Goal: Transaction & Acquisition: Purchase product/service

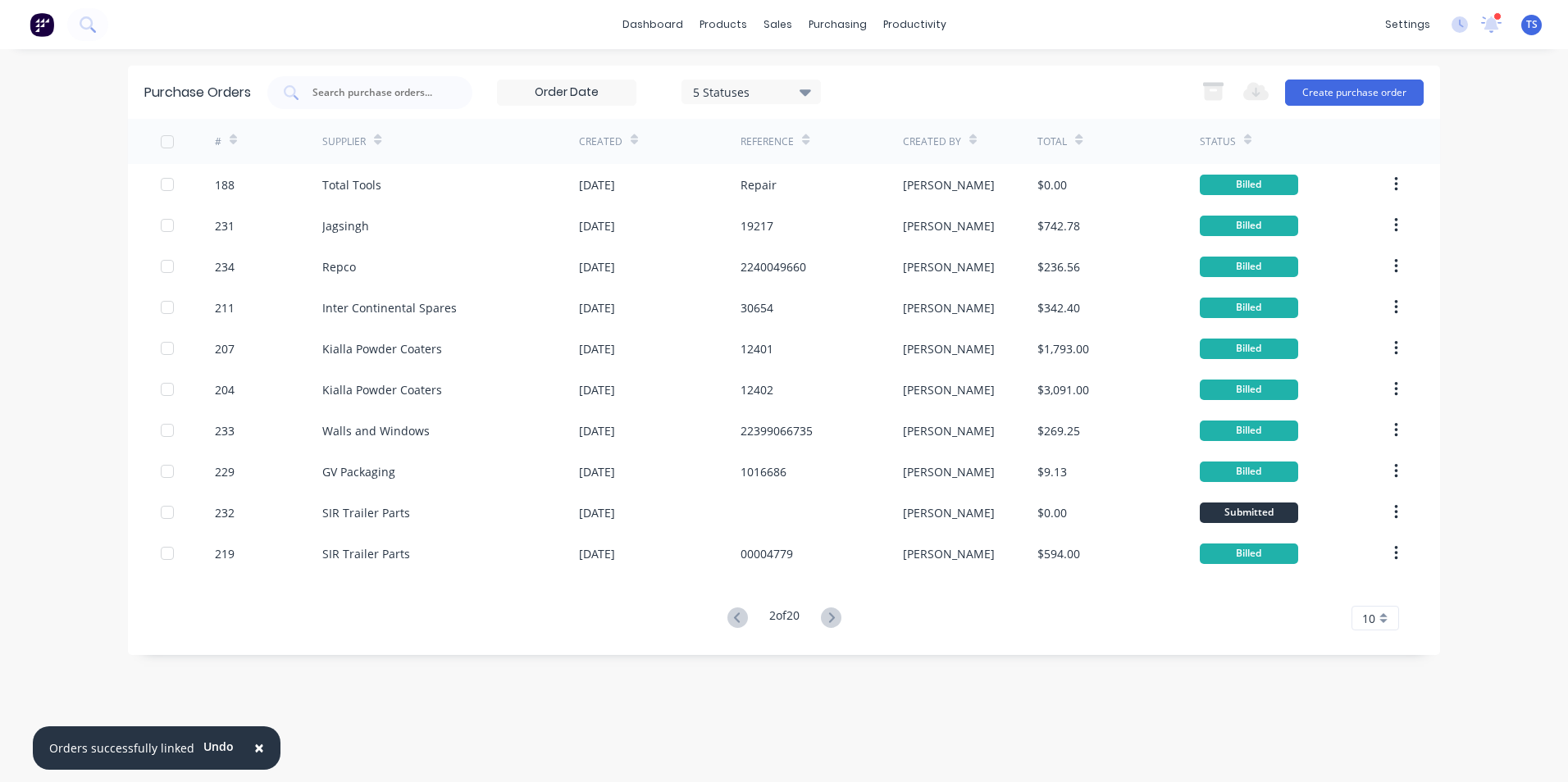
click at [255, 746] on span "×" at bounding box center [259, 747] width 10 height 23
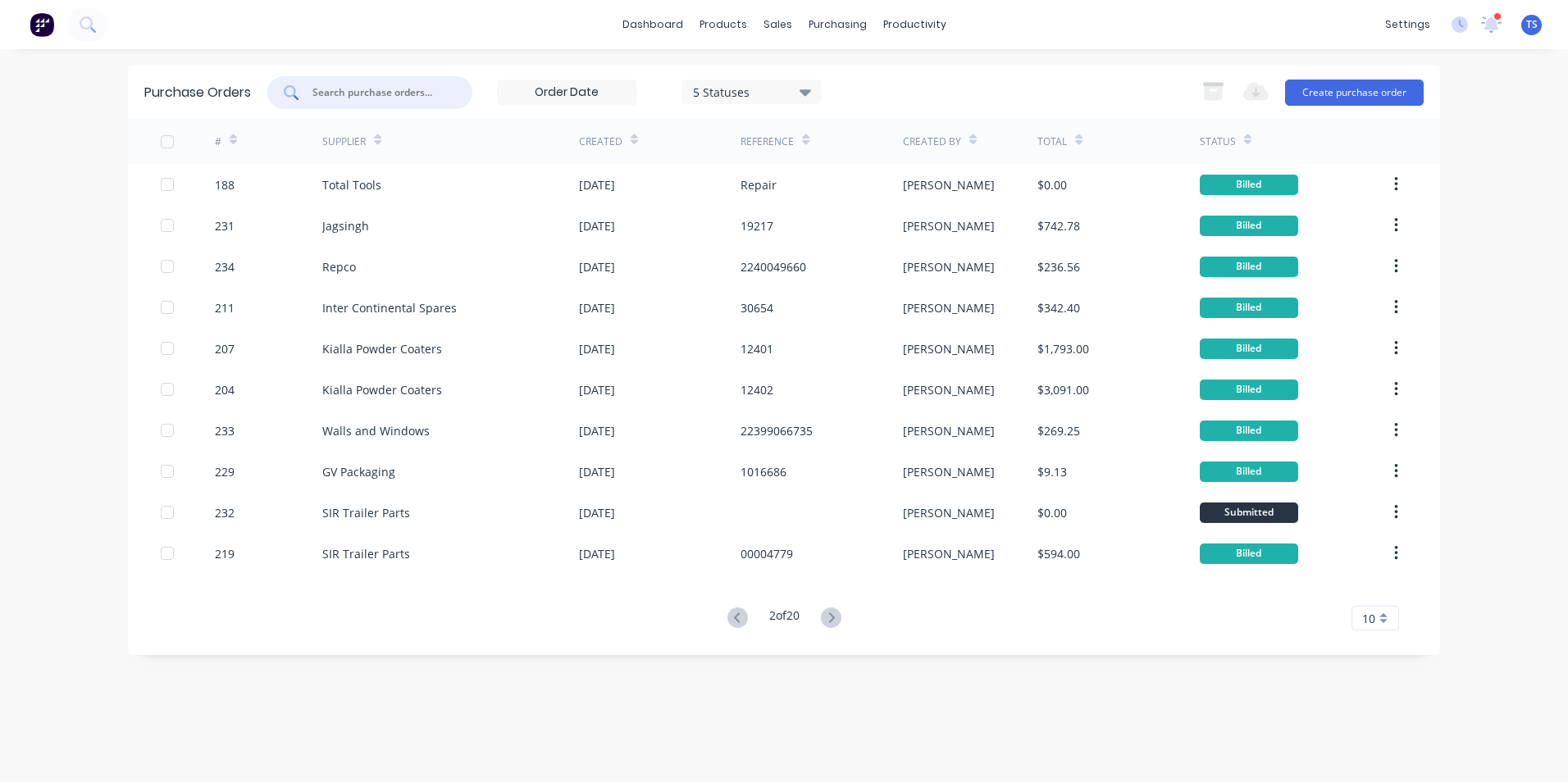
click at [342, 94] on input "text" at bounding box center [379, 93] width 136 height 17
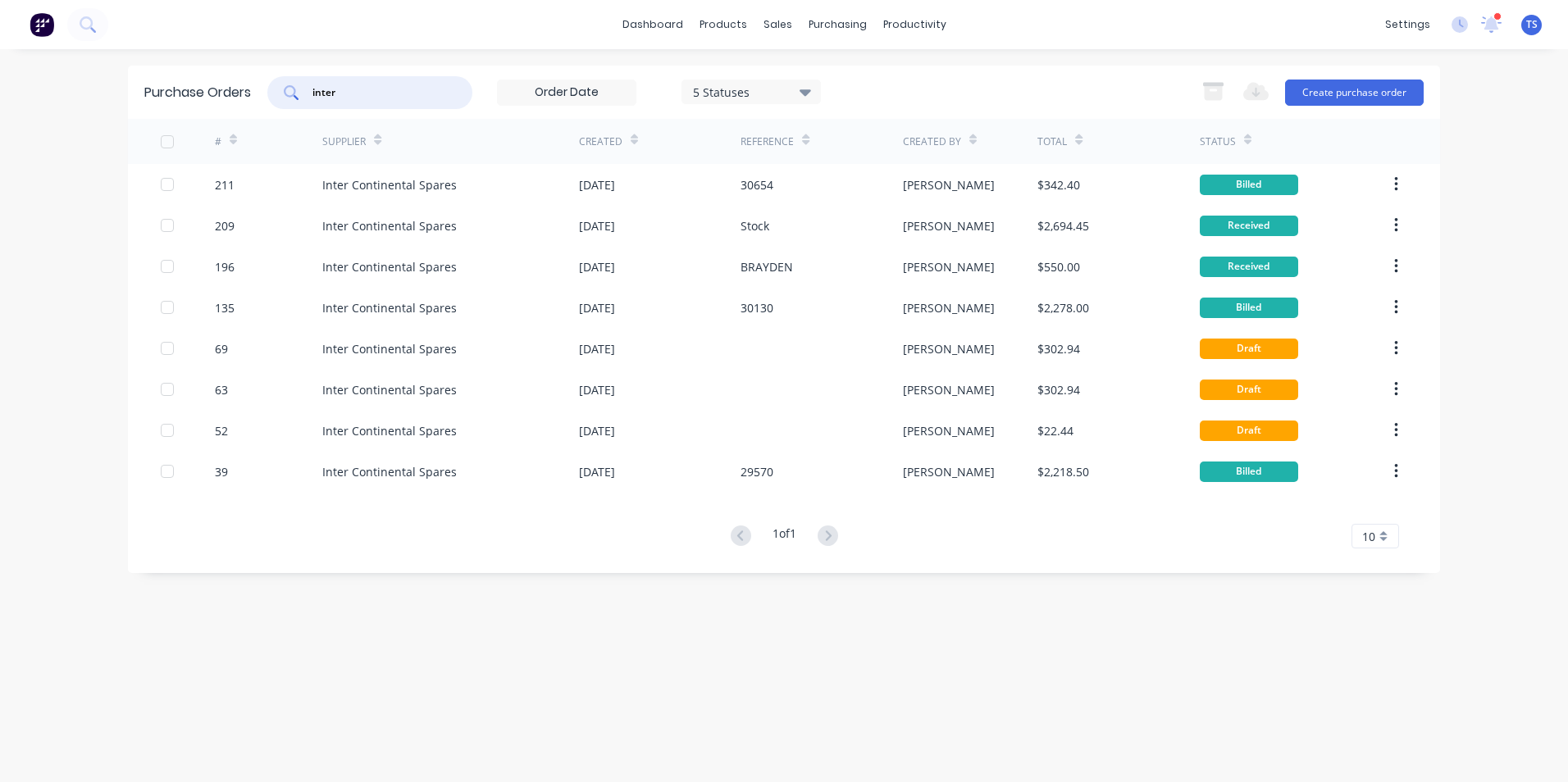
type input "inter"
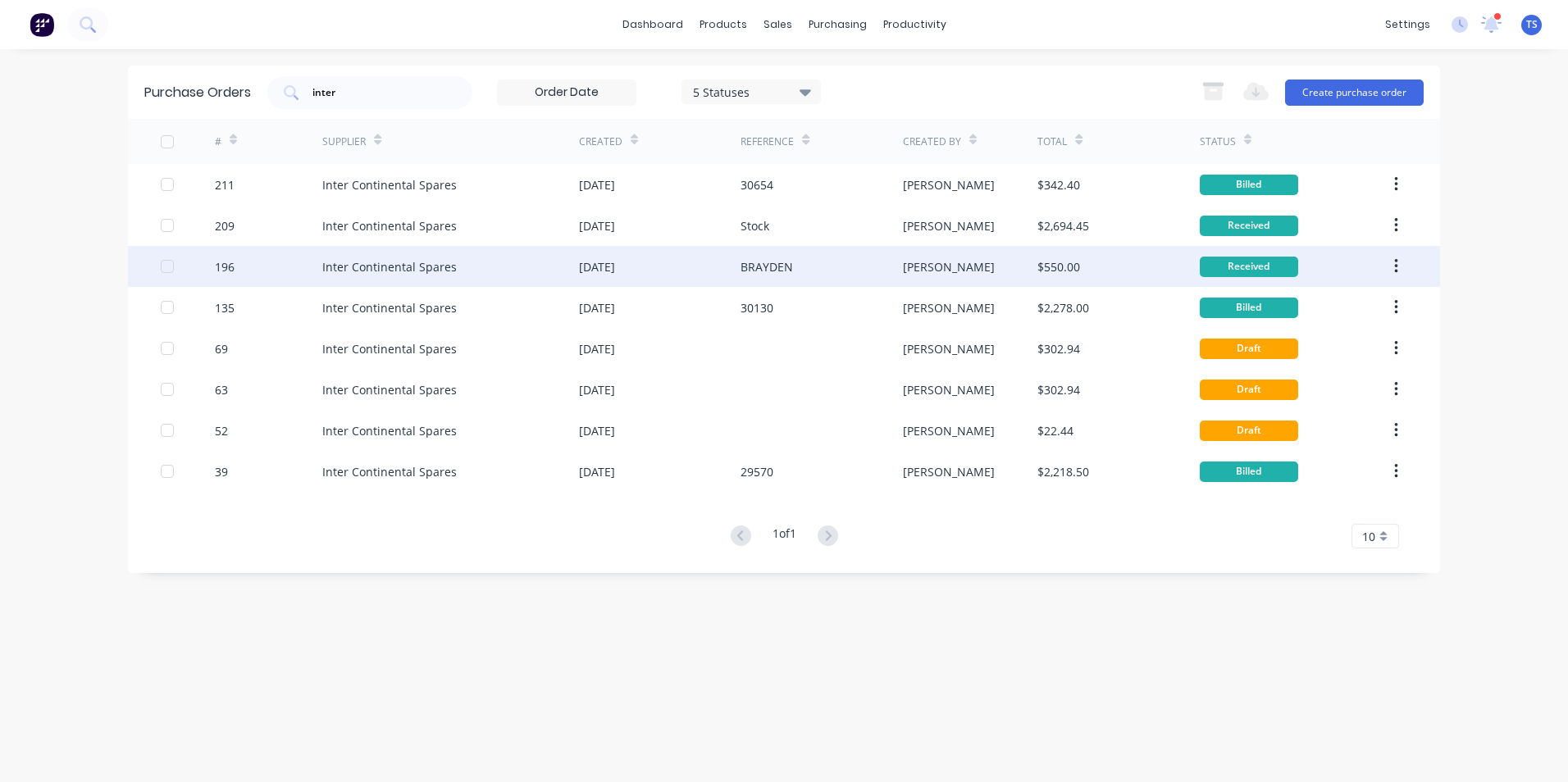
click at [354, 266] on div "Inter Continental Spares" at bounding box center [389, 267] width 134 height 18
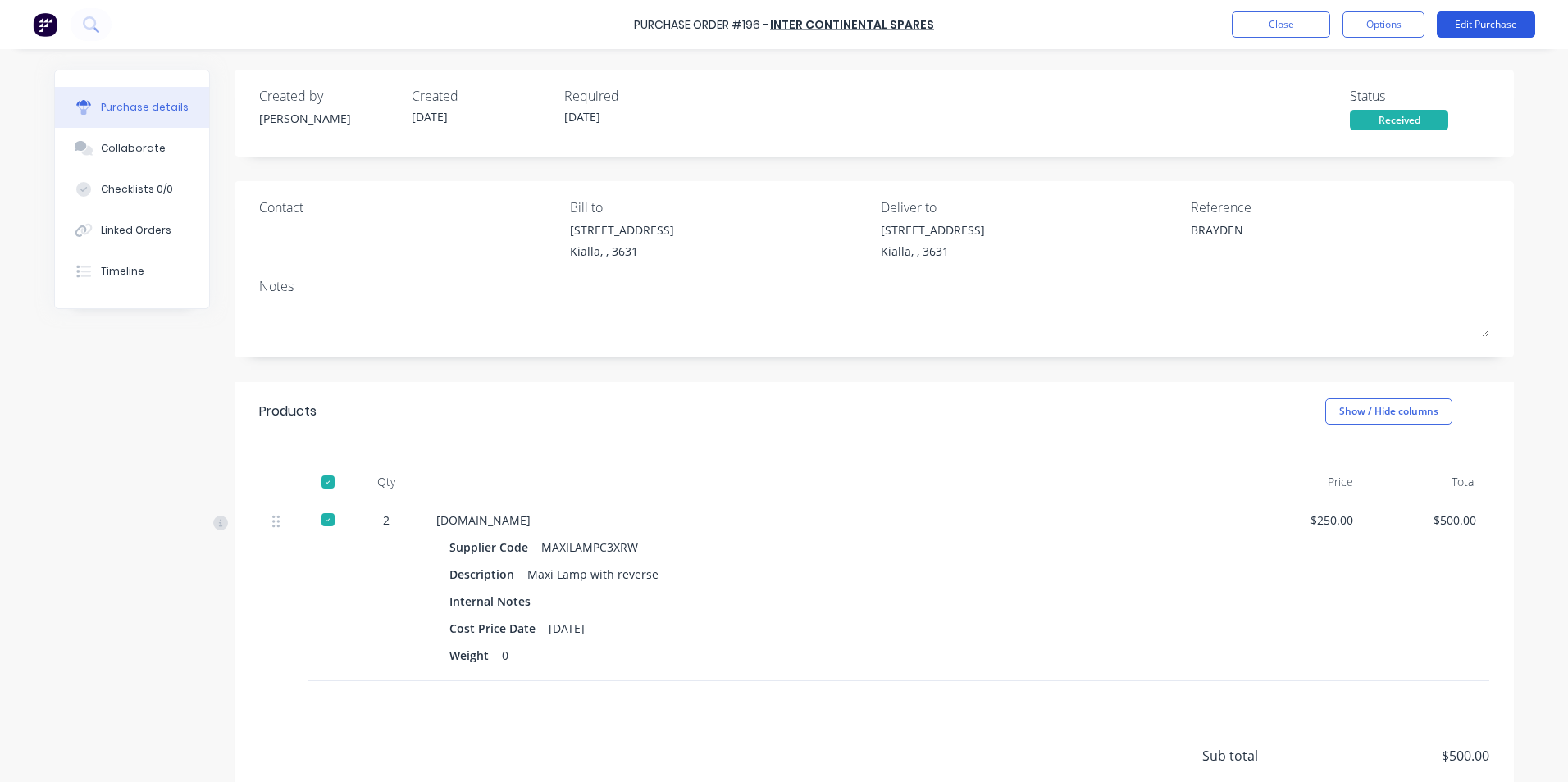
click at [1488, 27] on button "Edit Purchase" at bounding box center [1485, 24] width 98 height 26
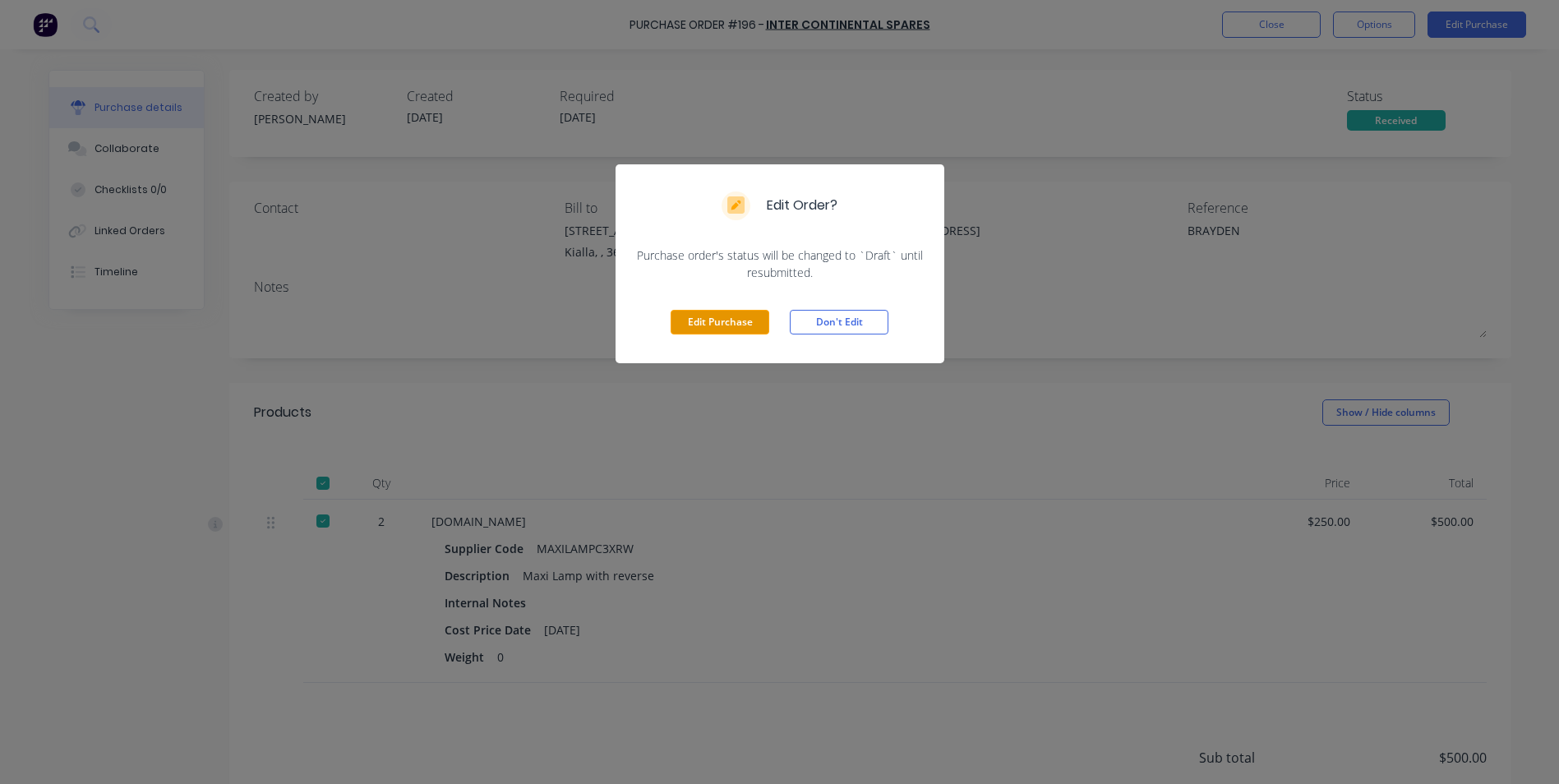
click at [725, 321] on button "Edit Purchase" at bounding box center [719, 321] width 98 height 24
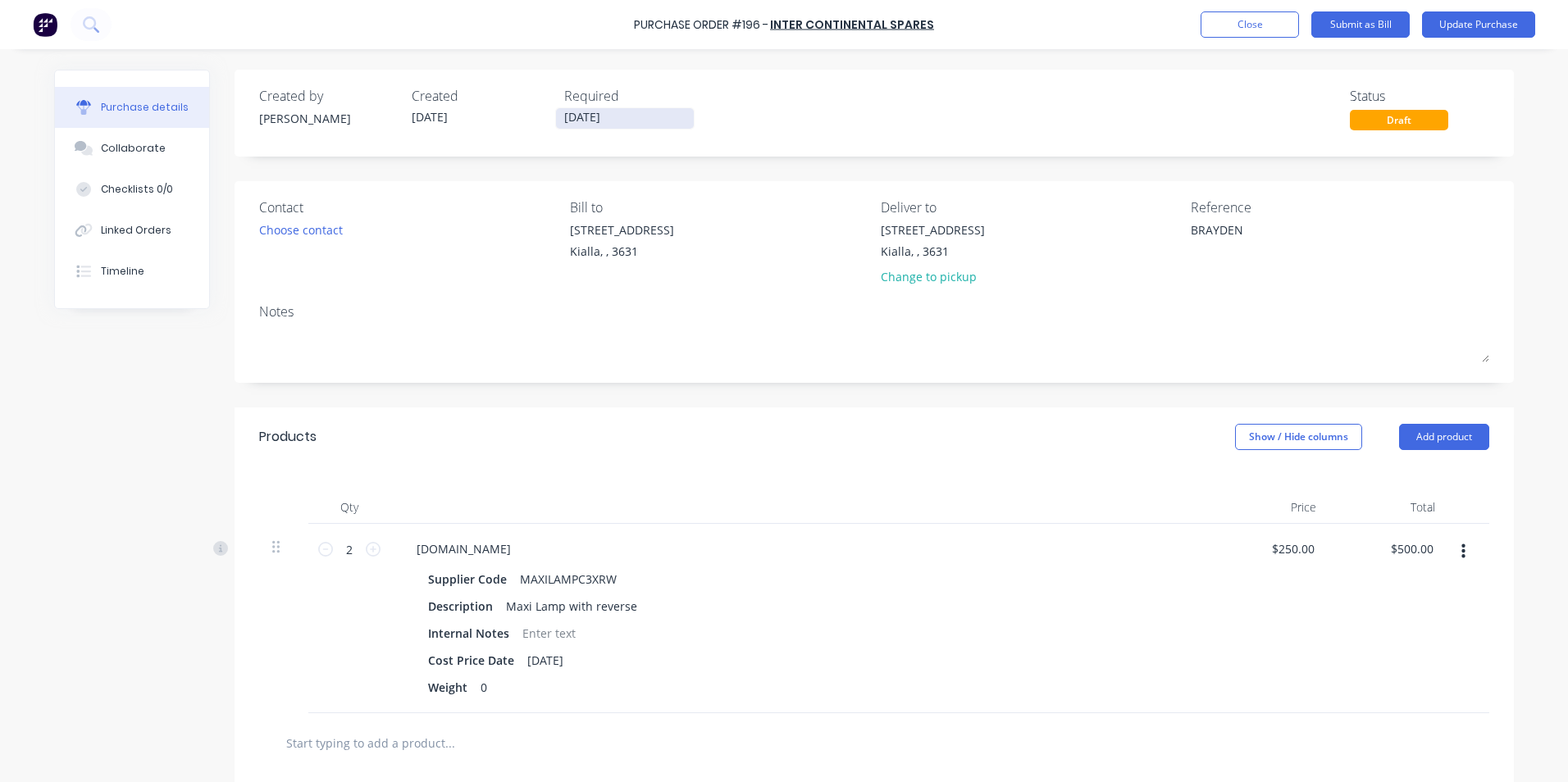
click at [637, 119] on input "[DATE]" at bounding box center [625, 118] width 138 height 20
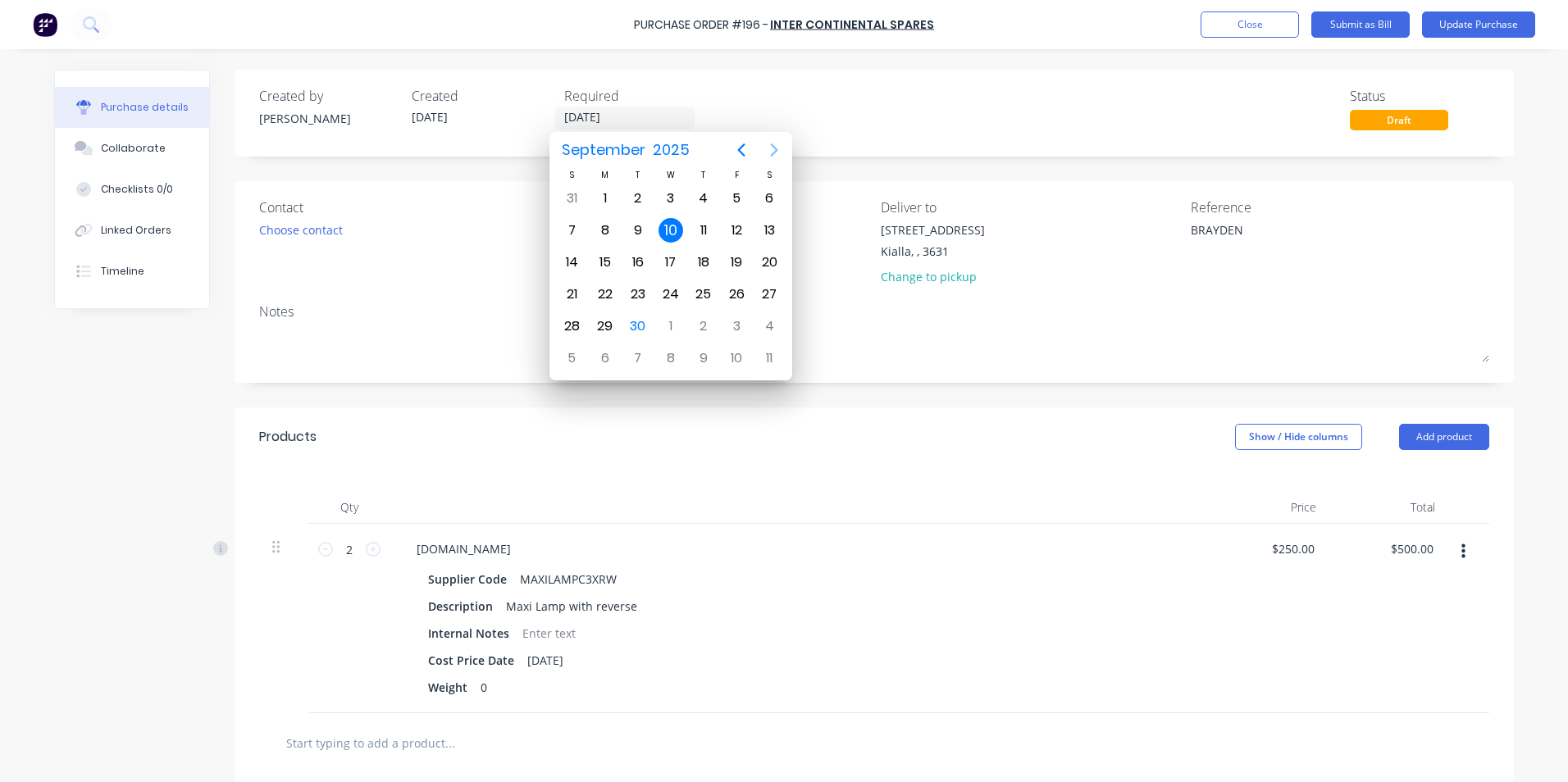
click at [776, 148] on icon "Next page" at bounding box center [774, 150] width 8 height 13
click at [709, 326] on div "30" at bounding box center [703, 326] width 24 height 24
type textarea "x"
type input "[DATE]"
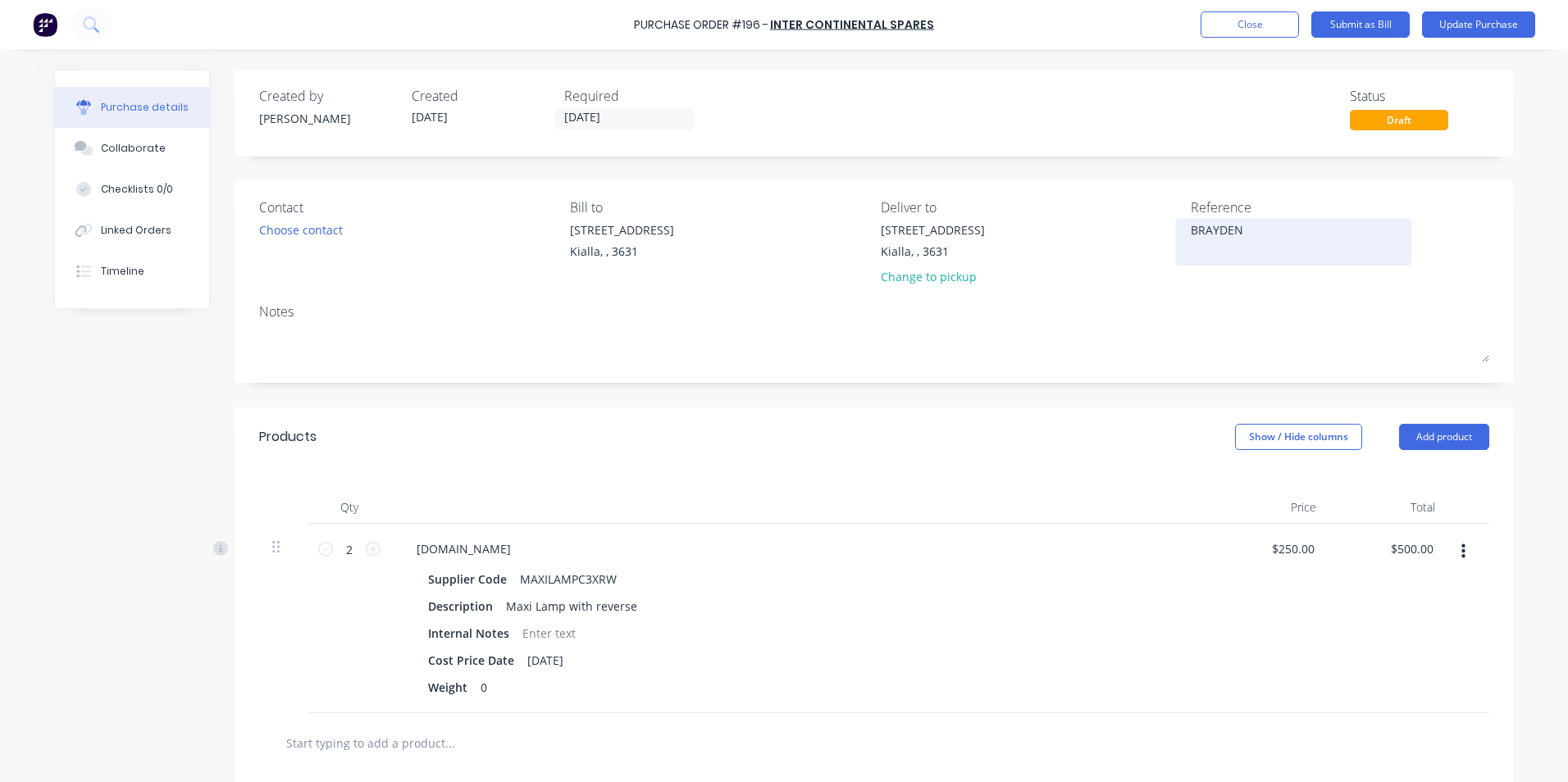
click at [1246, 232] on textarea "BRAYDEN" at bounding box center [1293, 240] width 205 height 37
type textarea "B"
type textarea "3"
type textarea "x"
click at [1225, 24] on button "Close" at bounding box center [1249, 24] width 98 height 26
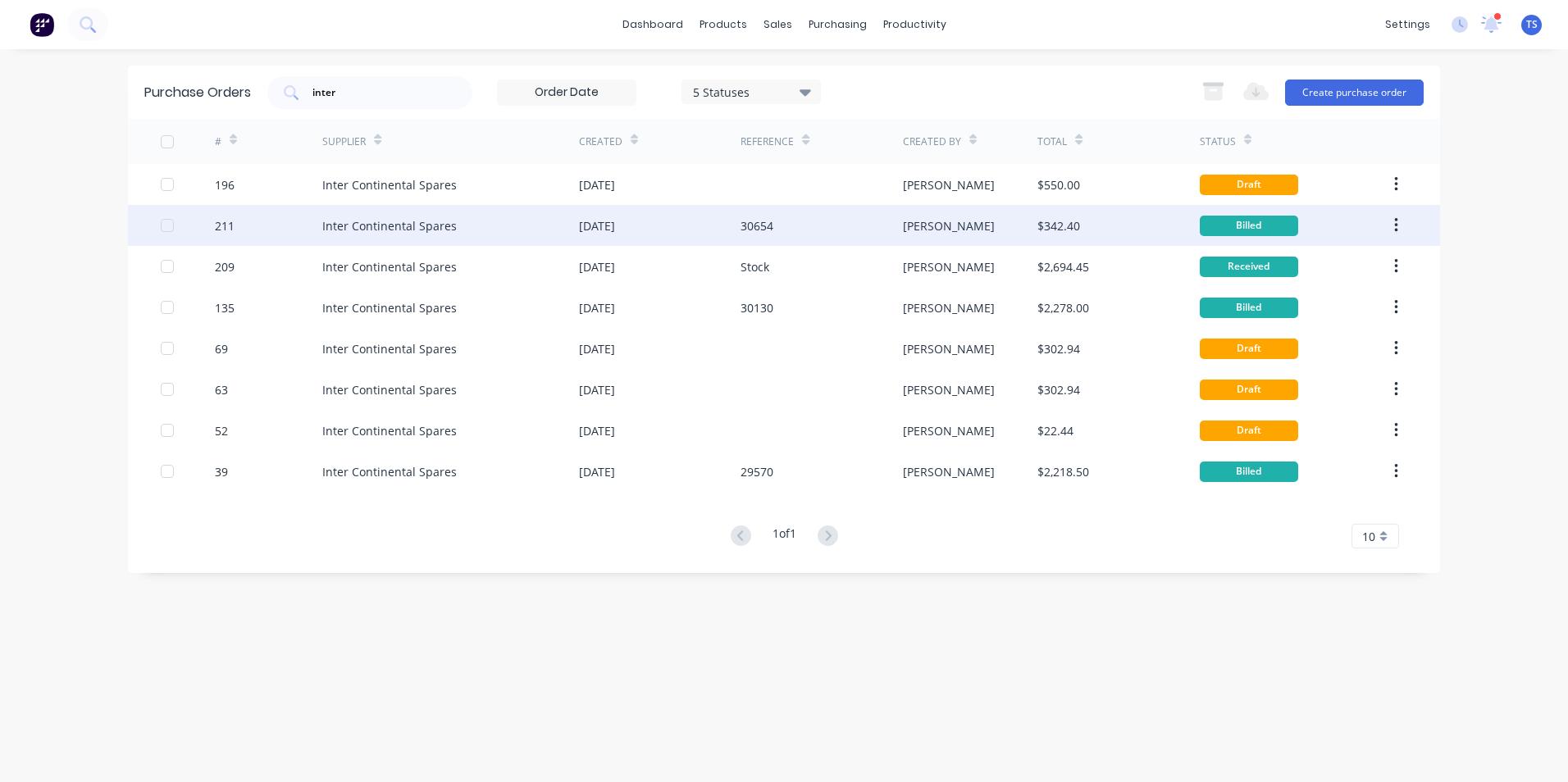
click at [337, 227] on div "Inter Continental Spares" at bounding box center [389, 226] width 134 height 18
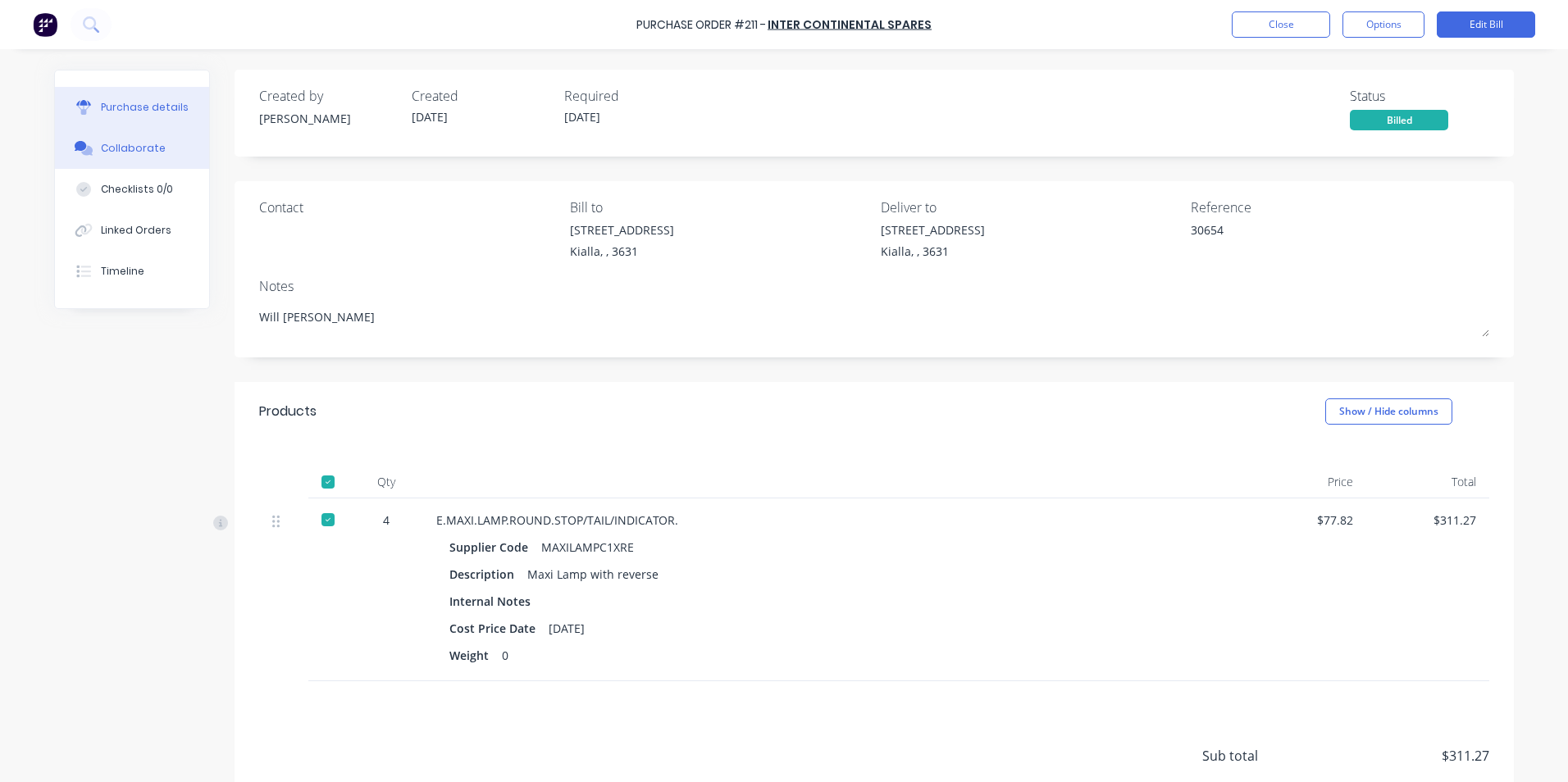
click at [106, 142] on div "Collaborate" at bounding box center [133, 149] width 65 height 15
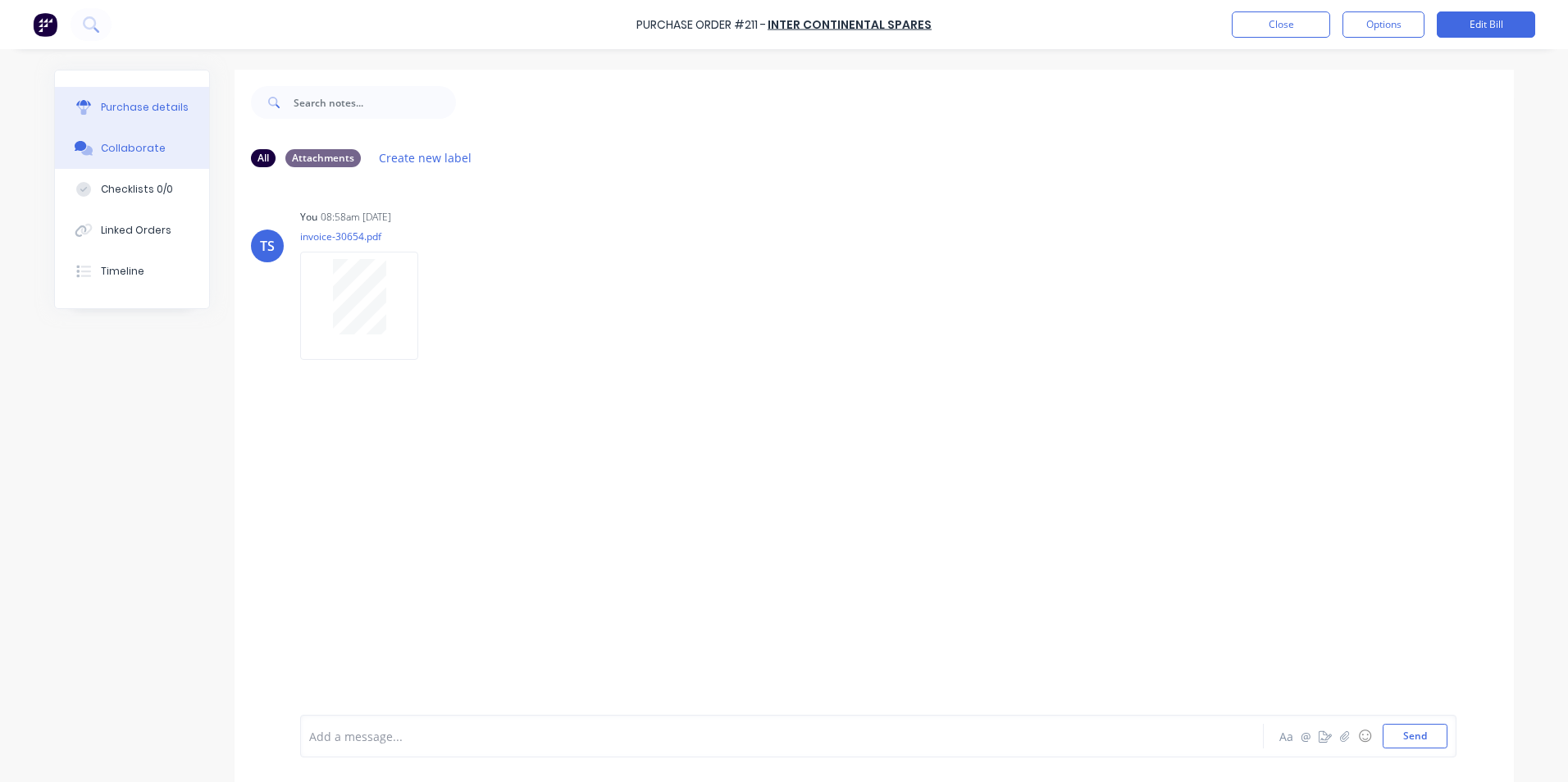
click at [112, 103] on div "Purchase details" at bounding box center [144, 107] width 88 height 15
type textarea "x"
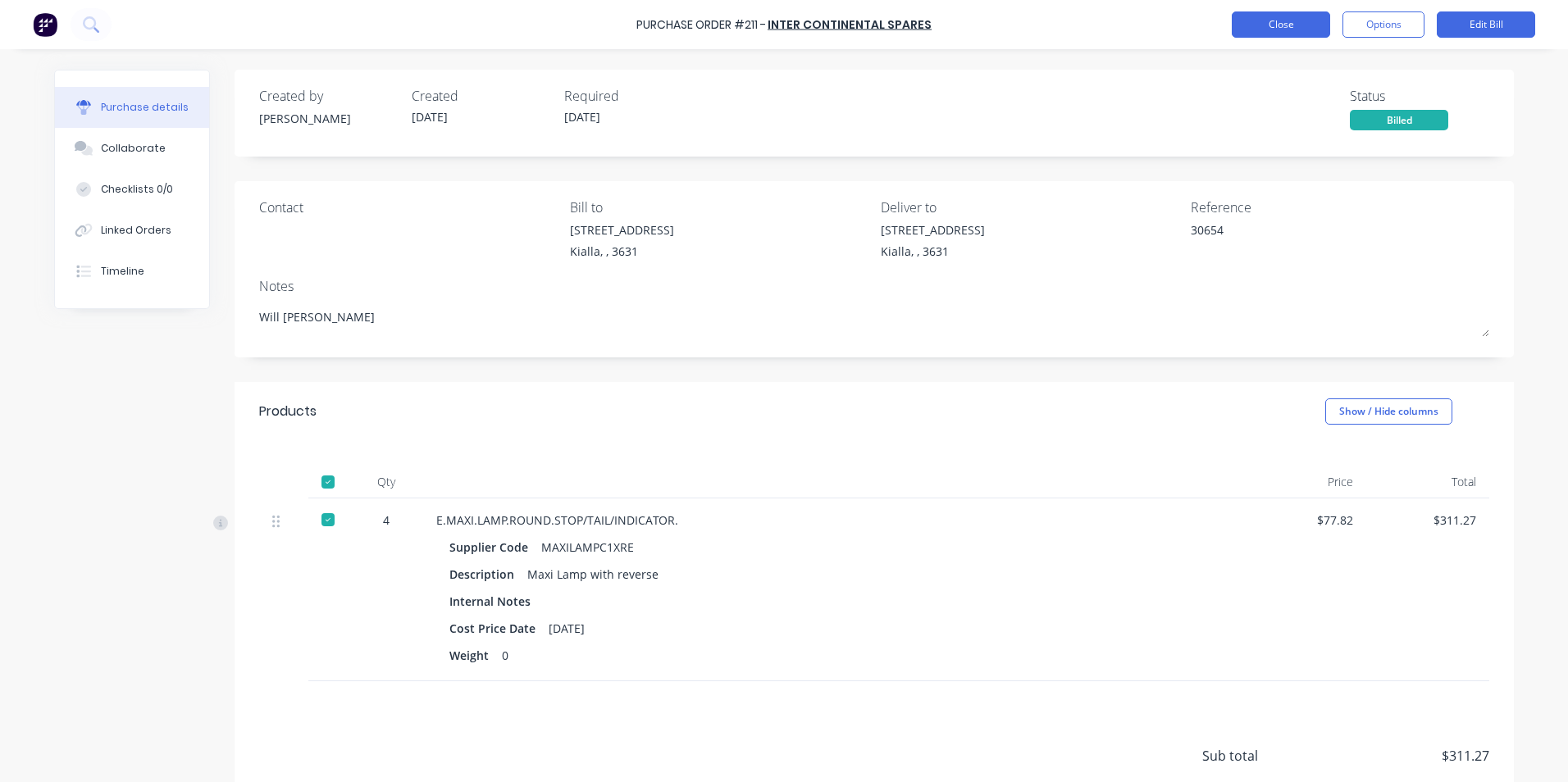
click at [1262, 20] on button "Close" at bounding box center [1280, 24] width 98 height 26
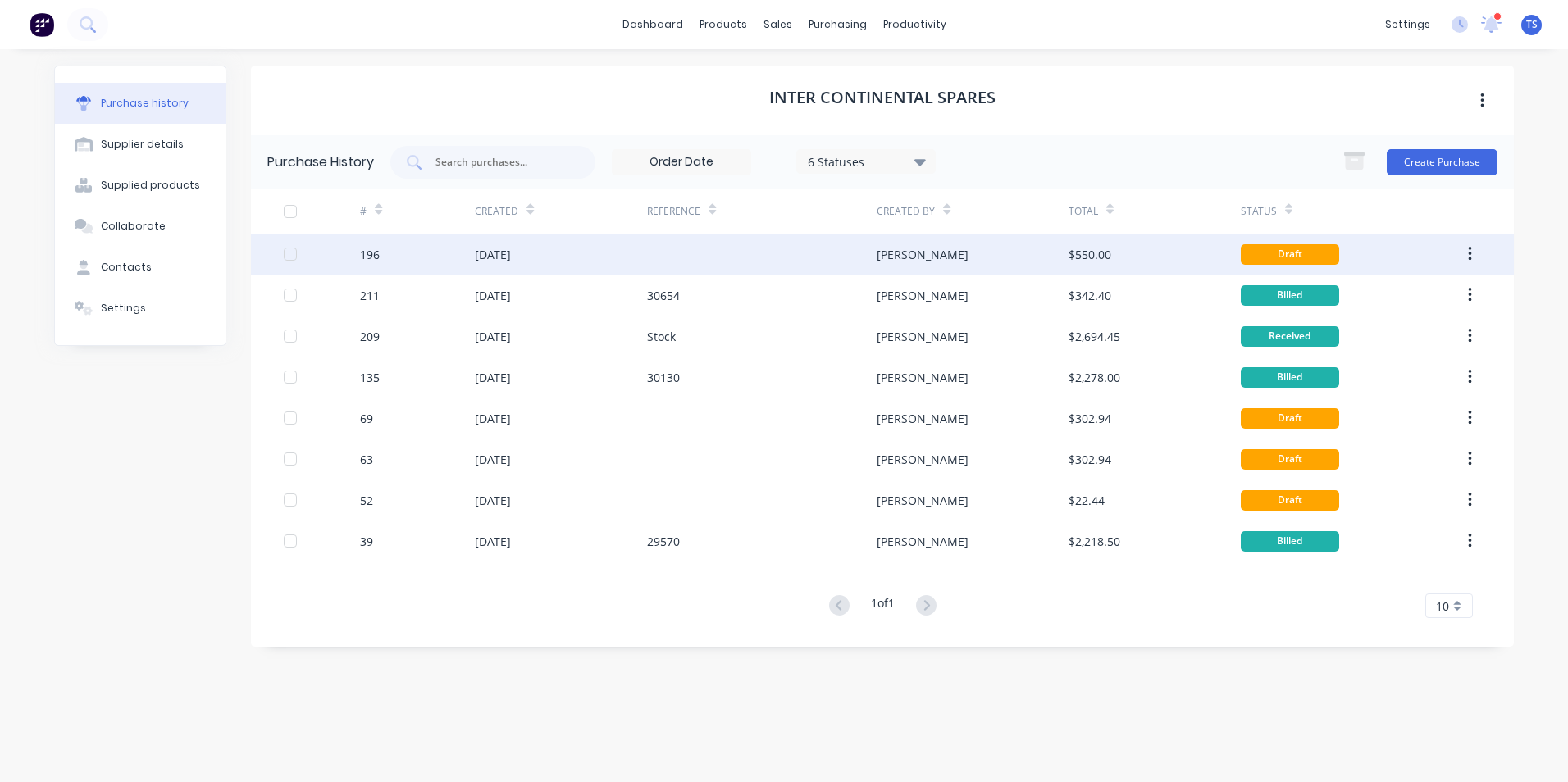
click at [511, 250] on div "[DATE]" at bounding box center [493, 254] width 36 height 18
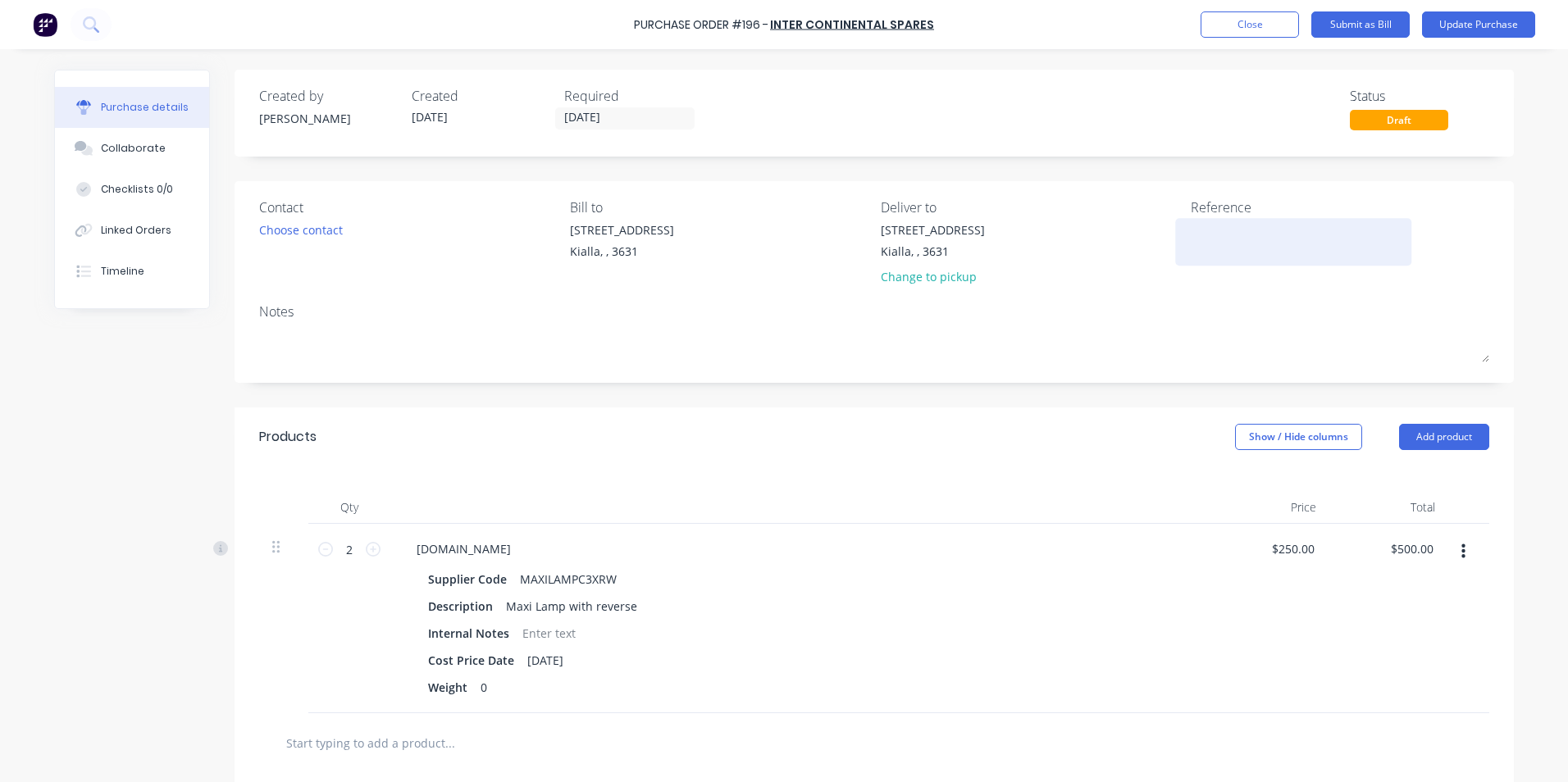
click at [1190, 231] on textarea at bounding box center [1293, 240] width 205 height 37
type textarea "30494"
type textarea "x"
type textarea "30494"
click at [1292, 547] on input "250.00" at bounding box center [1295, 549] width 44 height 23
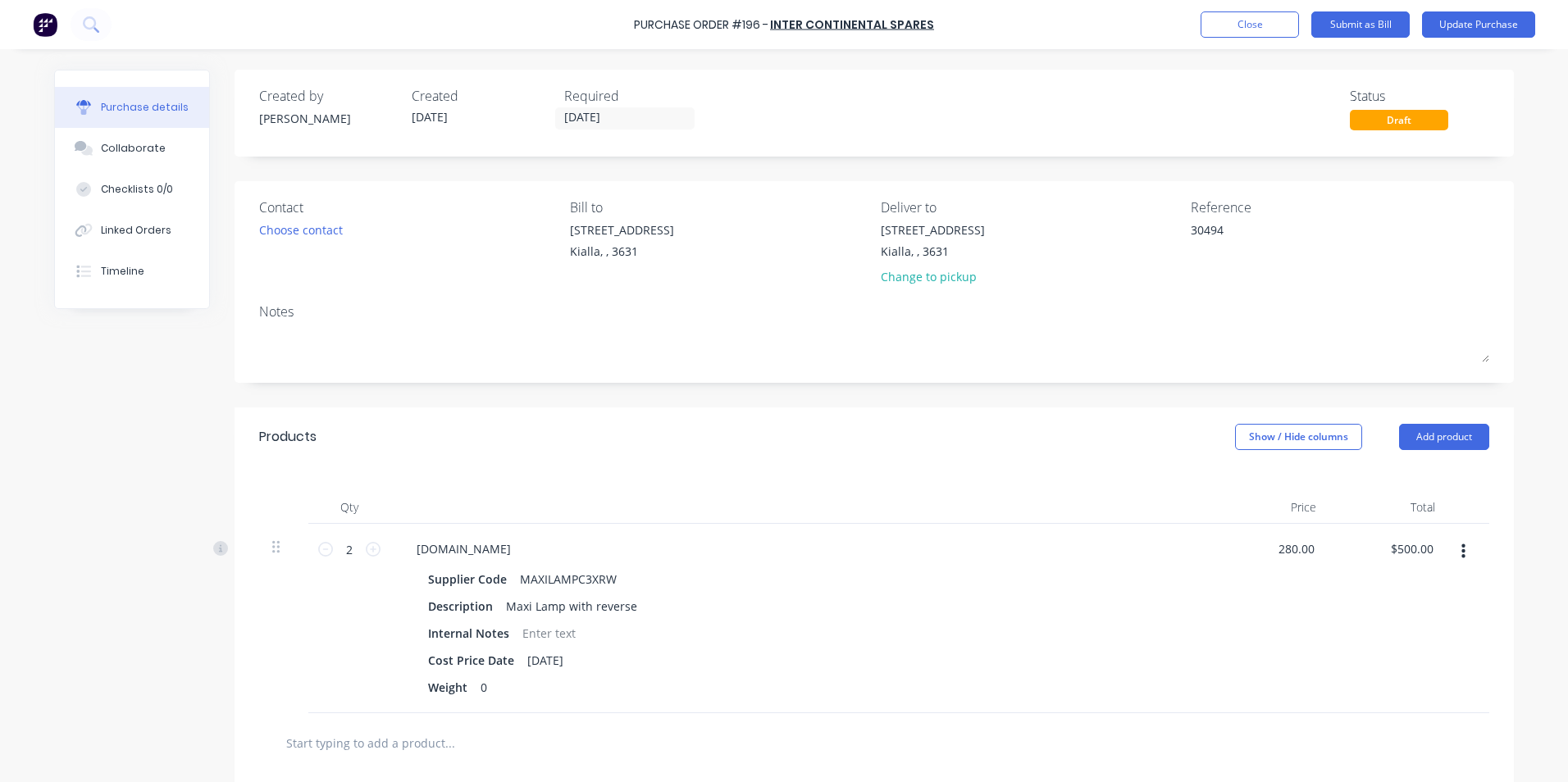
type input "280.00"
type textarea "x"
type input "$280.00"
type input "$560.00"
click at [1371, 630] on div "$560.00 $500.00" at bounding box center [1388, 618] width 119 height 190
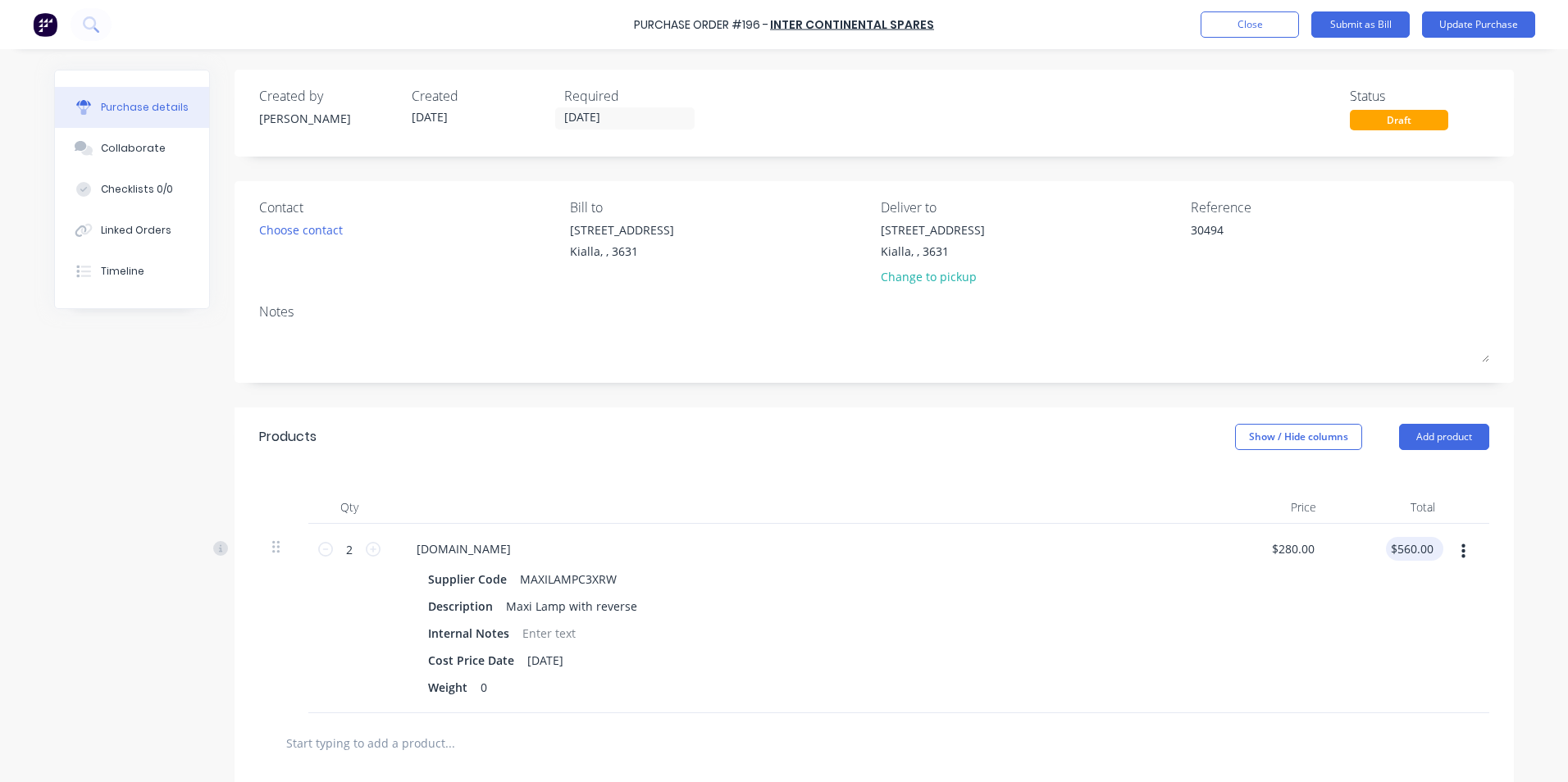
type textarea "x"
click at [1430, 547] on input "560.00" at bounding box center [1414, 549] width 44 height 23
type input "5"
type input "458.18"
type textarea "x"
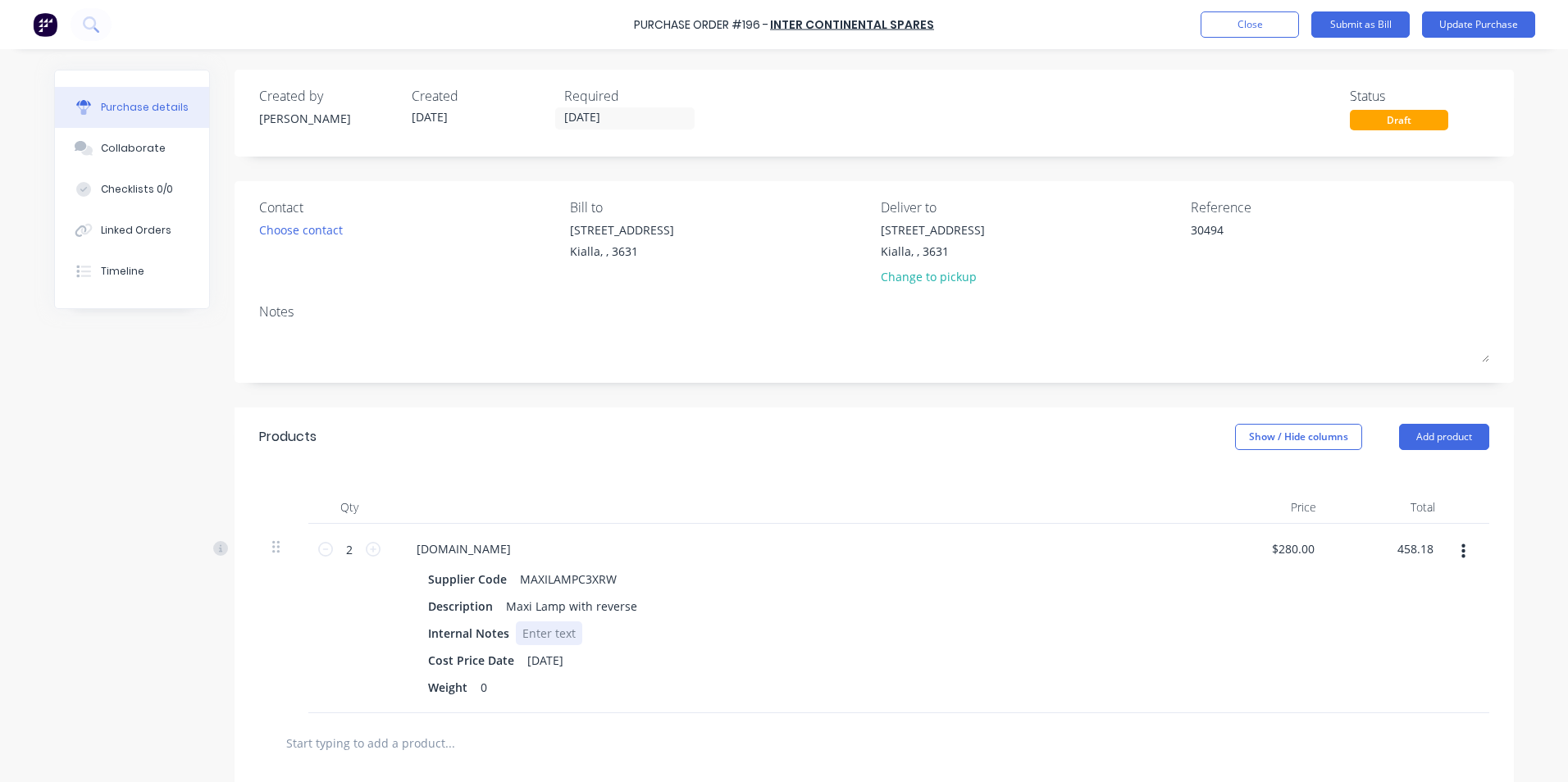
type input "$229.09"
type input "$458.18"
click at [1166, 644] on div "Internal Notes" at bounding box center [797, 633] width 751 height 23
click at [1477, 24] on button "Update Purchase" at bounding box center [1478, 24] width 113 height 26
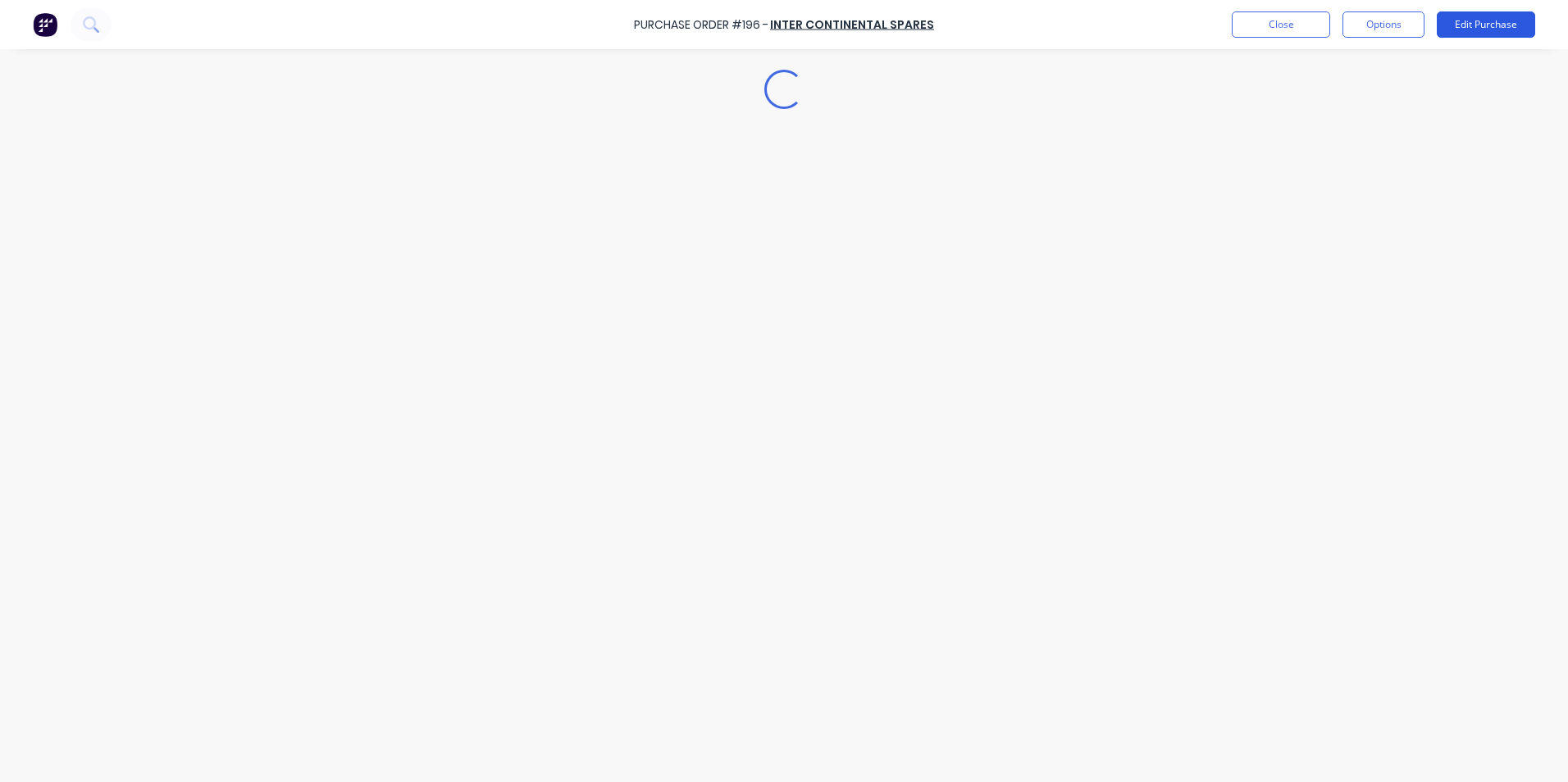
type textarea "x"
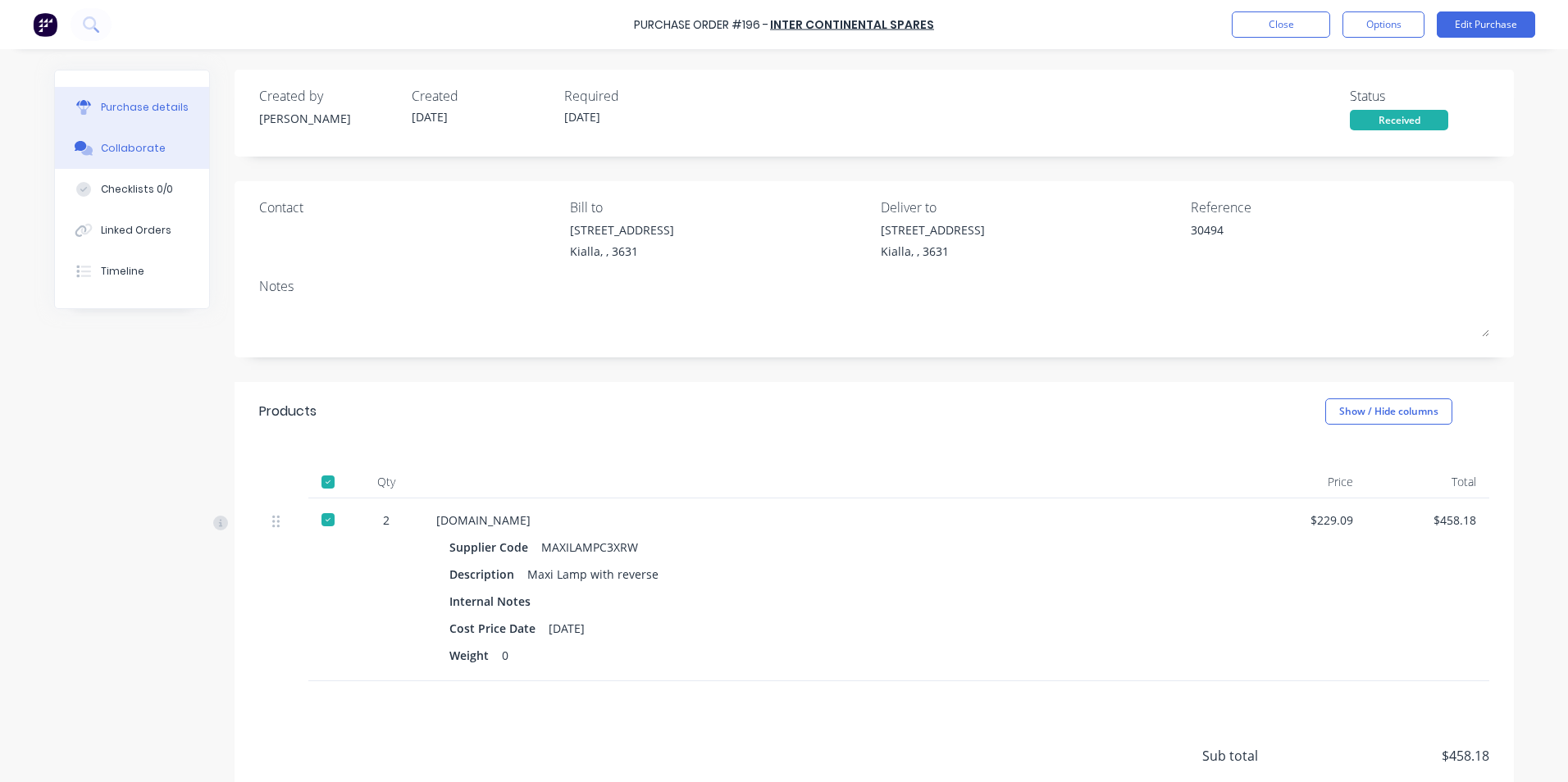
click at [112, 150] on div "Collaborate" at bounding box center [133, 149] width 65 height 15
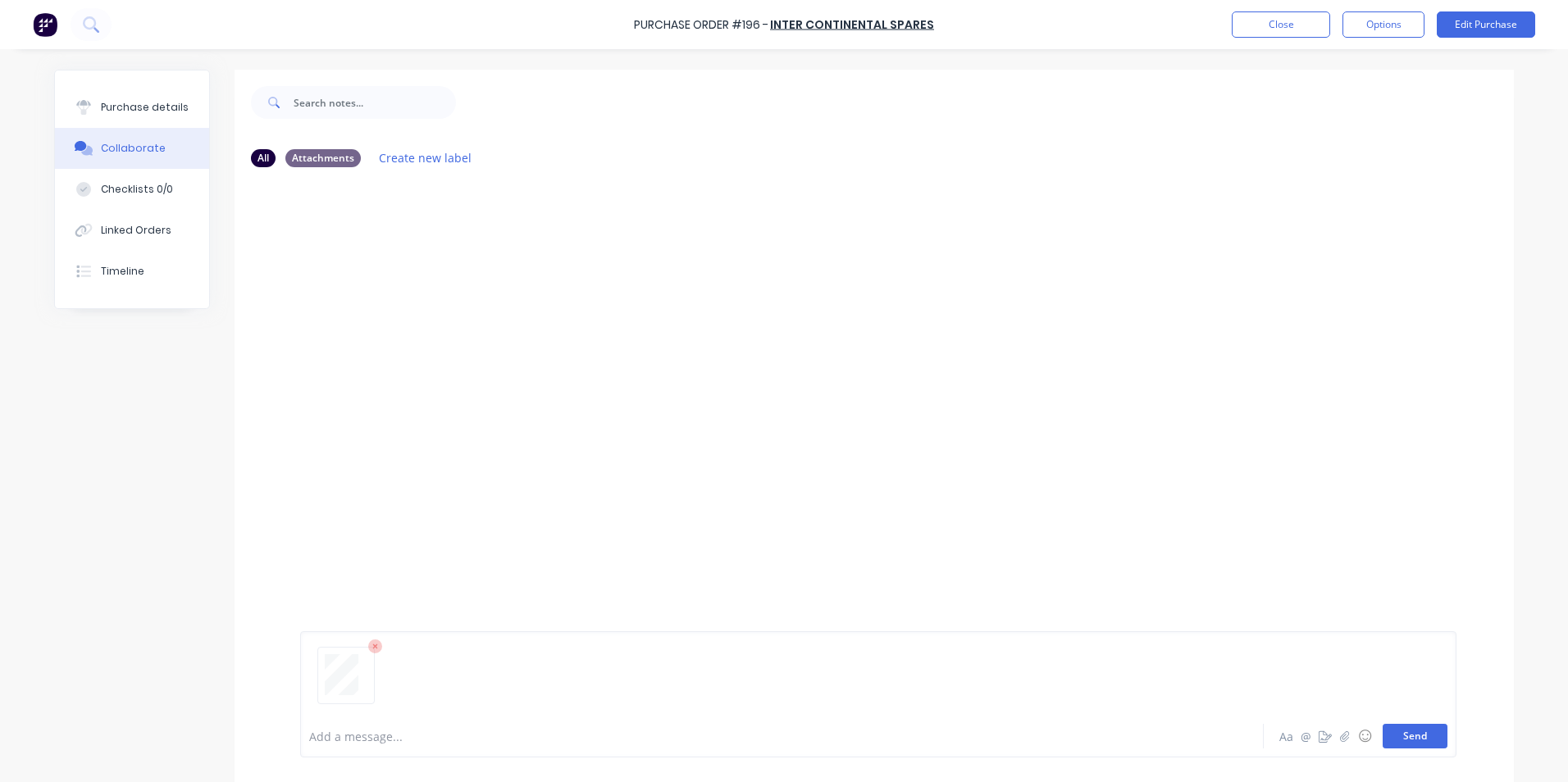
click at [1407, 737] on button "Send" at bounding box center [1414, 736] width 65 height 24
click at [151, 107] on div "Purchase details" at bounding box center [144, 107] width 88 height 15
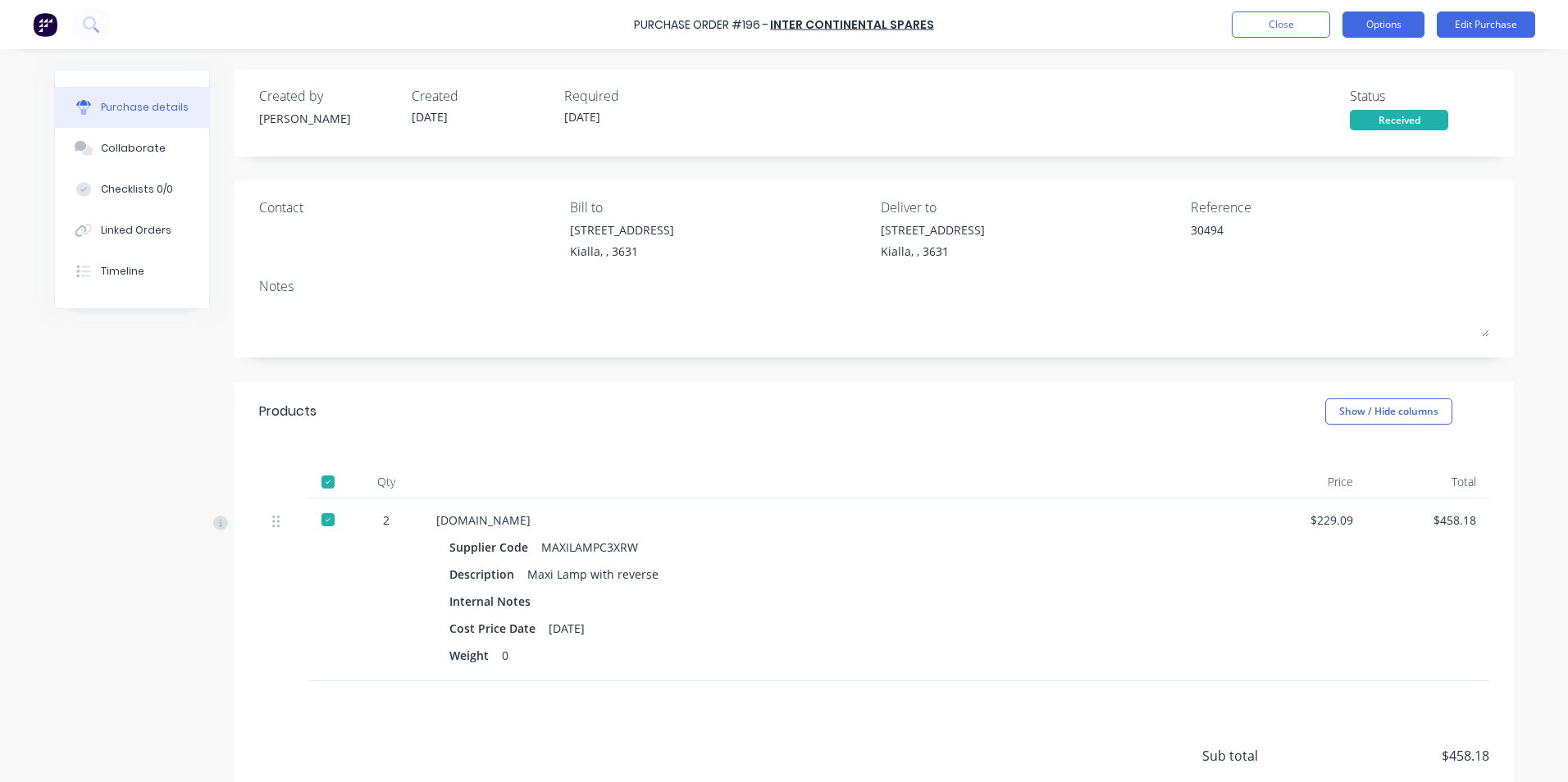
click at [1385, 27] on button "Options" at bounding box center [1383, 24] width 82 height 26
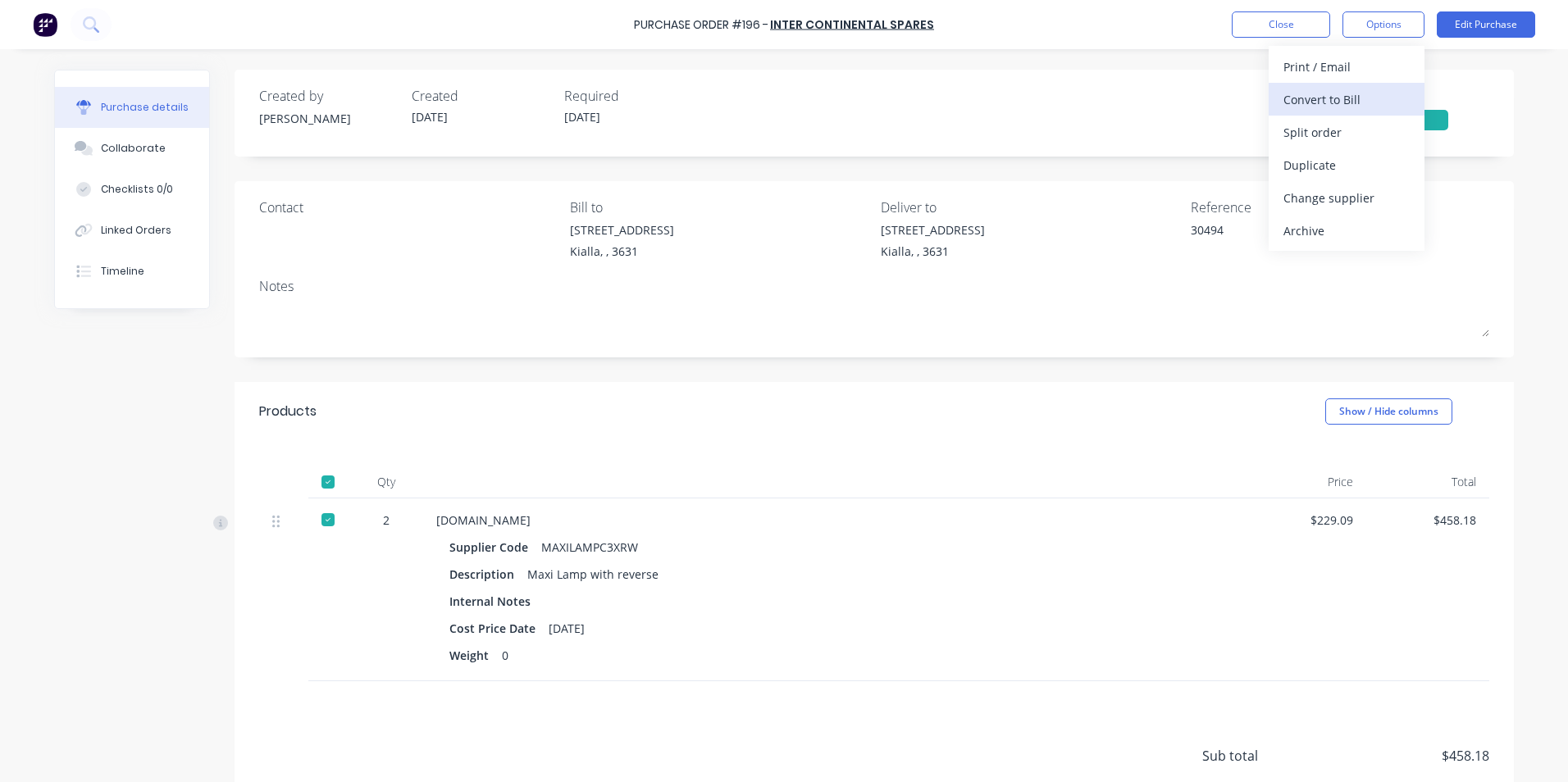
click at [1340, 100] on div "Convert to Bill" at bounding box center [1346, 100] width 126 height 23
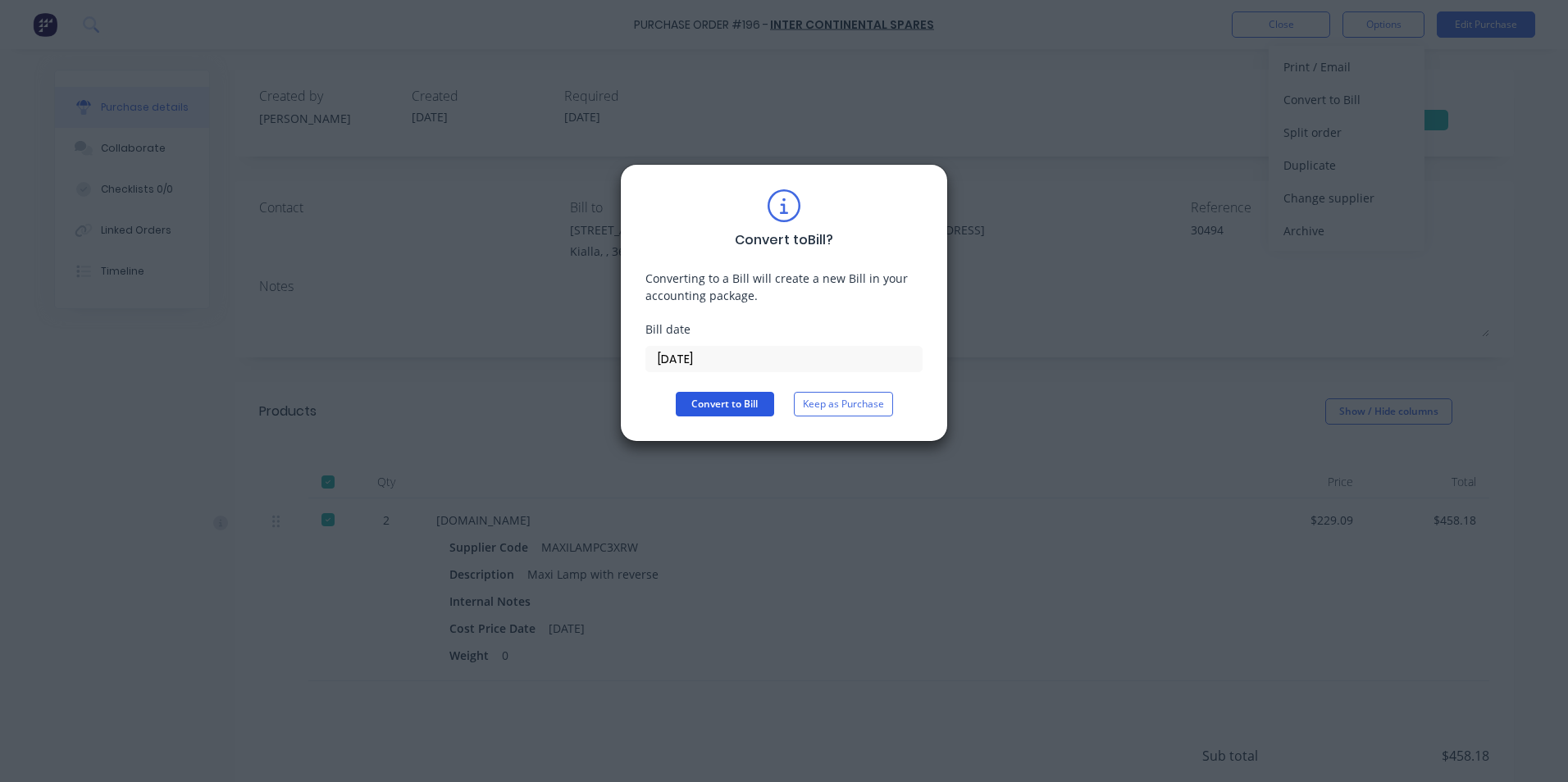
click at [720, 406] on button "Convert to Bill" at bounding box center [724, 404] width 98 height 24
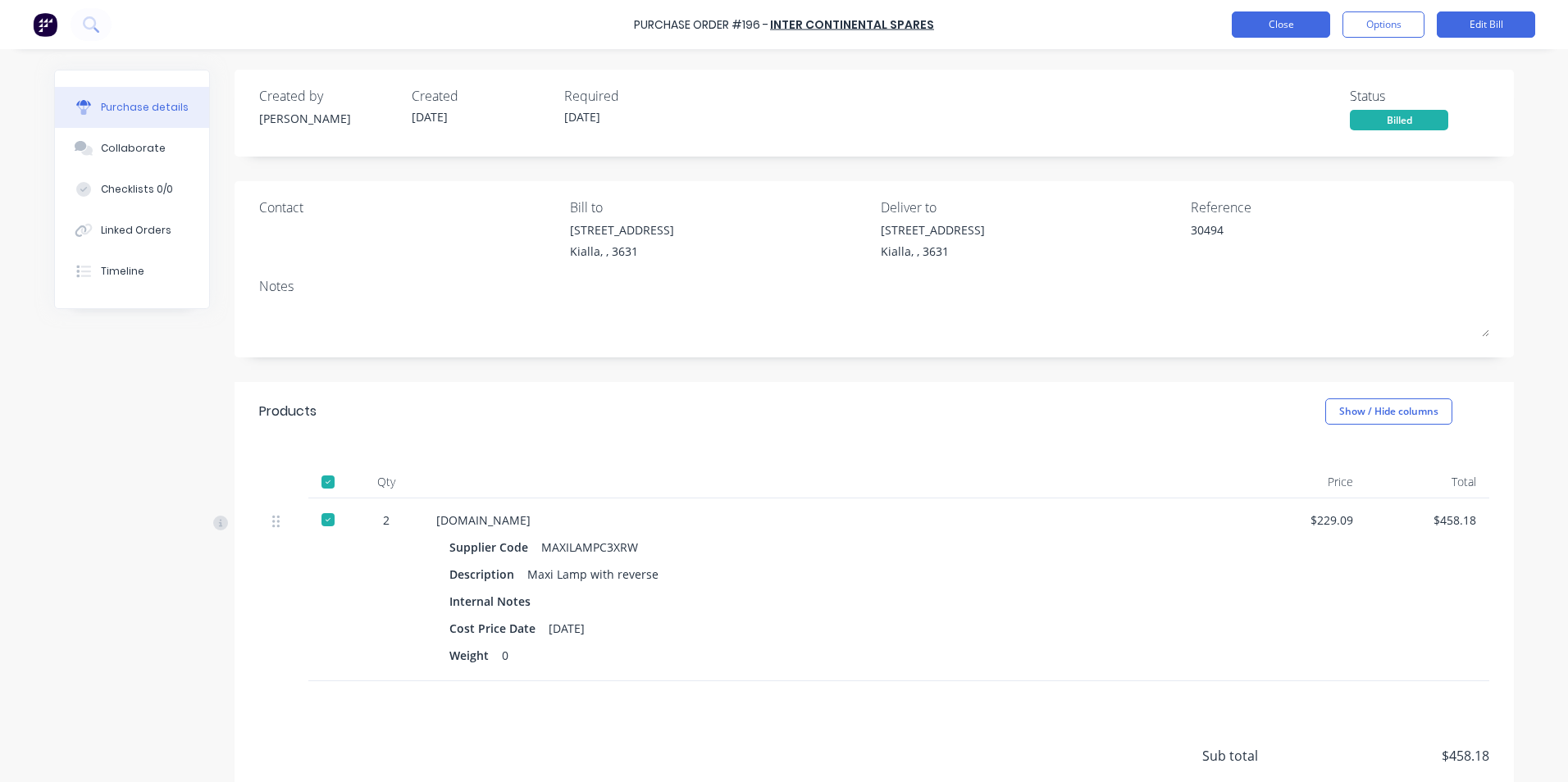
click at [1300, 24] on button "Close" at bounding box center [1280, 24] width 98 height 26
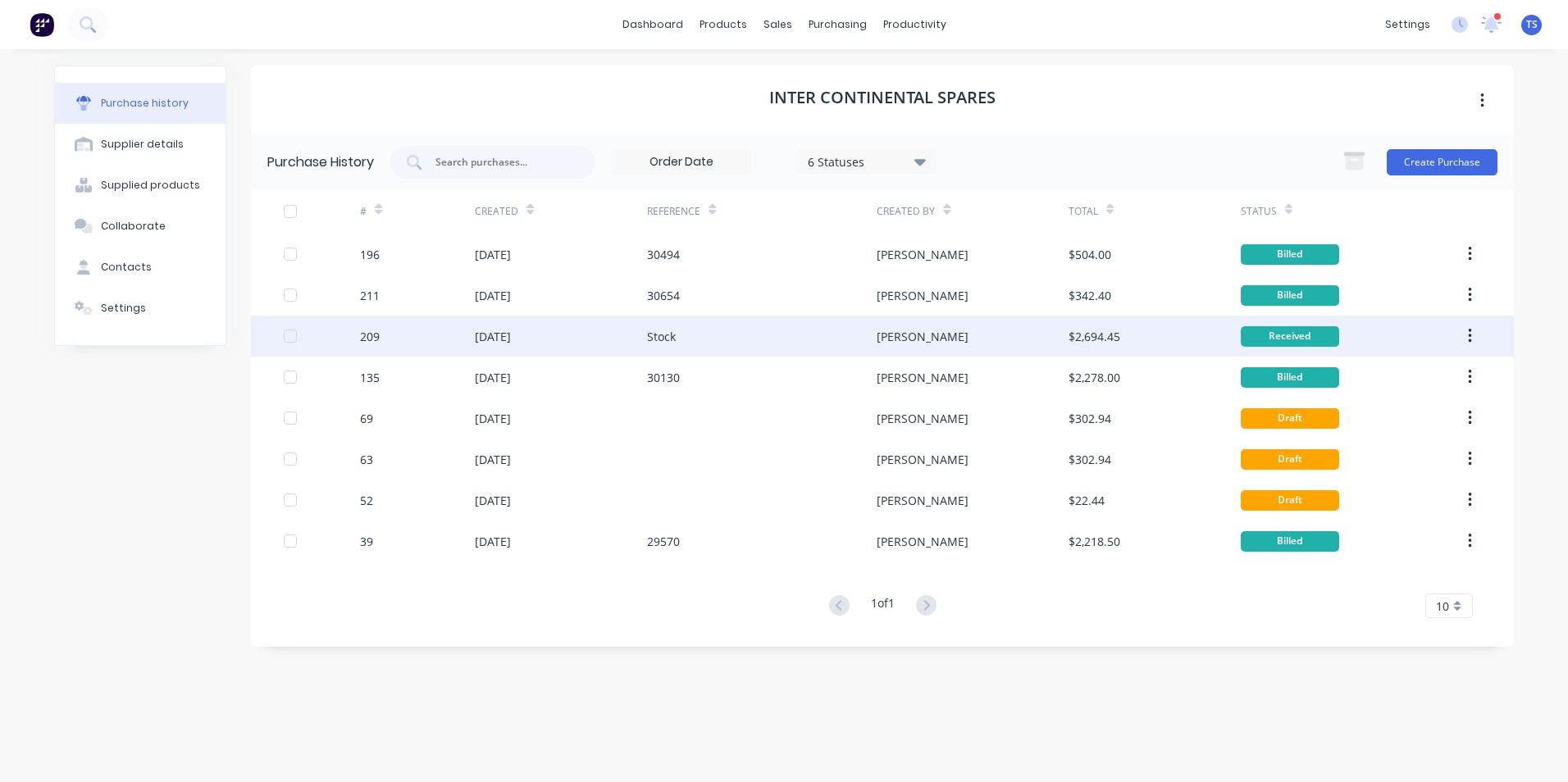
click at [668, 341] on div "Stock" at bounding box center [661, 336] width 29 height 18
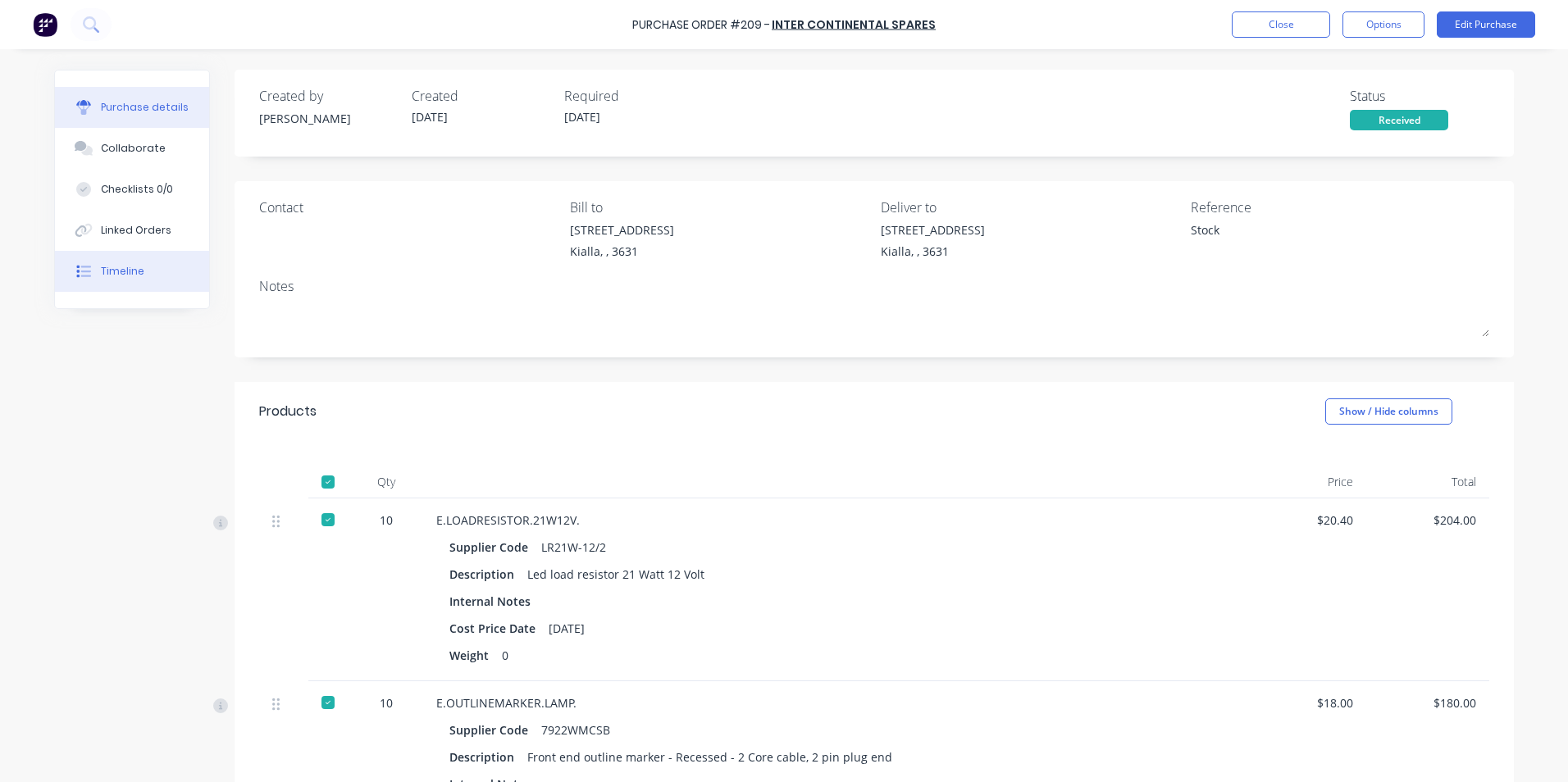
click at [102, 274] on div "Timeline" at bounding box center [123, 272] width 44 height 15
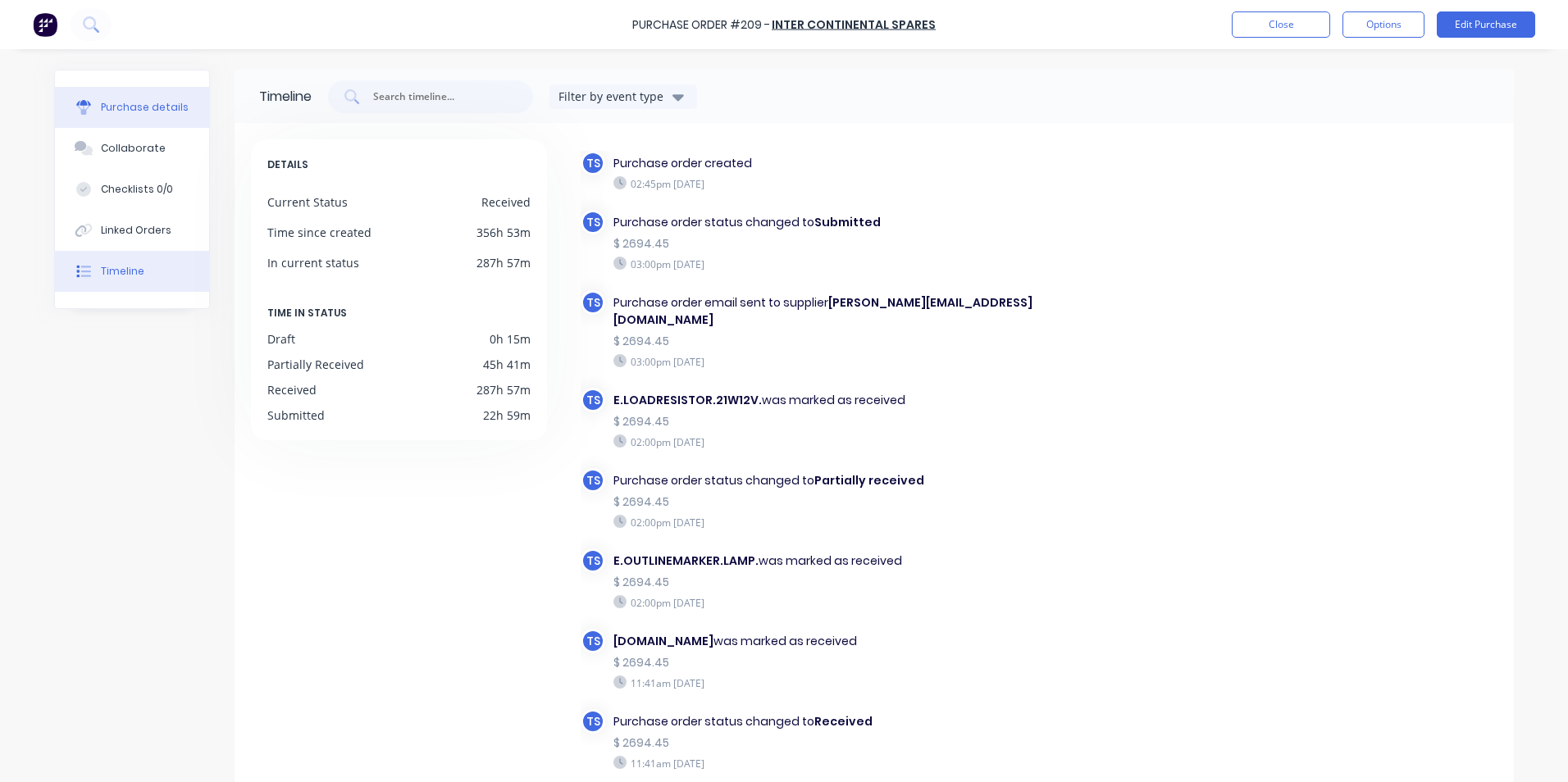
click at [142, 105] on div "Purchase details" at bounding box center [144, 107] width 88 height 15
type textarea "x"
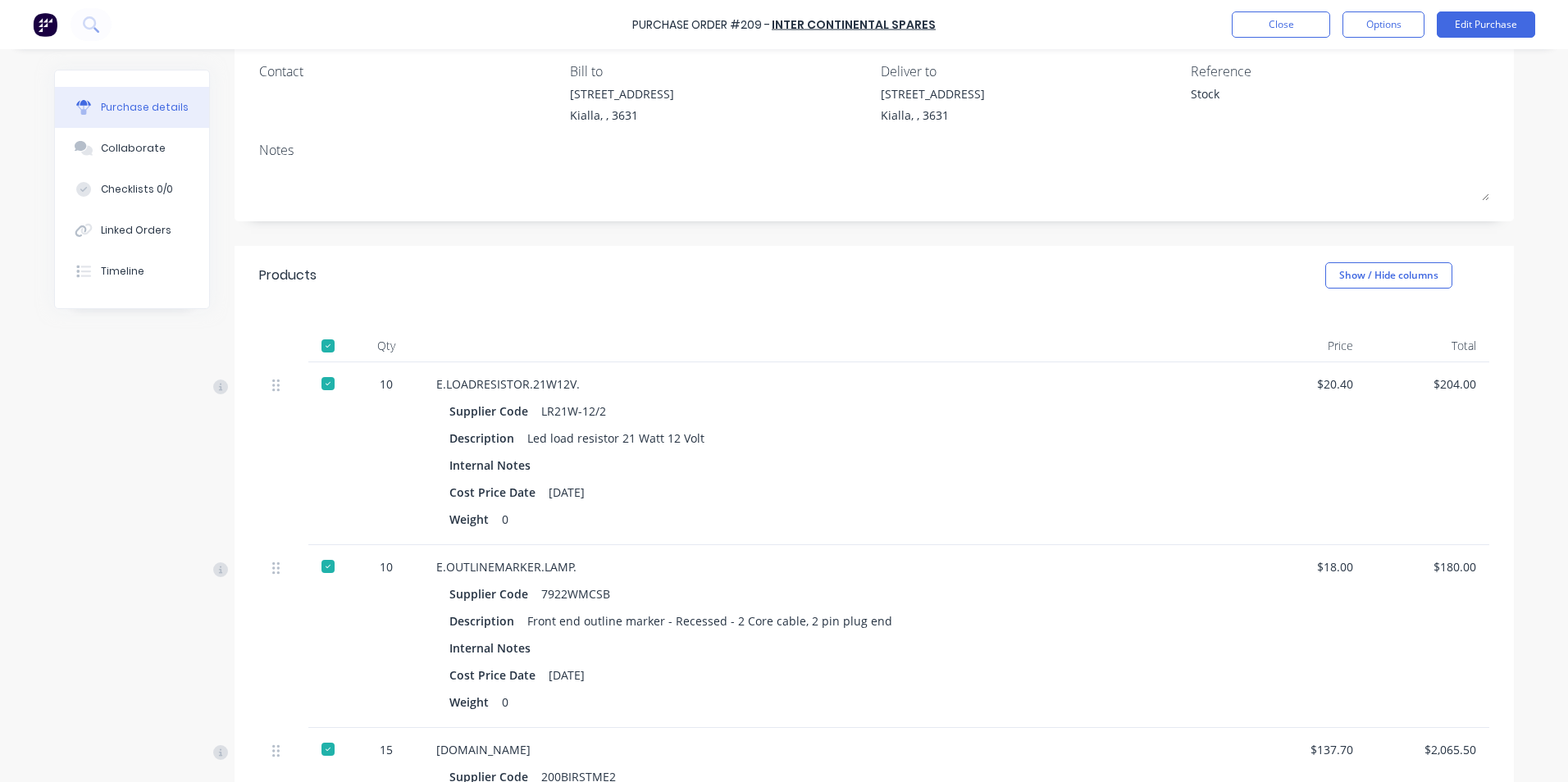
scroll to position [328, 0]
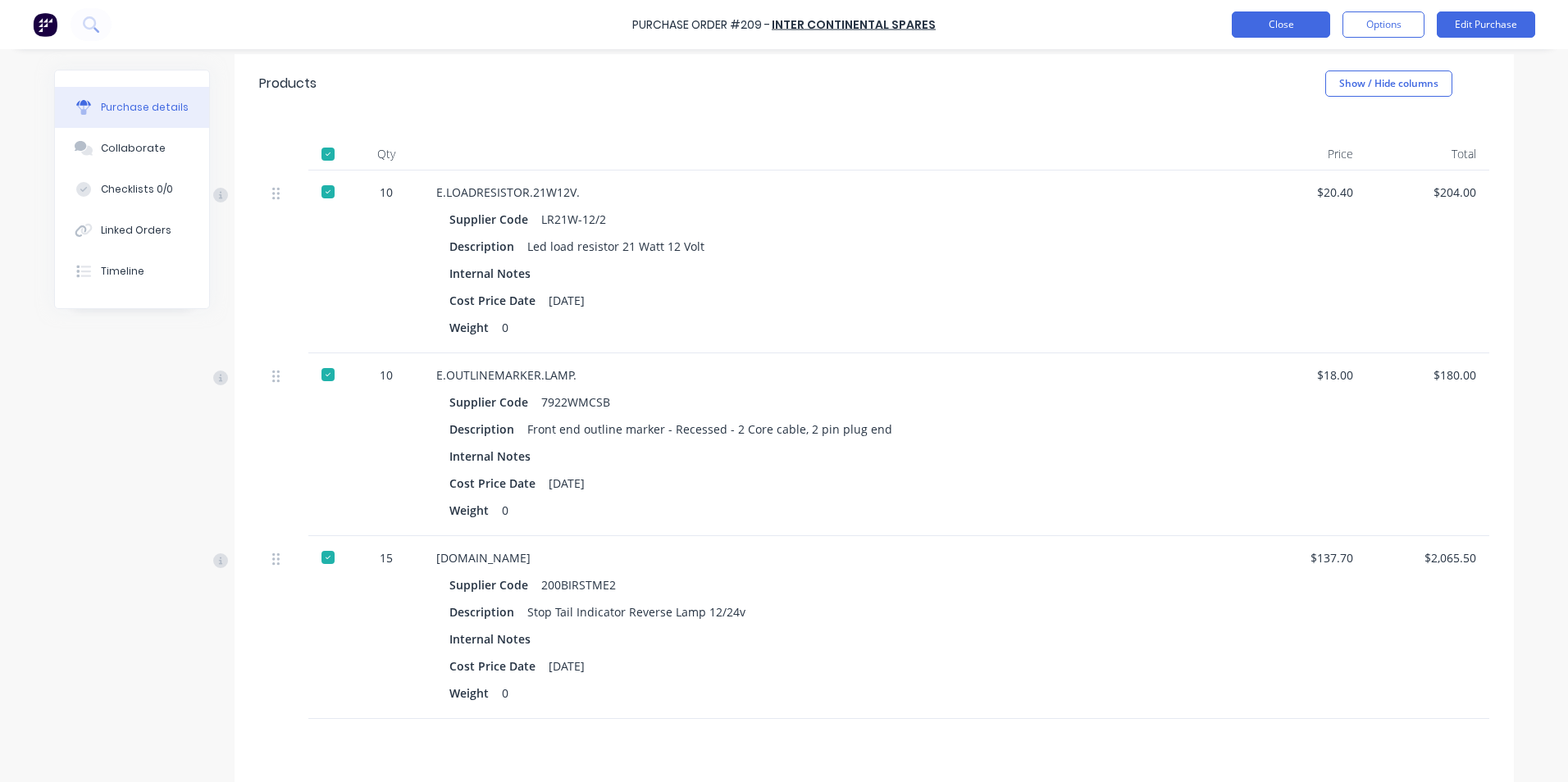
click at [1267, 24] on button "Close" at bounding box center [1280, 24] width 98 height 26
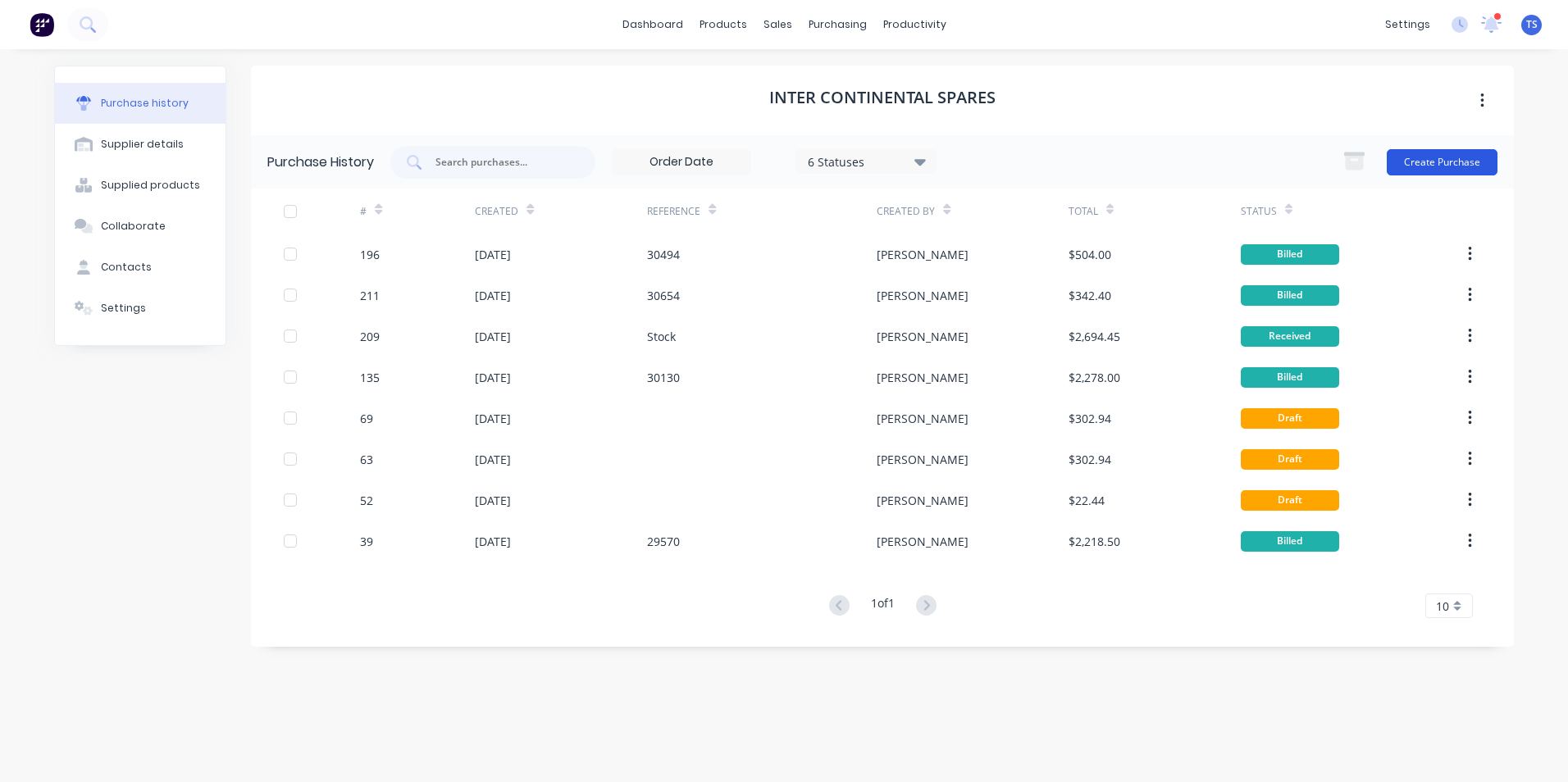
click at [1432, 167] on button "Create Purchase" at bounding box center [1442, 162] width 111 height 26
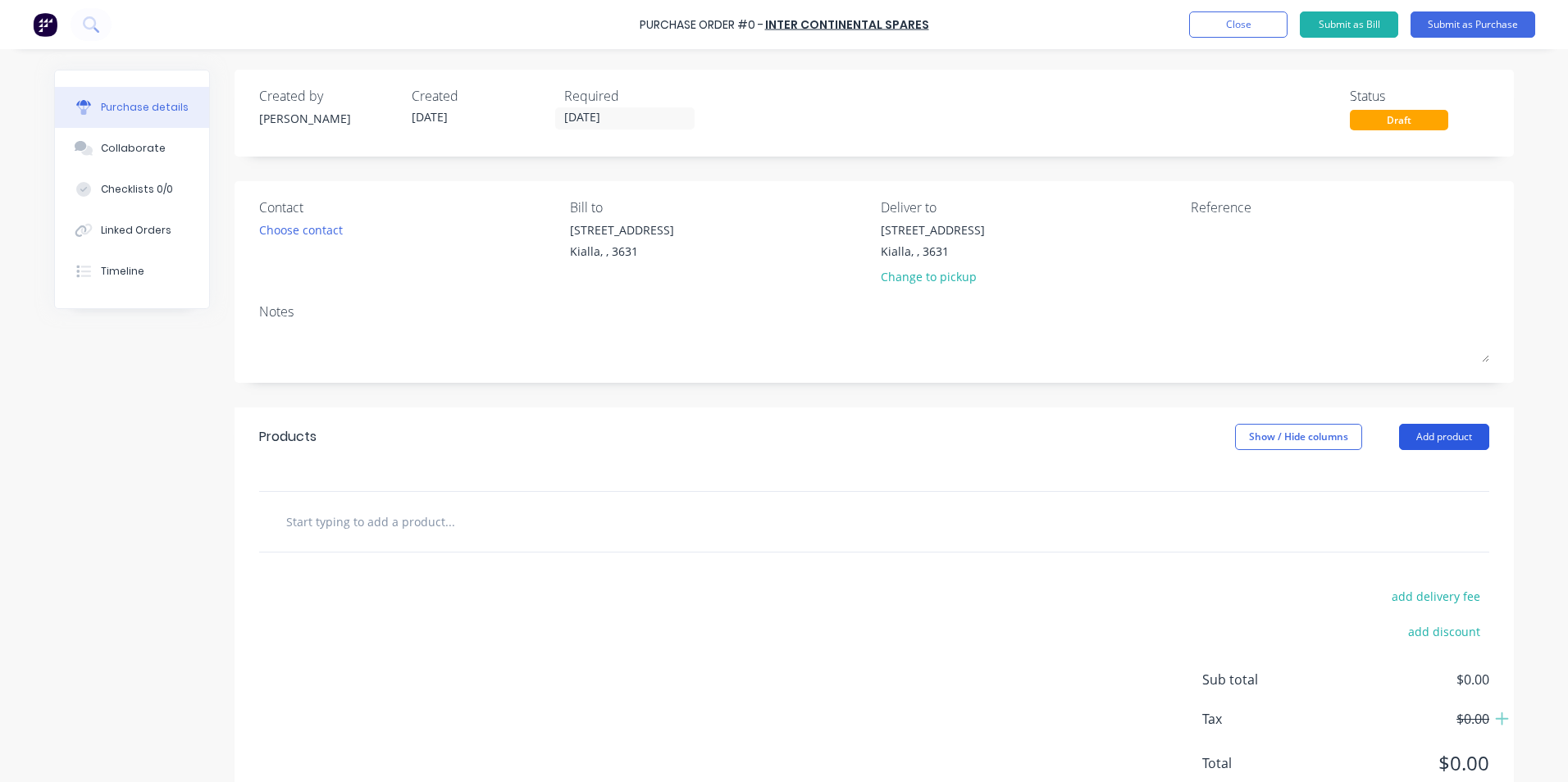
click at [1442, 438] on button "Add product" at bounding box center [1443, 436] width 90 height 26
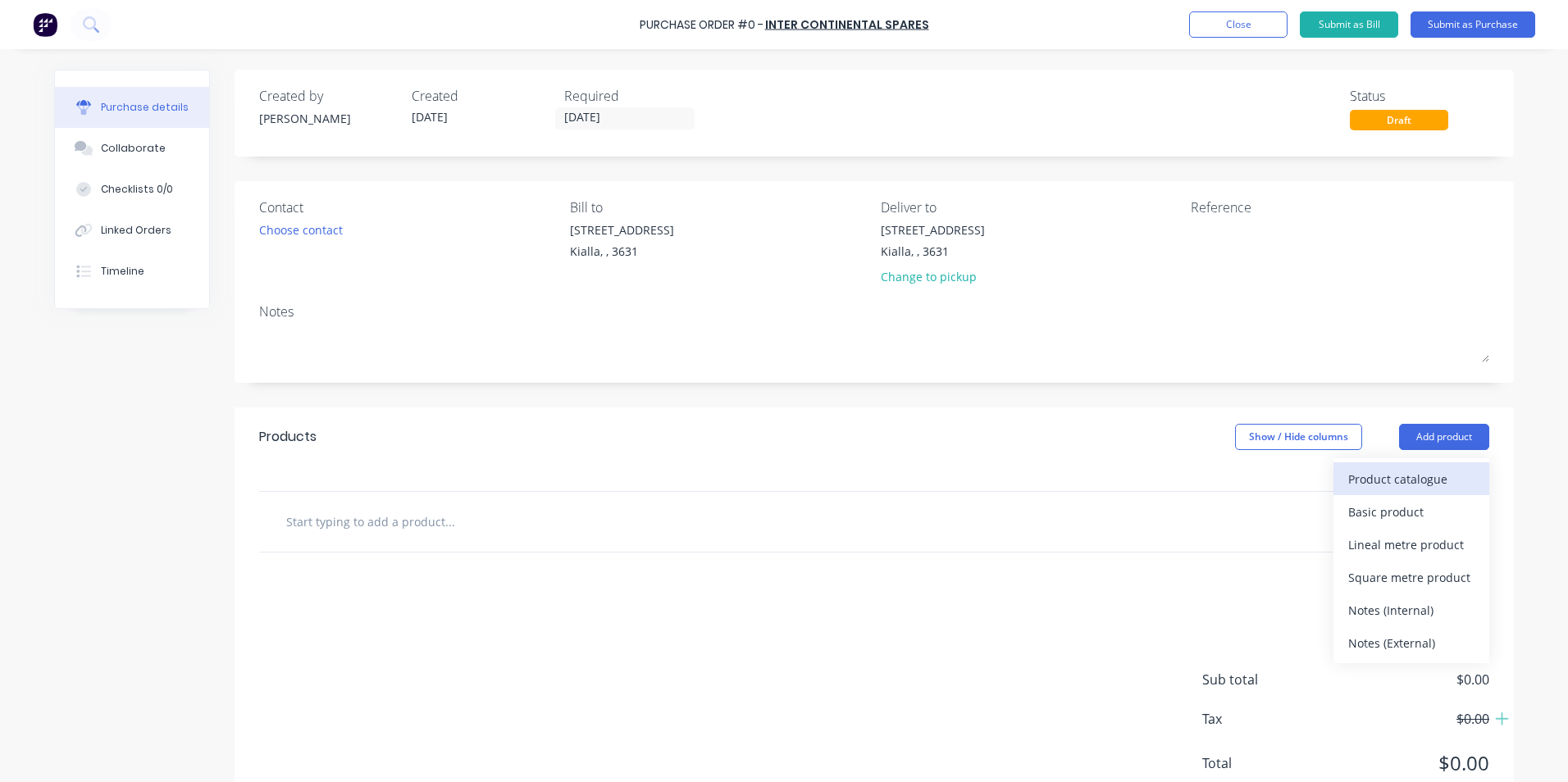
click at [1396, 478] on div "Product catalogue" at bounding box center [1411, 479] width 126 height 23
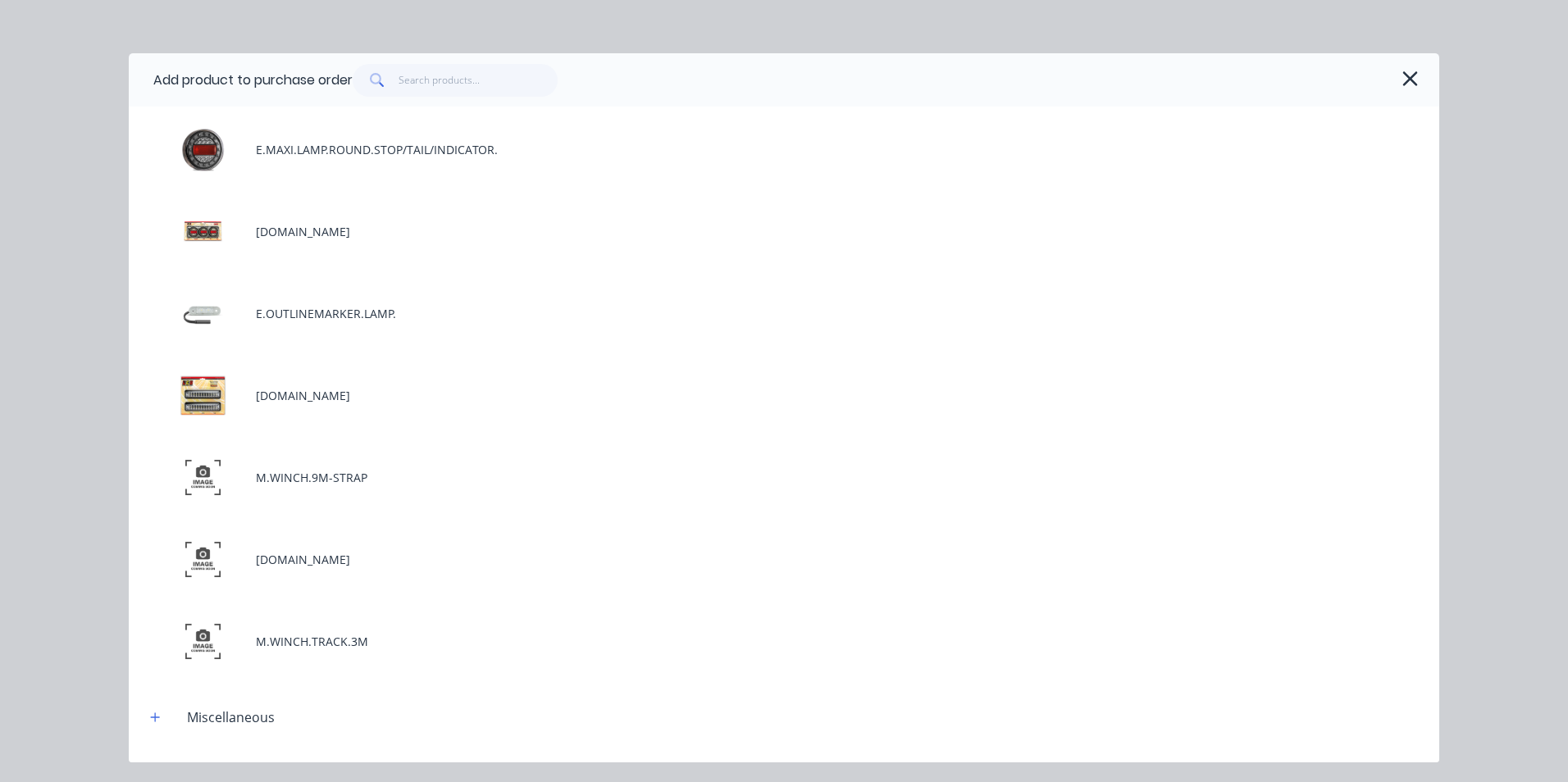
scroll to position [164, 0]
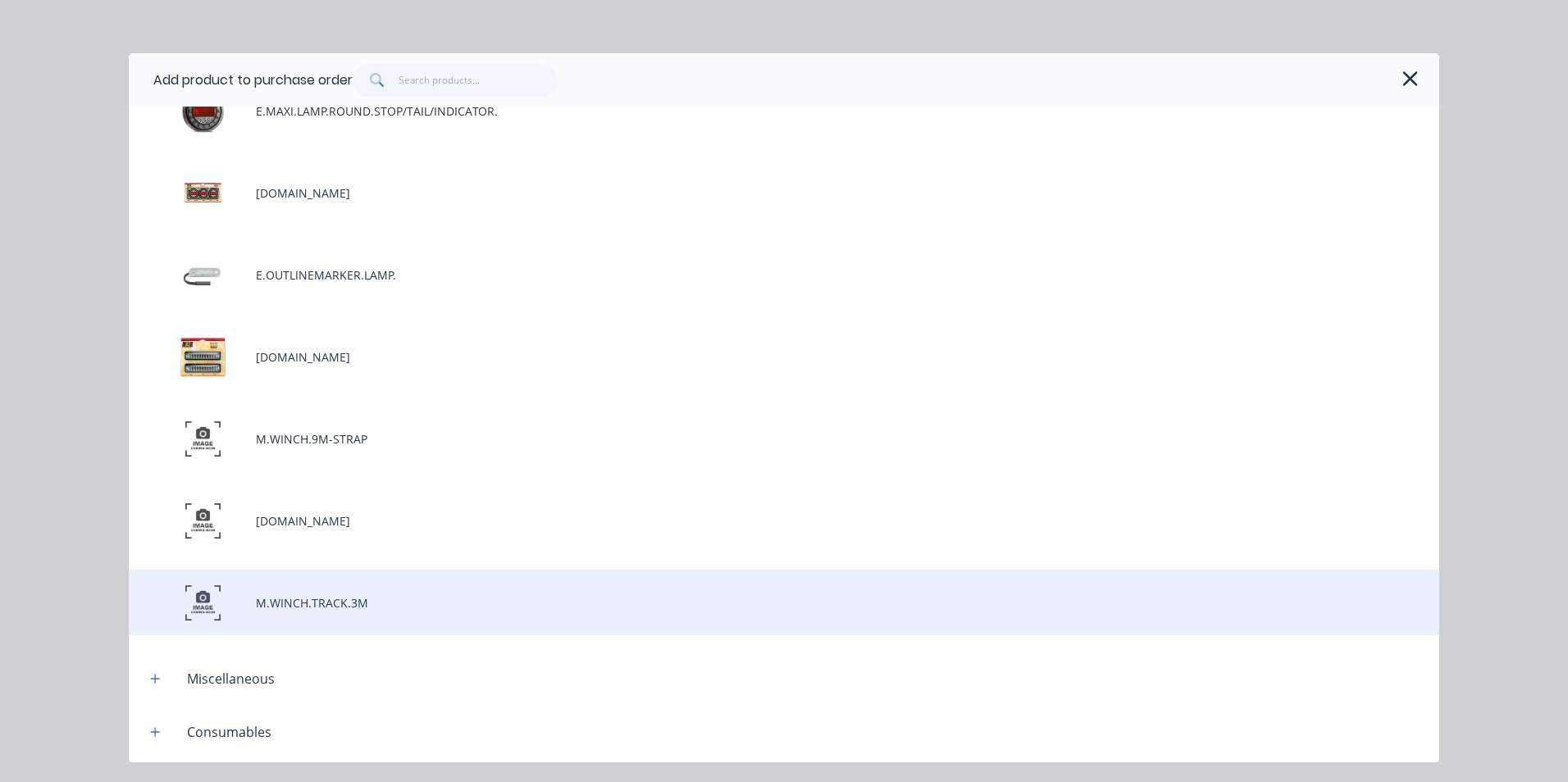
click at [378, 600] on div "M.WINCH.TRACK.3M" at bounding box center [783, 602] width 1310 height 65
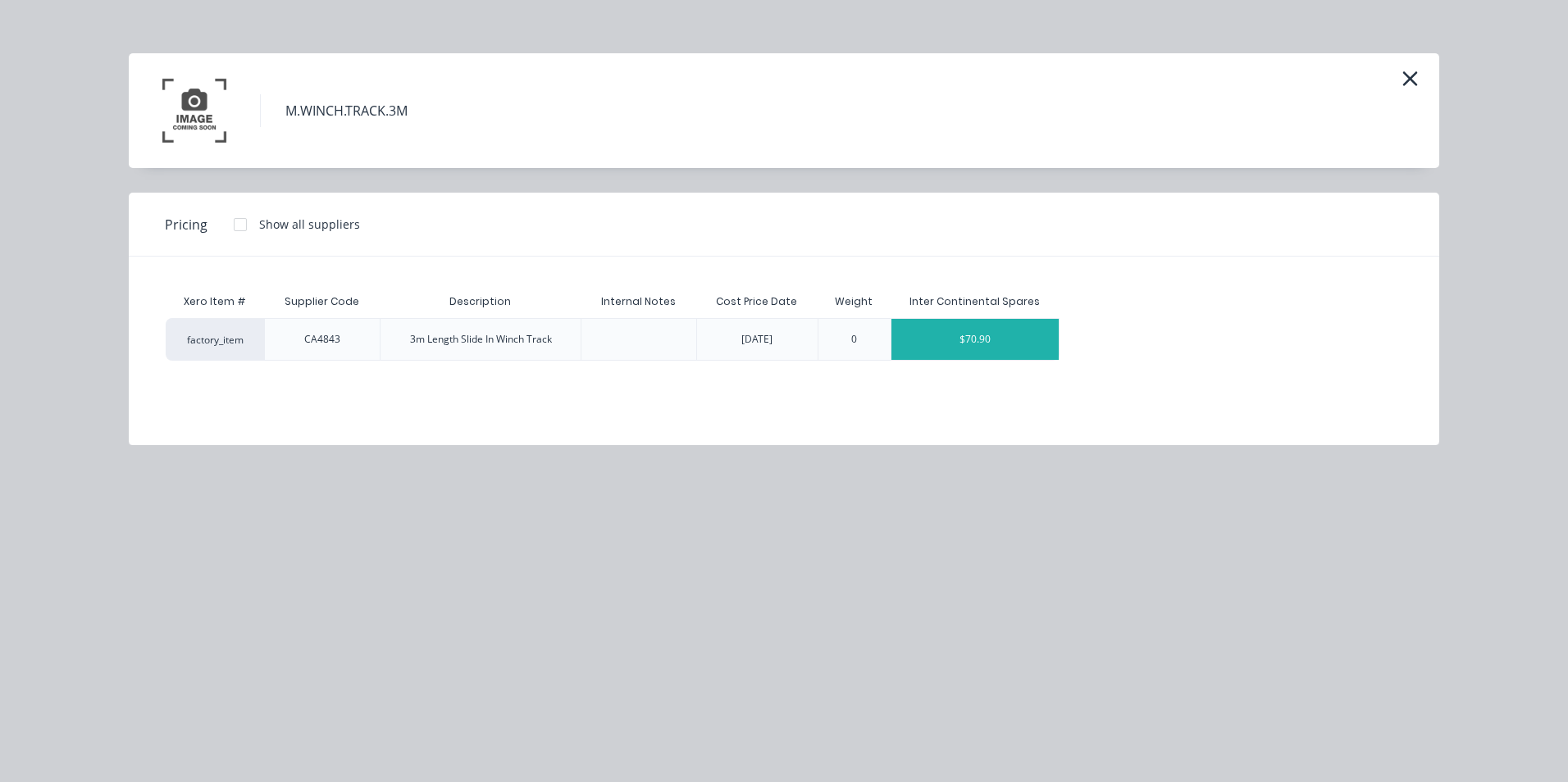
click at [1046, 343] on div "$70.90" at bounding box center [975, 339] width 167 height 41
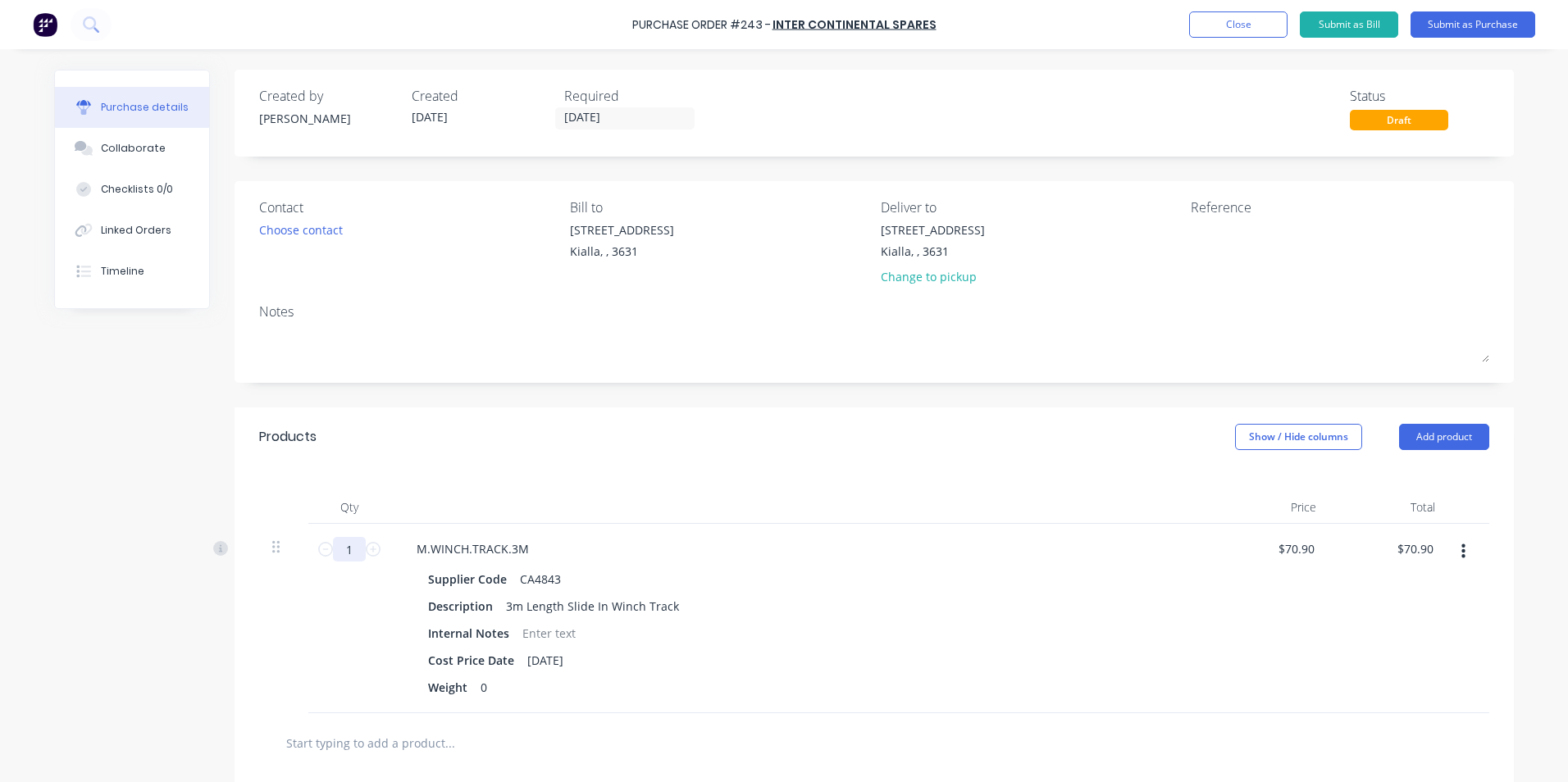
click at [348, 545] on input "1" at bounding box center [349, 549] width 33 height 24
type input "6"
type input "$425.40"
type input "6"
click at [411, 746] on input "text" at bounding box center [449, 742] width 328 height 33
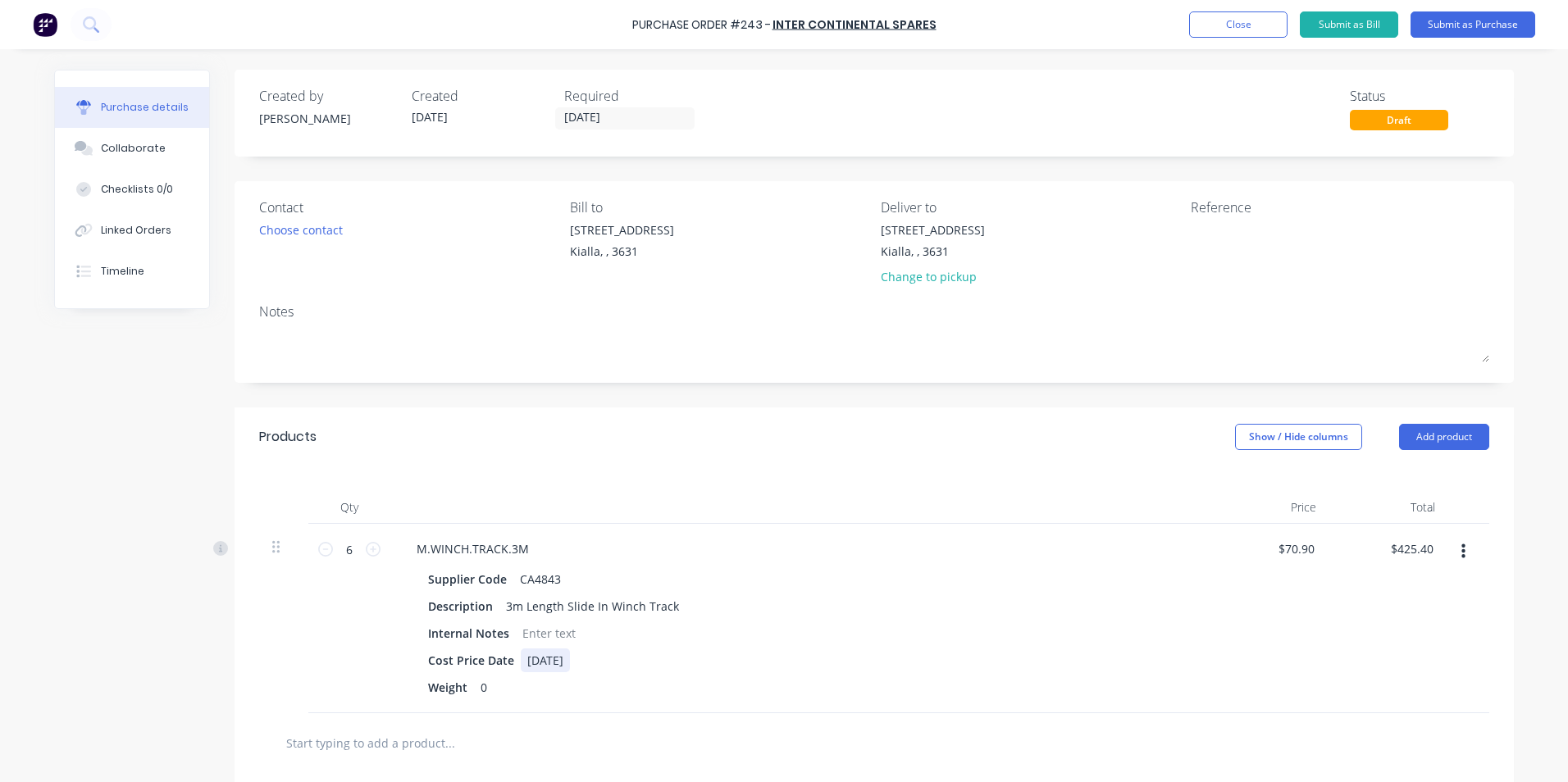
click at [927, 666] on div "Cost Price Date [DATE]" at bounding box center [797, 660] width 751 height 23
click at [1431, 433] on button "Add product" at bounding box center [1443, 436] width 90 height 26
click at [1403, 486] on div "Product catalogue" at bounding box center [1411, 479] width 126 height 23
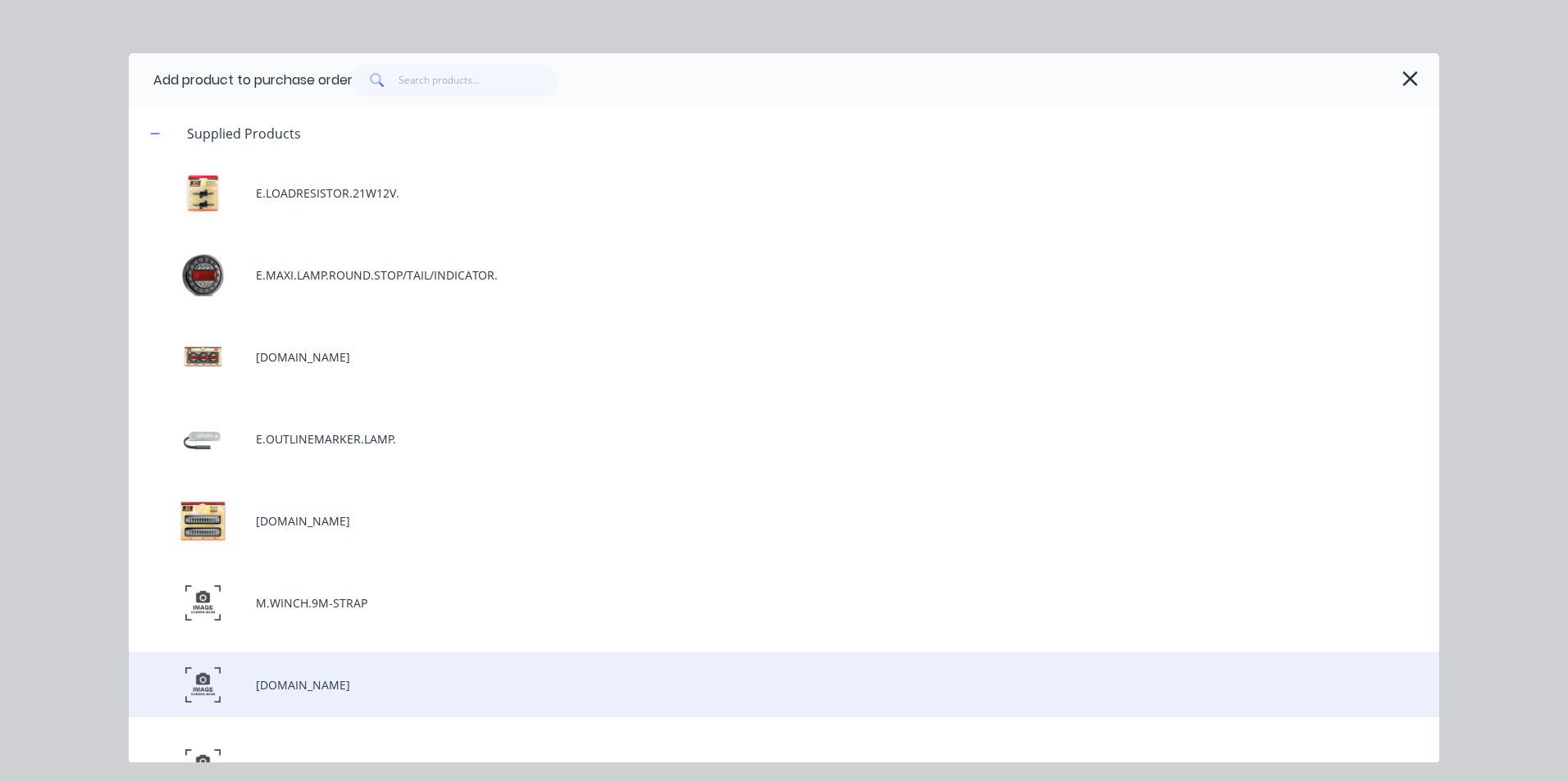
click at [306, 687] on div "[DOMAIN_NAME]" at bounding box center [783, 685] width 1310 height 65
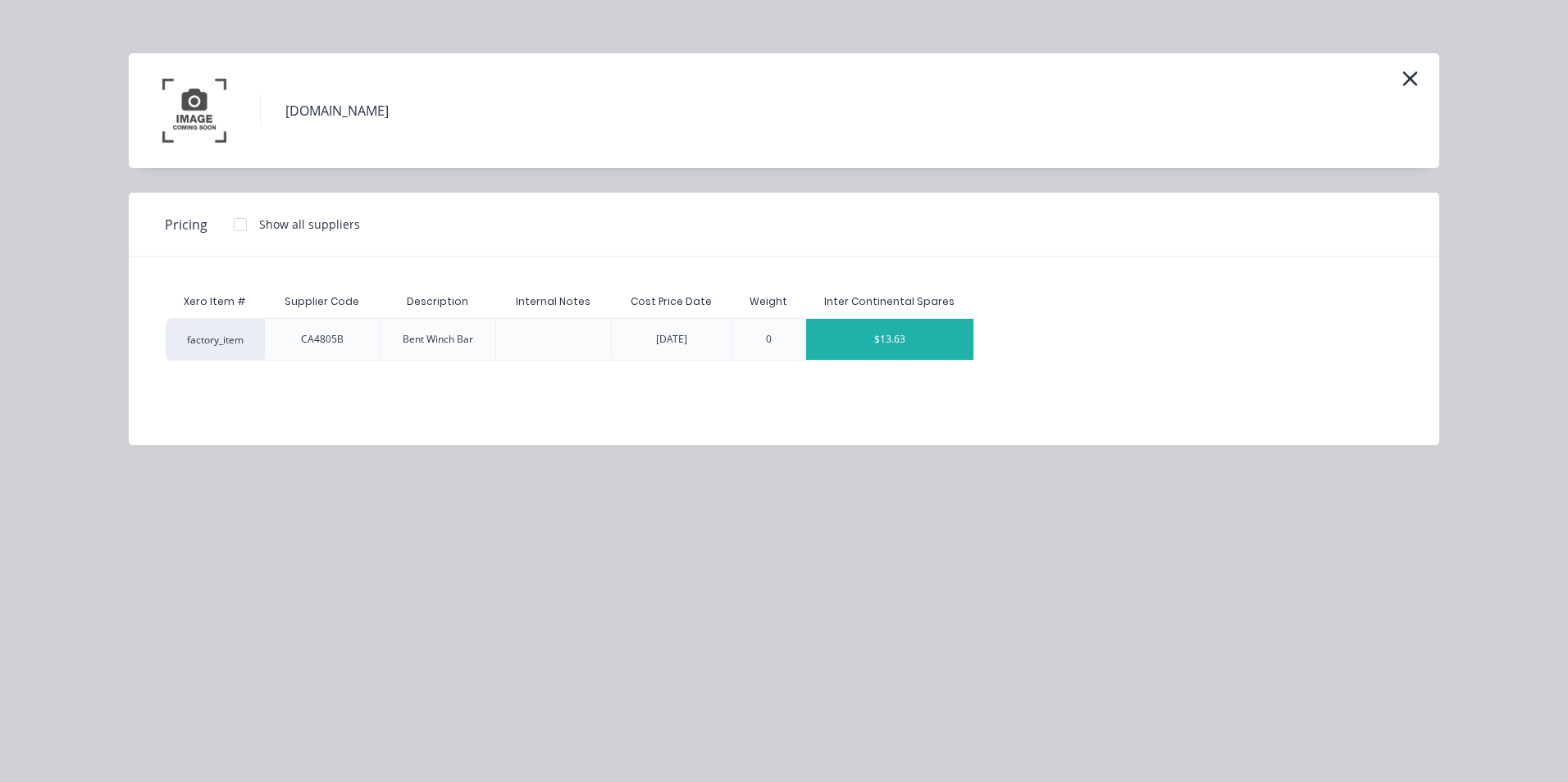
click at [861, 339] on div "$13.63" at bounding box center [889, 339] width 167 height 41
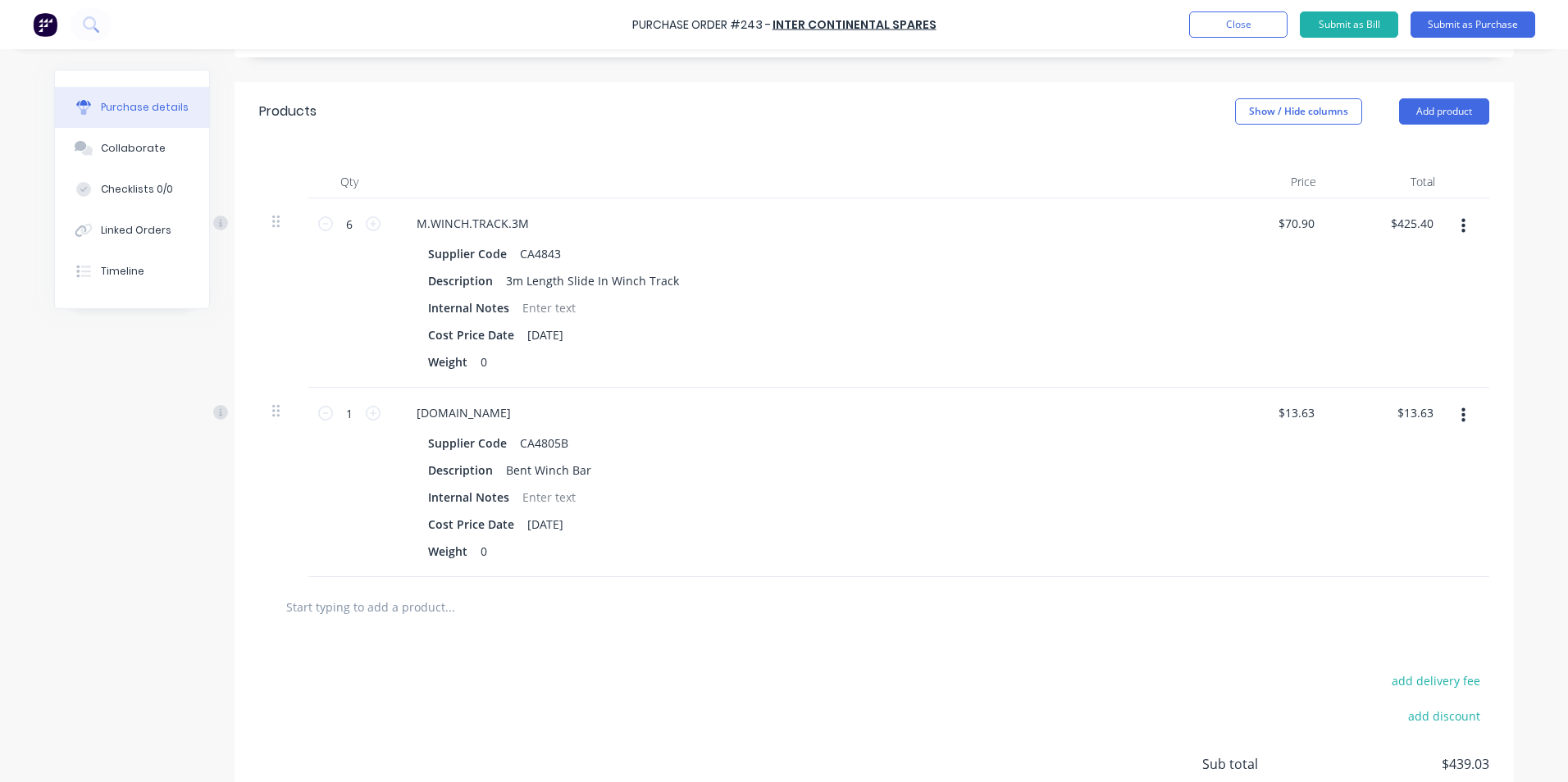
scroll to position [328, 0]
click at [1431, 104] on button "Add product" at bounding box center [1443, 108] width 90 height 26
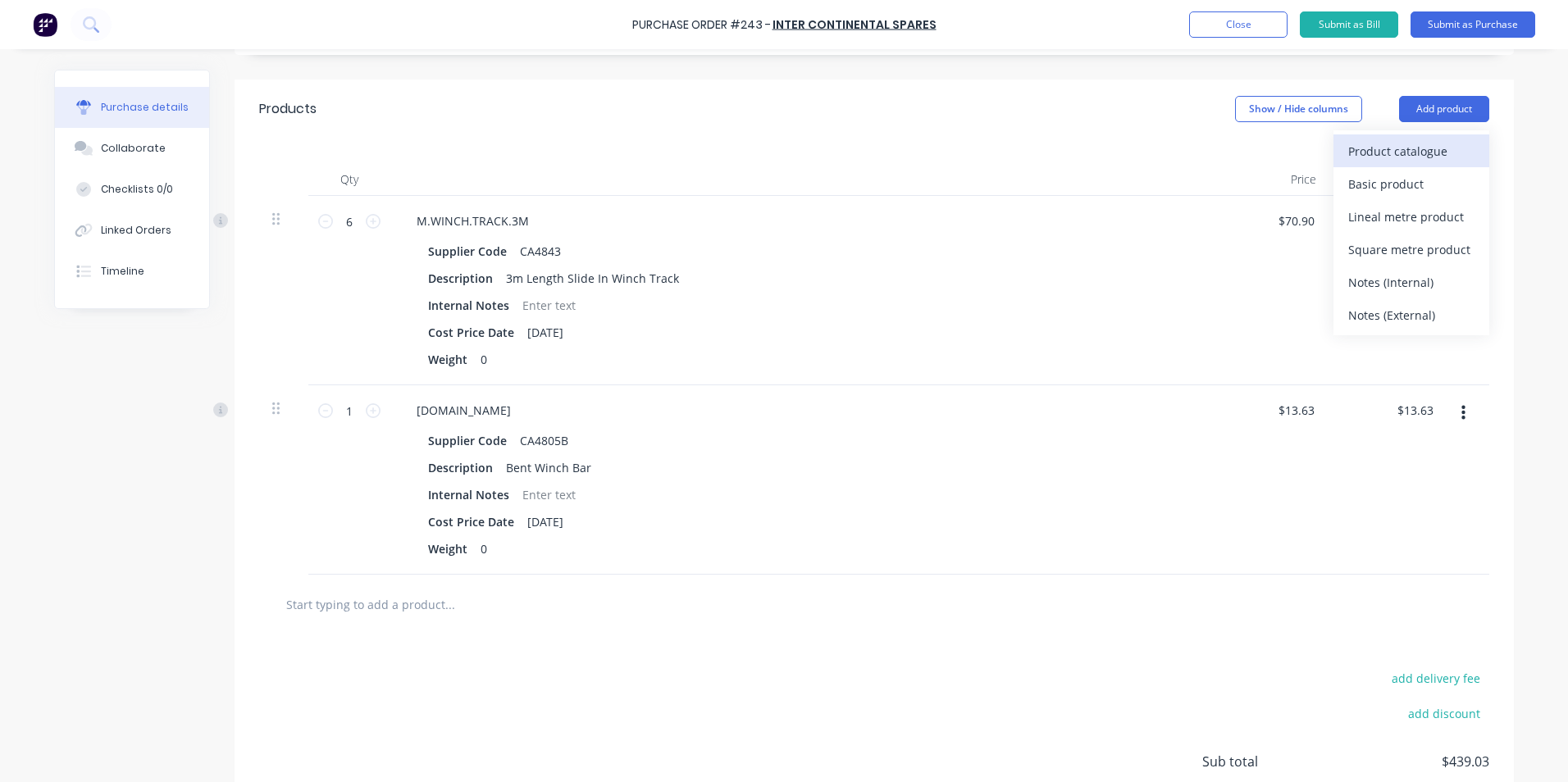
click at [1383, 151] on div "Product catalogue" at bounding box center [1411, 151] width 126 height 23
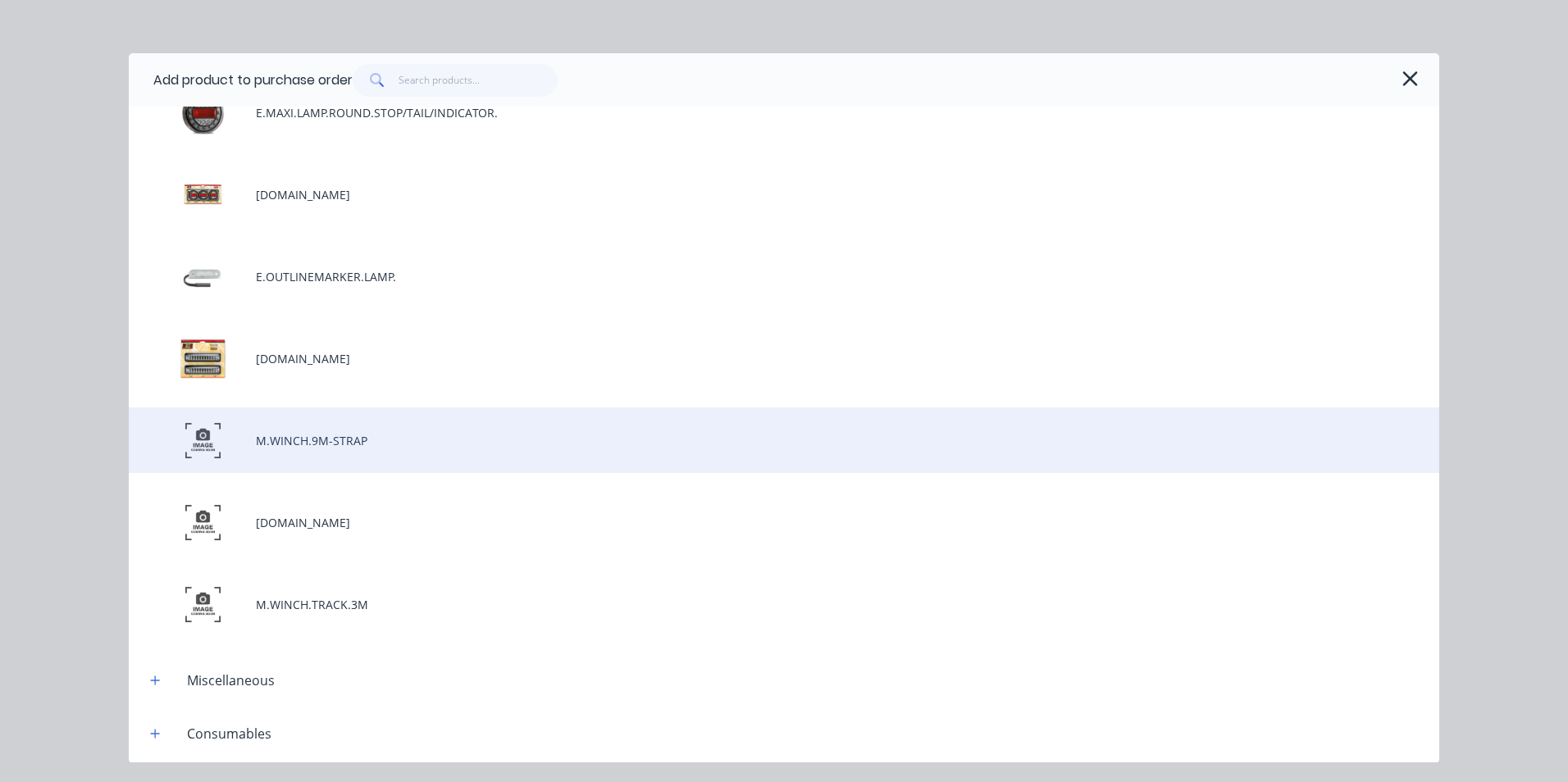
scroll to position [164, 0]
click at [402, 441] on div "M.WINCH.9M-STRAP" at bounding box center [783, 439] width 1310 height 65
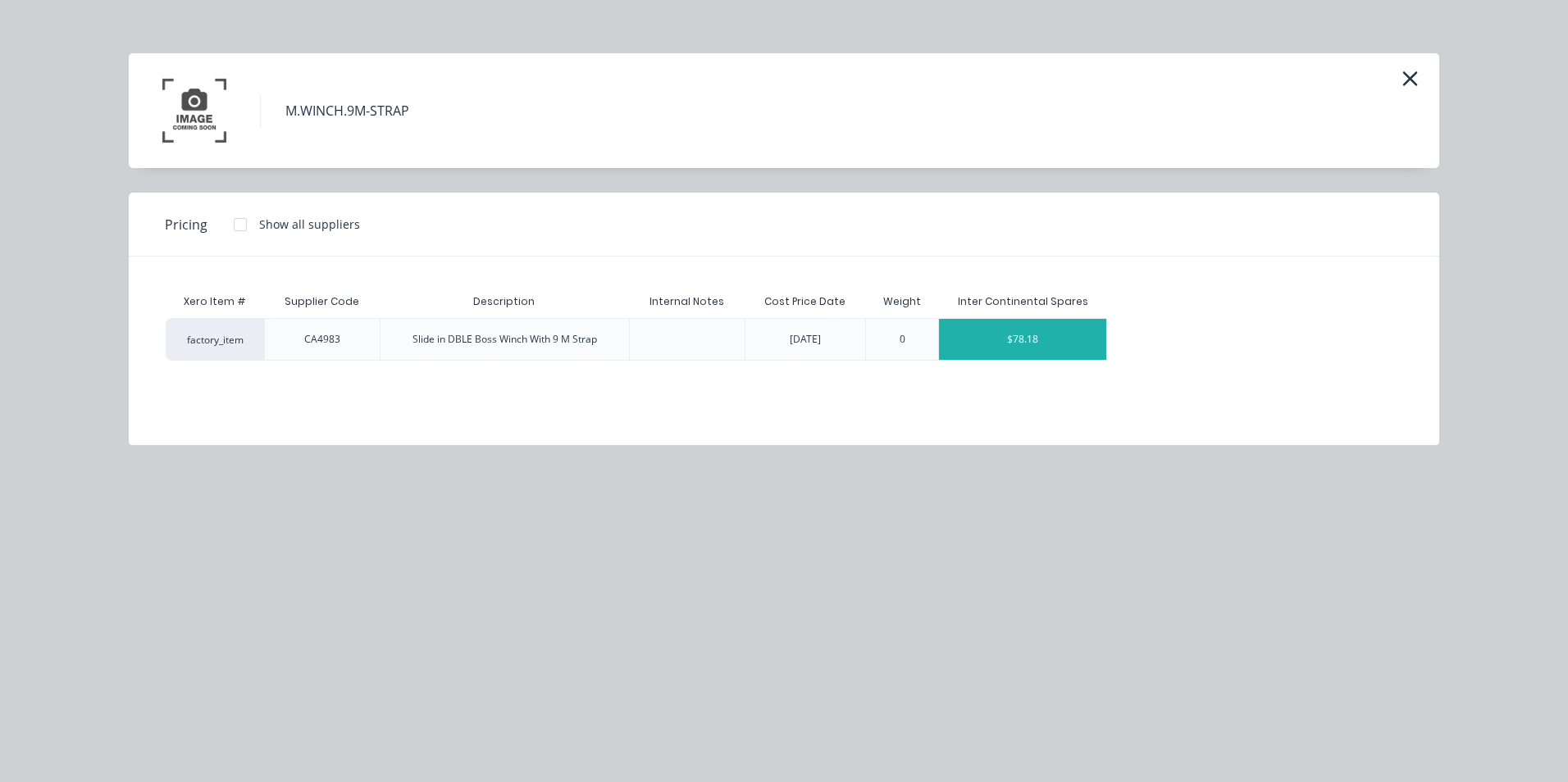
click at [1068, 345] on div "$78.18" at bounding box center [1022, 339] width 167 height 41
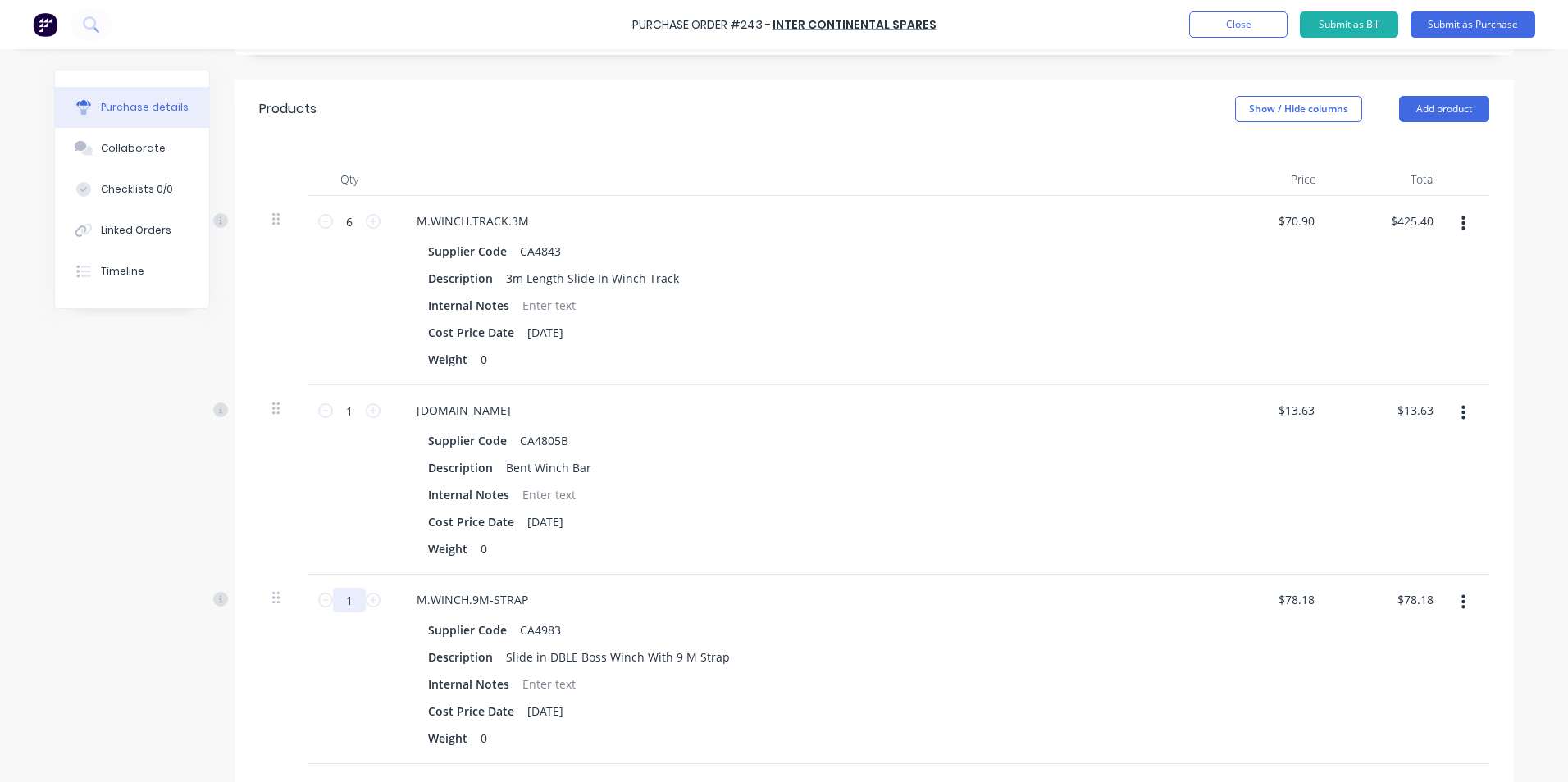
click at [346, 599] on input "1" at bounding box center [349, 599] width 33 height 24
type input "7"
type input "$547.26"
type input "7"
click at [916, 677] on div "Internal Notes" at bounding box center [797, 684] width 751 height 23
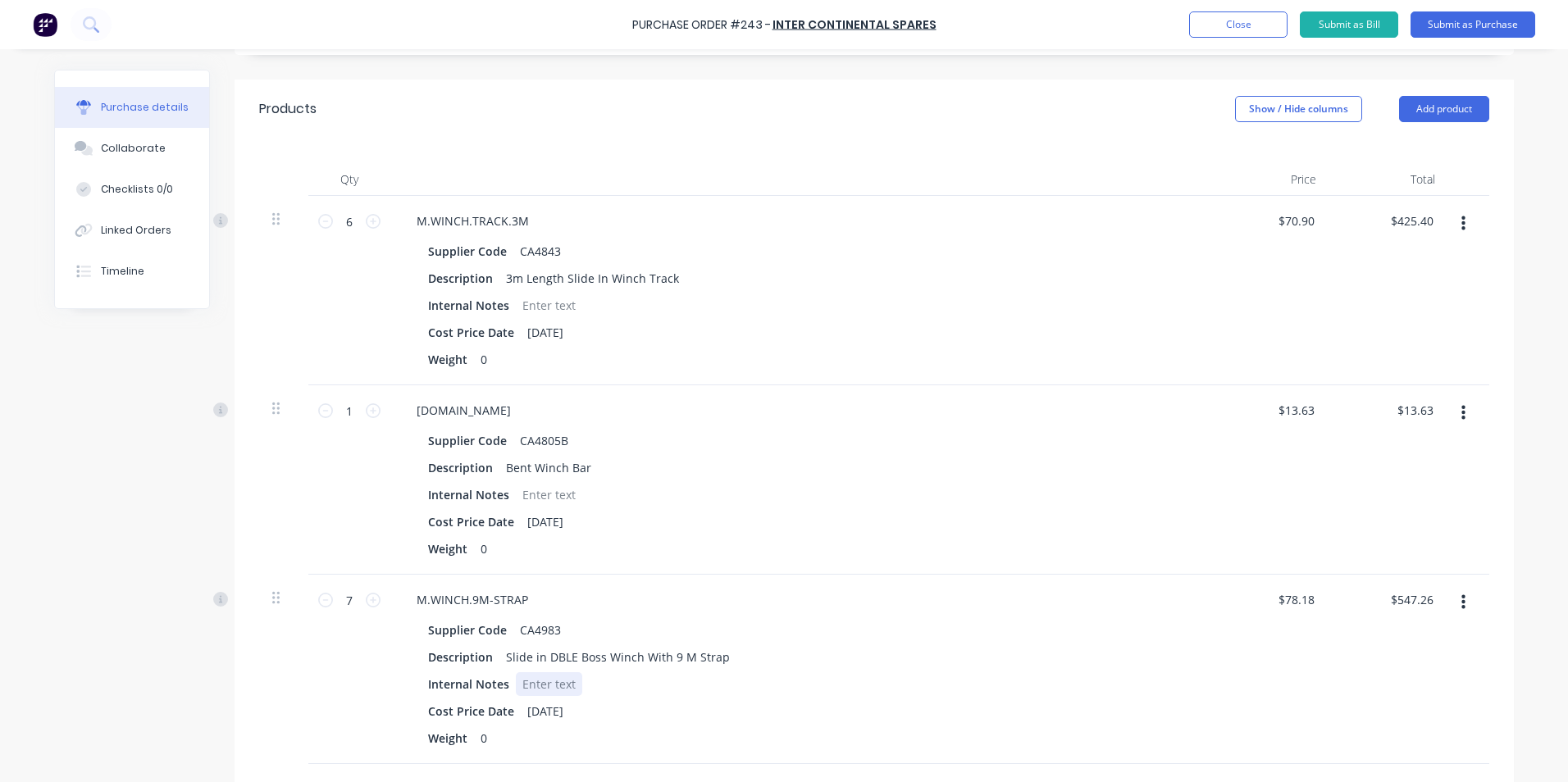
scroll to position [409, 0]
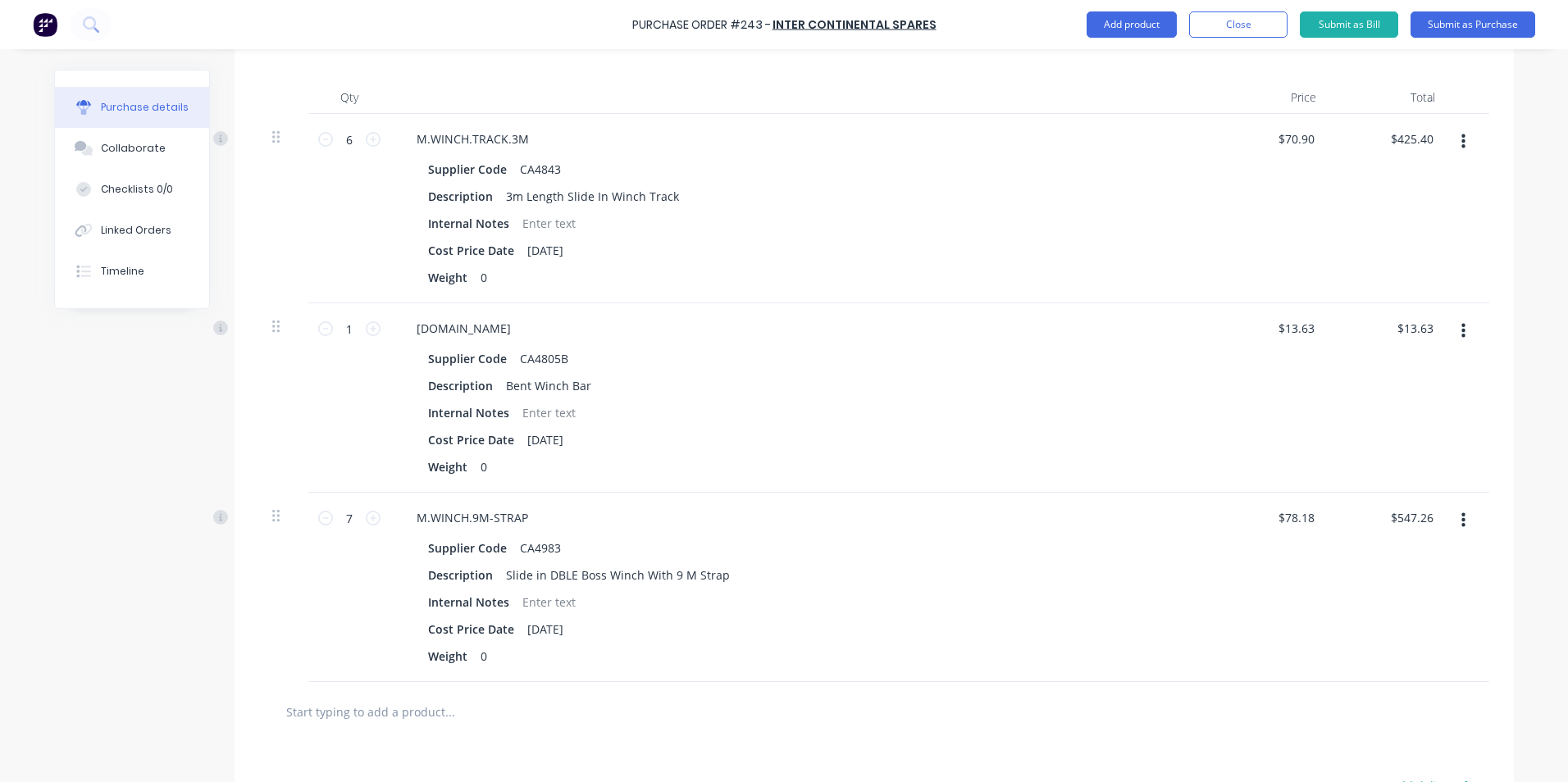
drag, startPoint x: 340, startPoint y: 717, endPoint x: 353, endPoint y: 718, distance: 13.0
click at [340, 717] on input "text" at bounding box center [449, 711] width 328 height 33
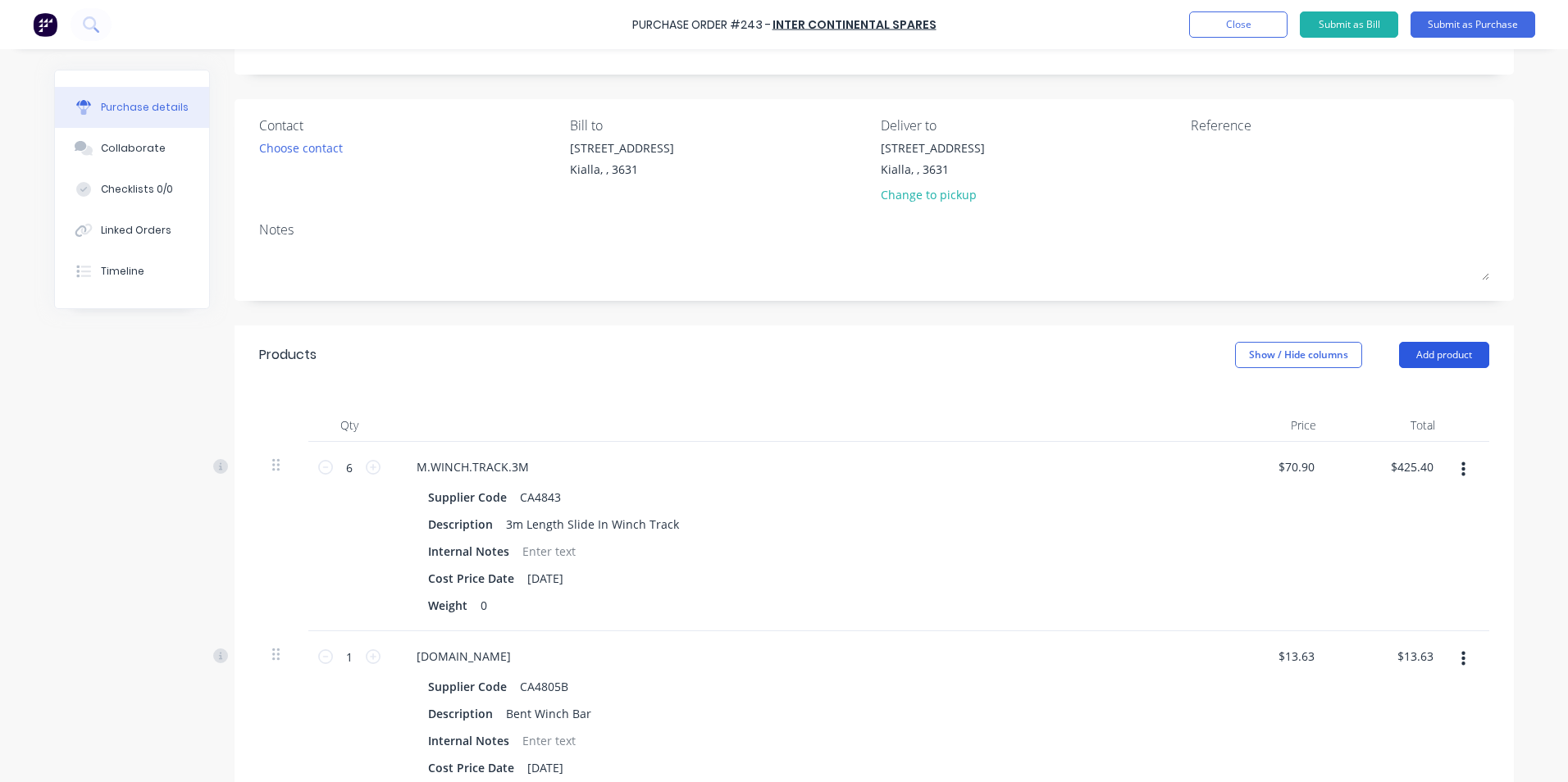
click at [1469, 354] on button "Add product" at bounding box center [1443, 354] width 90 height 26
click at [1373, 404] on div "Product catalogue" at bounding box center [1411, 397] width 126 height 23
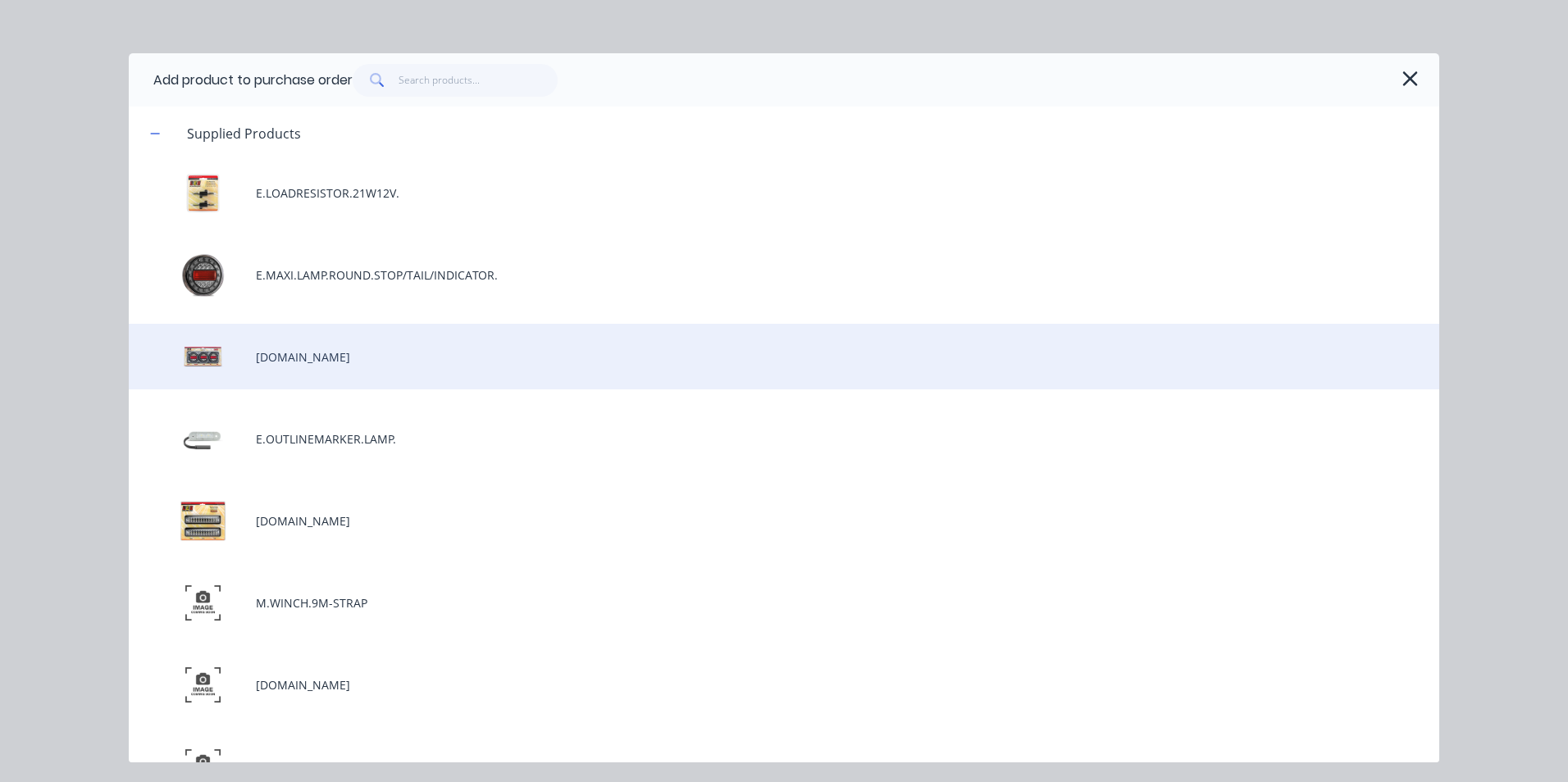
click at [301, 363] on div "[DOMAIN_NAME]" at bounding box center [783, 357] width 1310 height 65
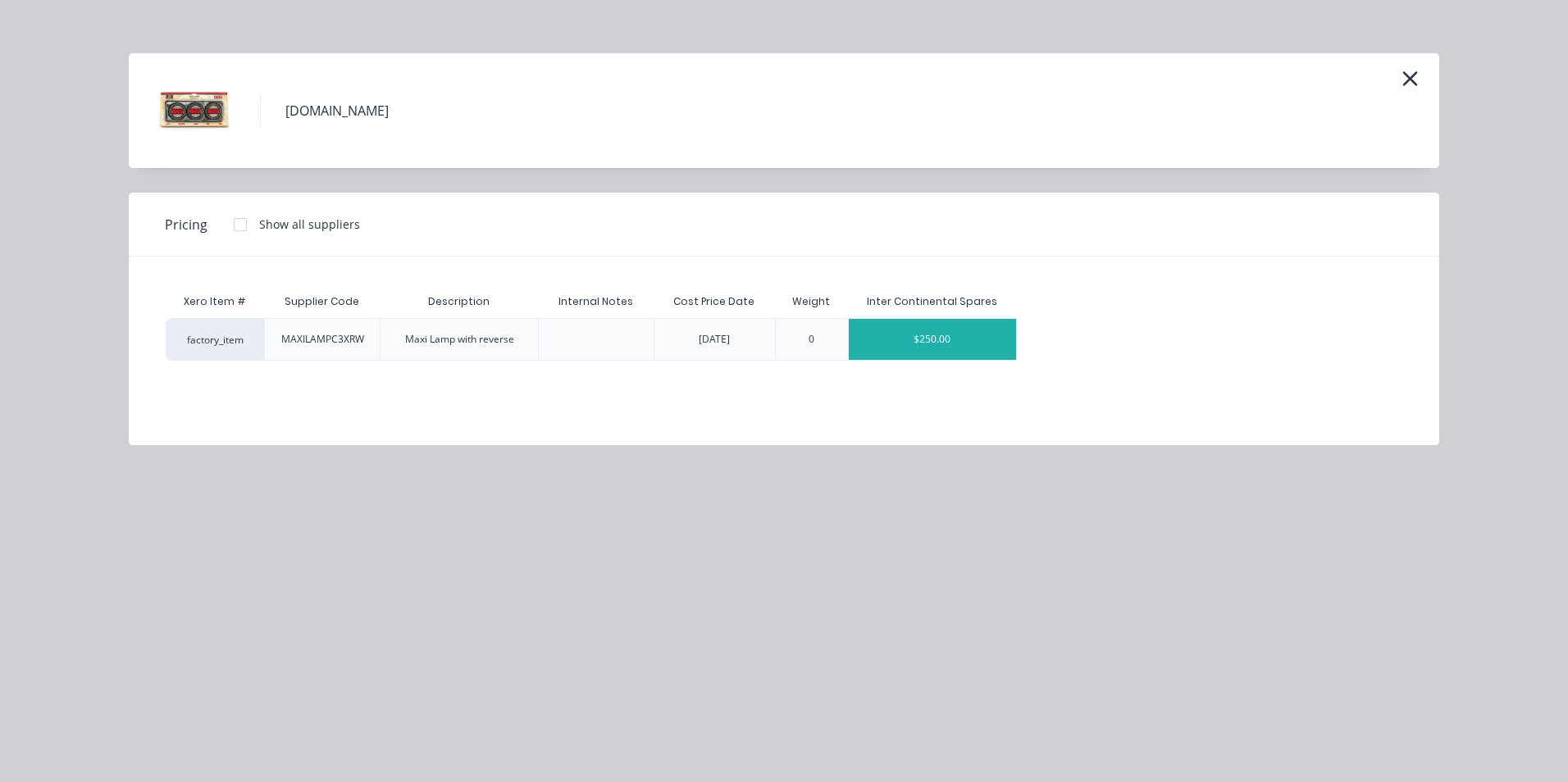
click at [970, 341] on div "$250.00" at bounding box center [932, 339] width 167 height 41
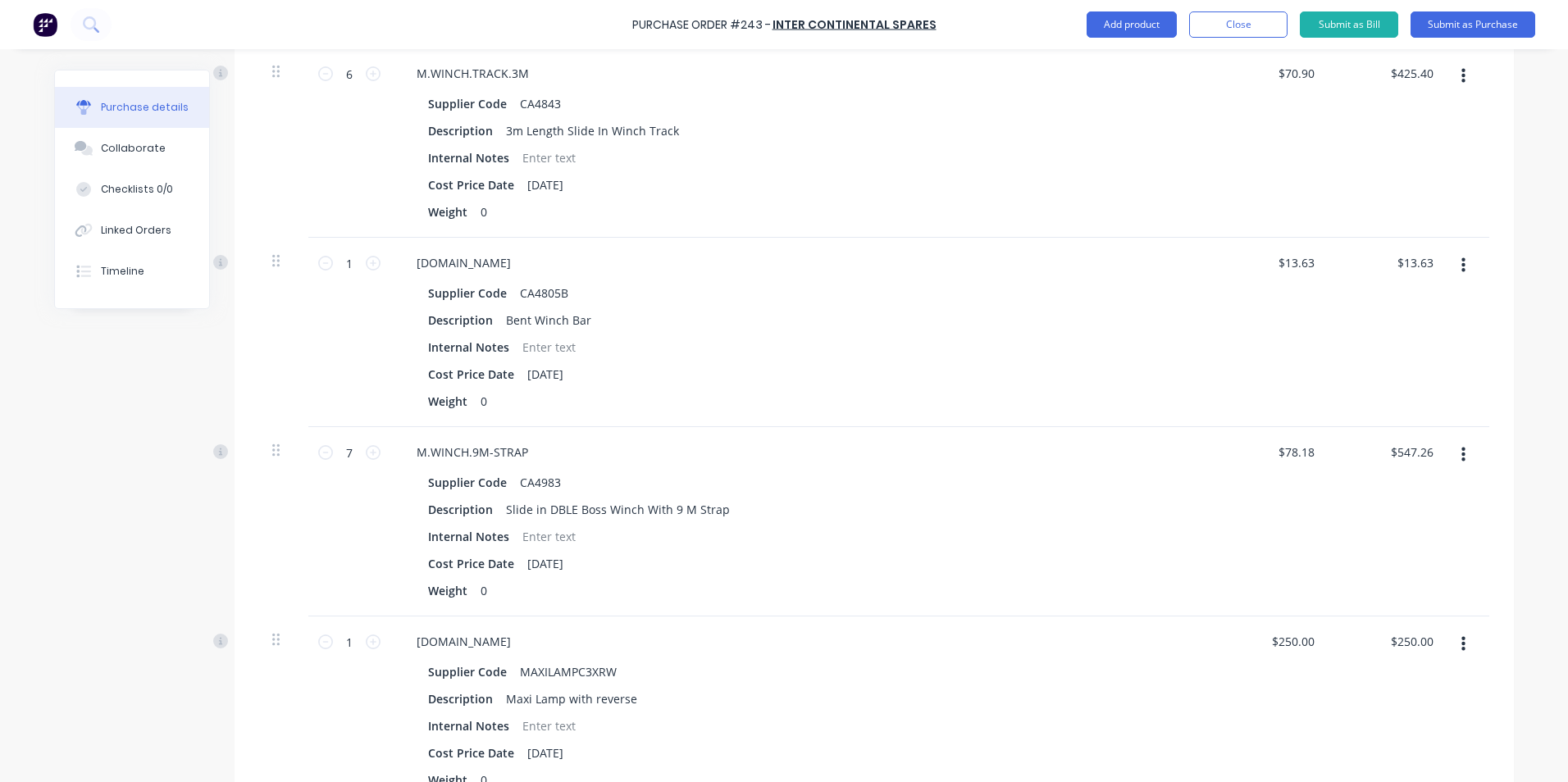
scroll to position [655, 0]
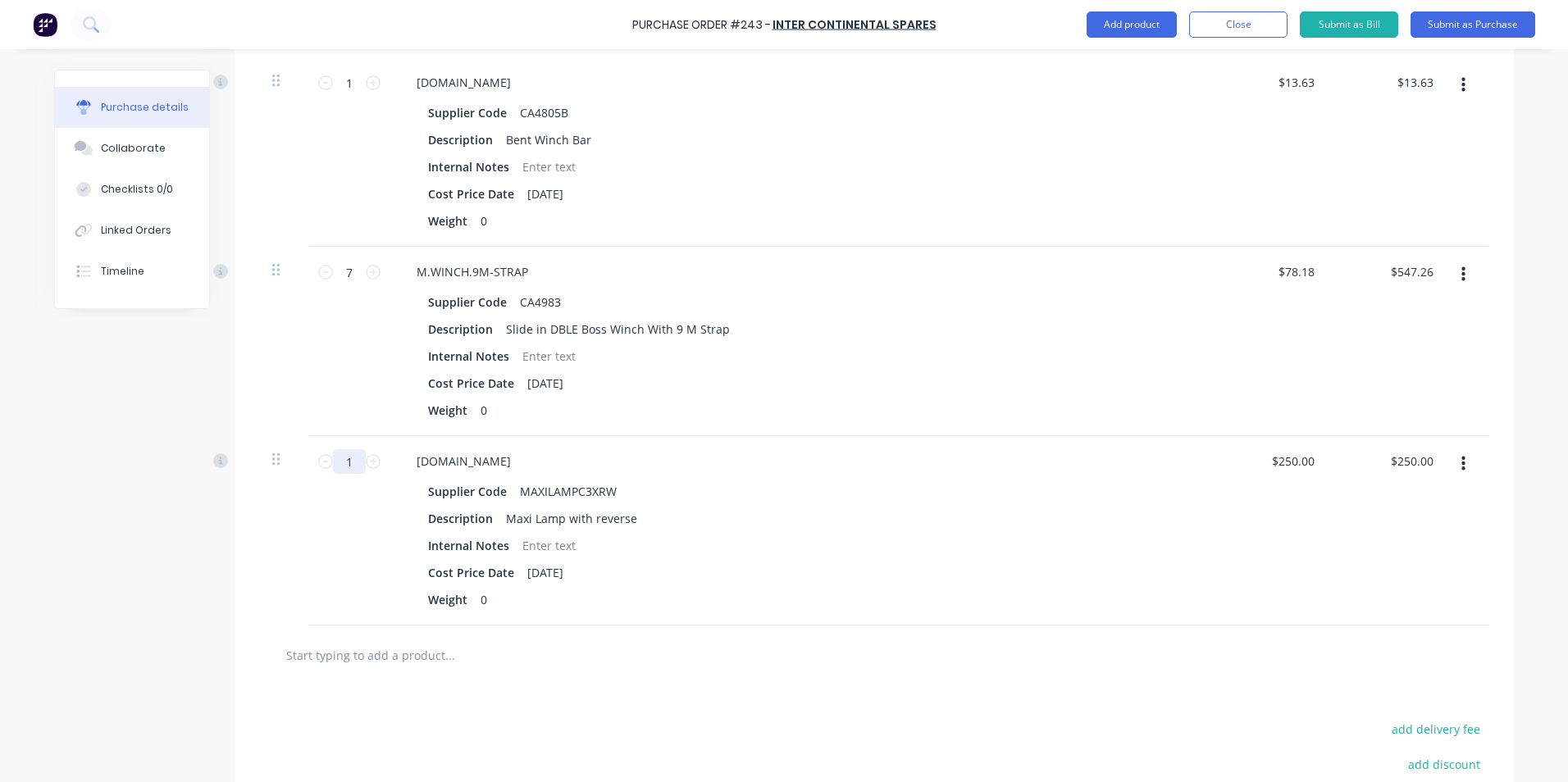
click at [344, 461] on input "1" at bounding box center [349, 461] width 33 height 24
type input "2"
type input "$500.00"
type input "2"
click at [858, 560] on div "Cost Price Date [DATE]" at bounding box center [797, 572] width 751 height 23
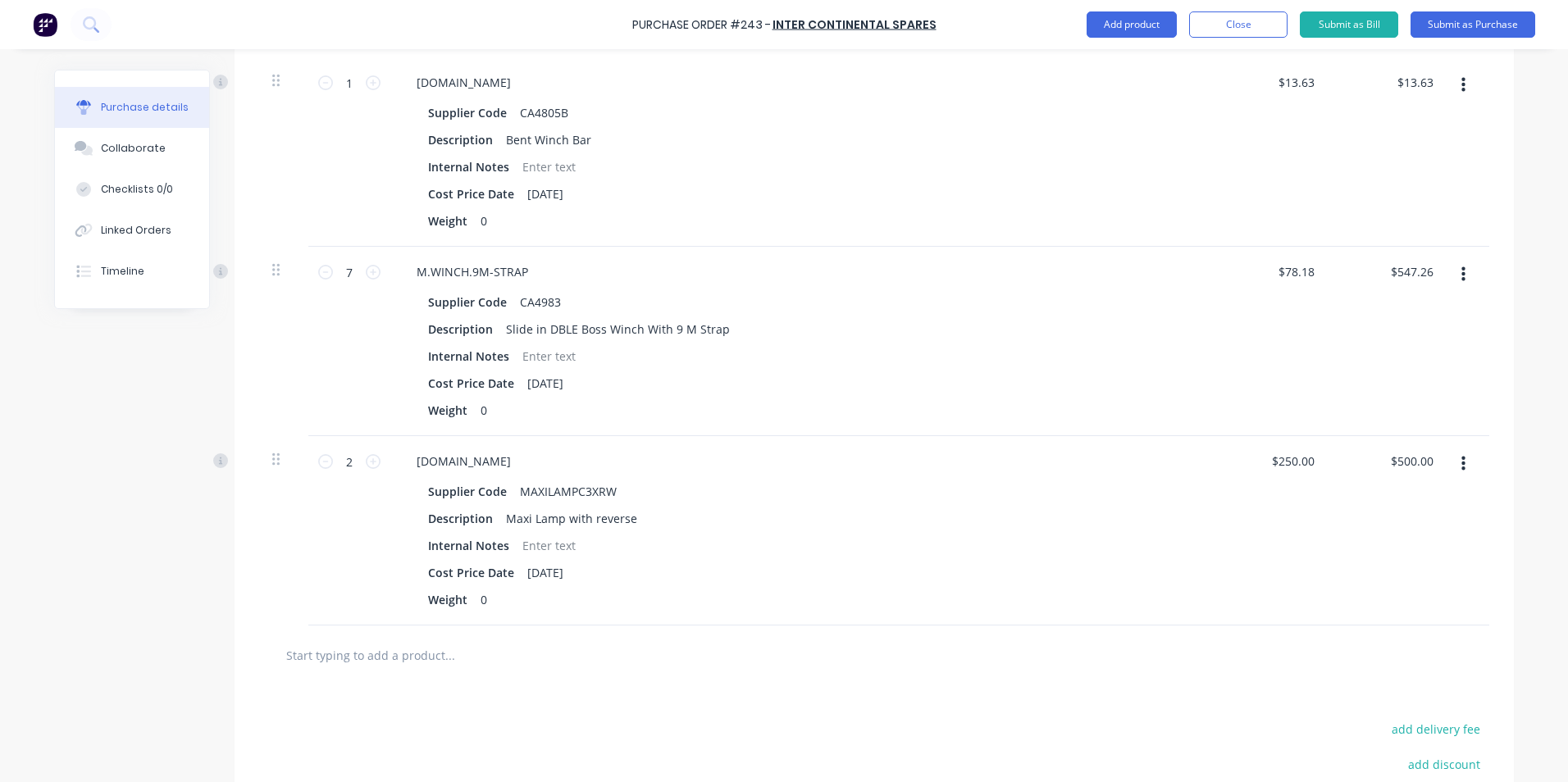
click at [450, 669] on input "text" at bounding box center [449, 654] width 328 height 33
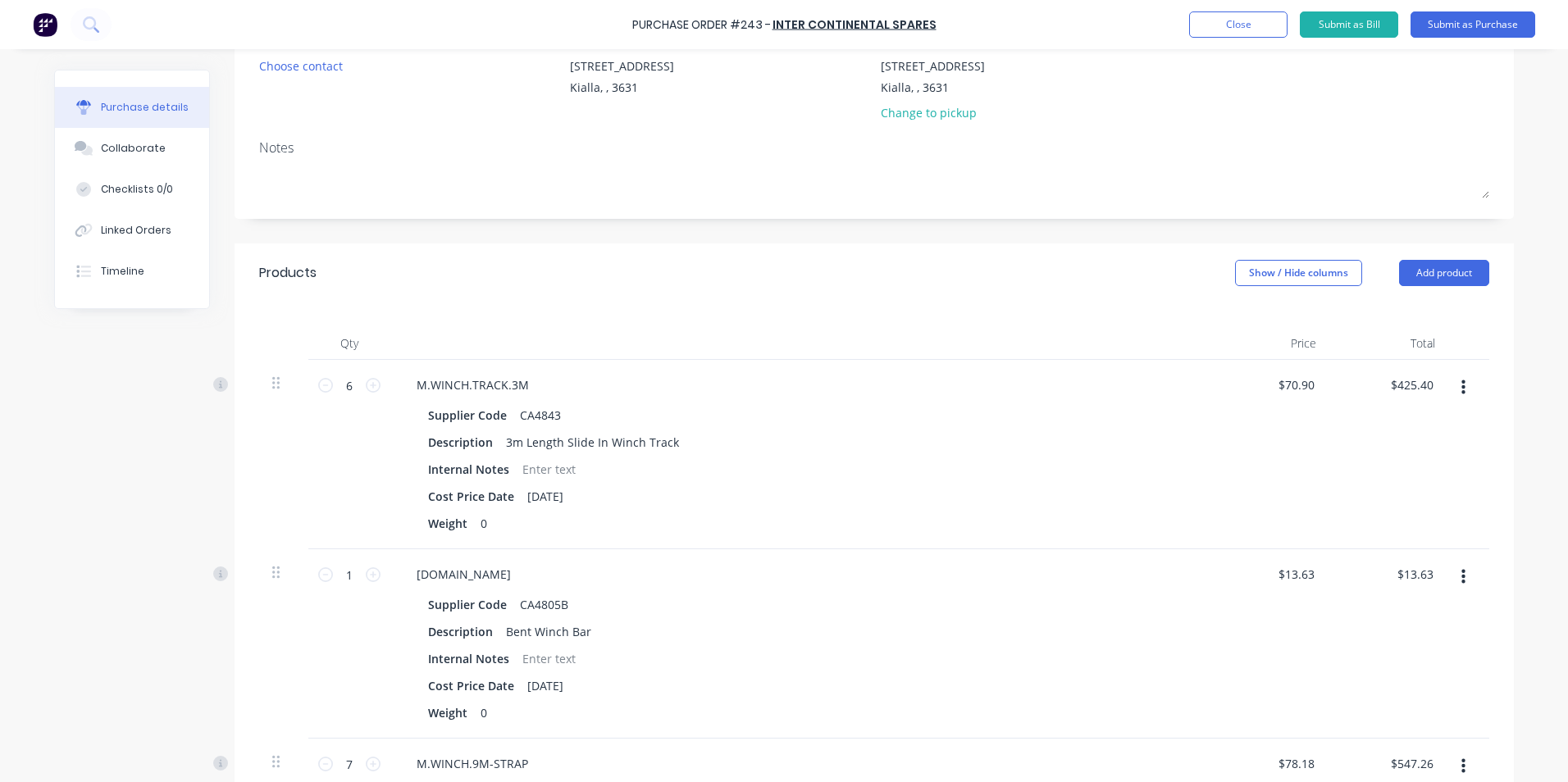
scroll to position [0, 0]
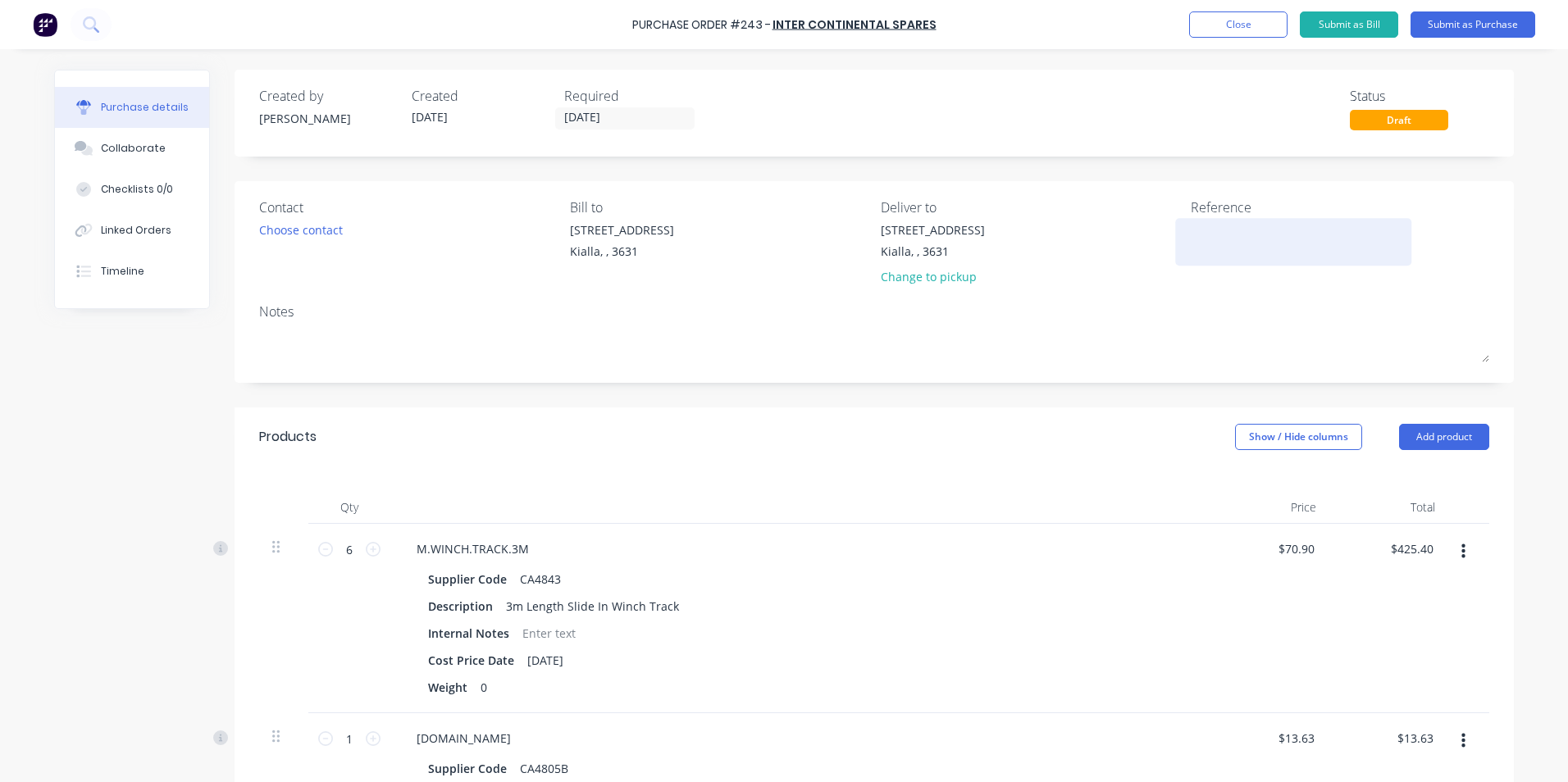
click at [1190, 226] on div at bounding box center [1293, 242] width 205 height 41
click at [1190, 223] on textarea at bounding box center [1293, 240] width 205 height 37
type textarea "Daimler Trucks"
type textarea "x"
type textarea "Daimler Trucks"
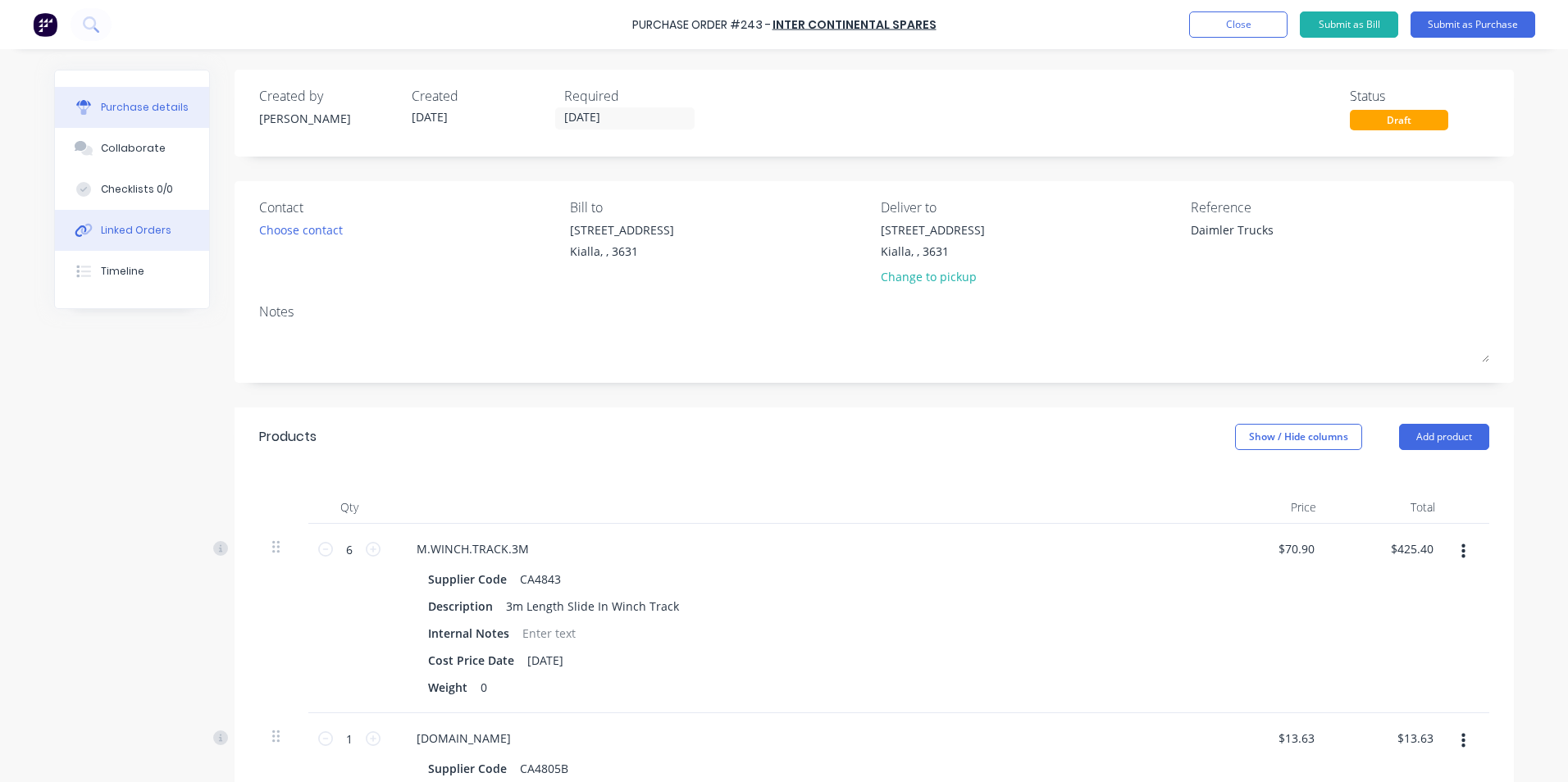
click at [128, 230] on div "Linked Orders" at bounding box center [136, 231] width 71 height 15
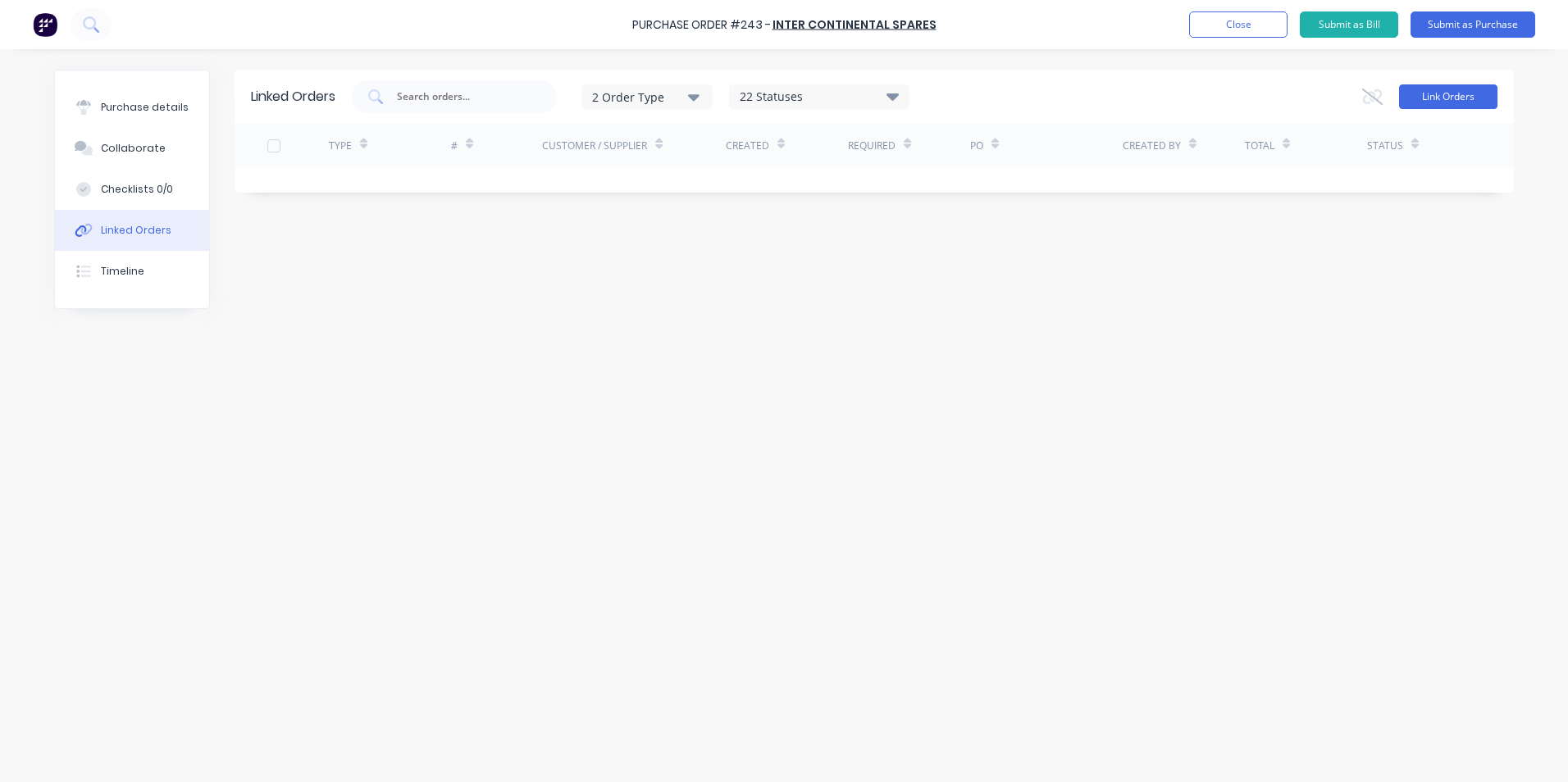
click at [1429, 97] on button "Link Orders" at bounding box center [1447, 96] width 98 height 24
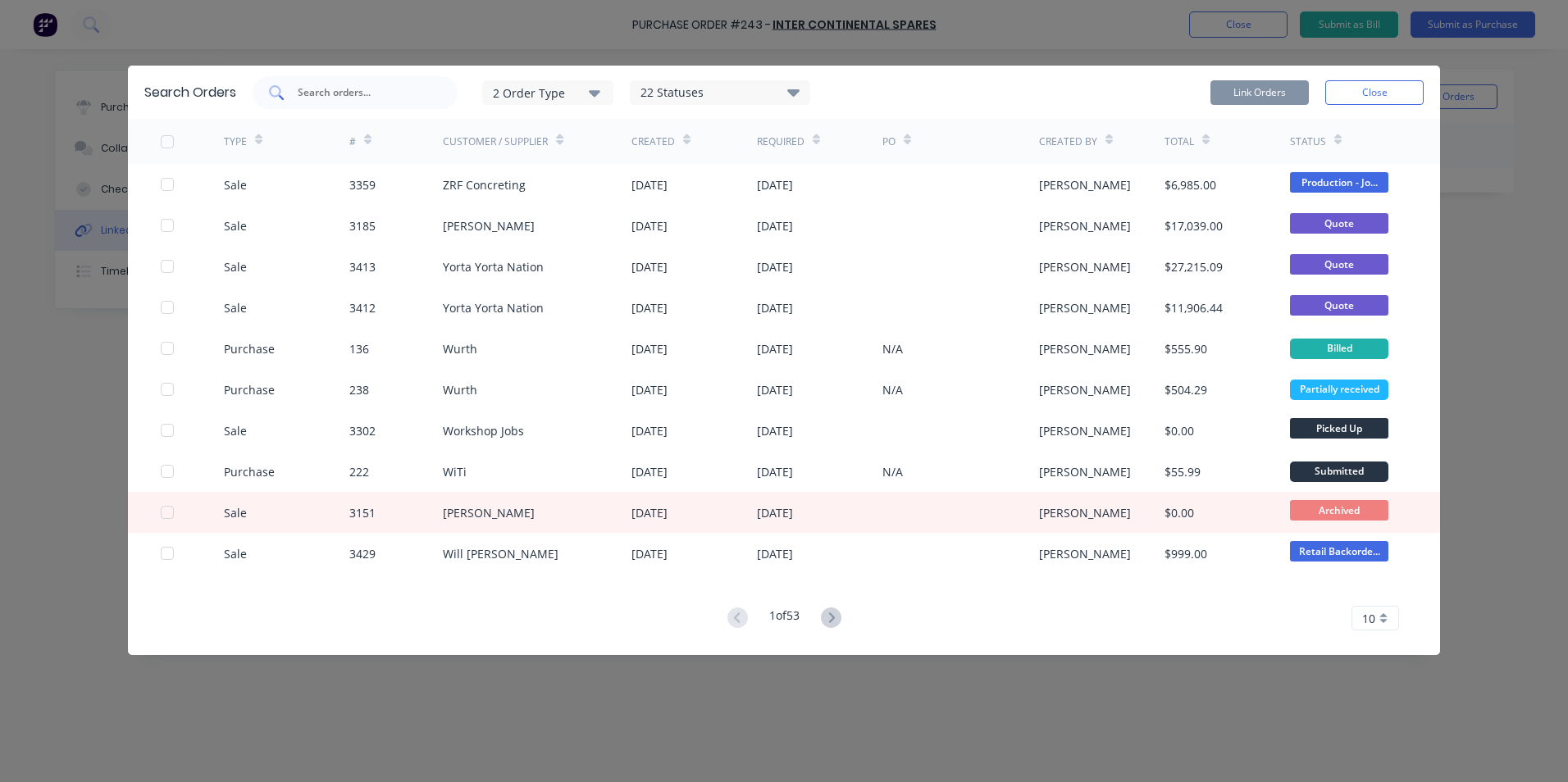
click at [311, 94] on input "text" at bounding box center [364, 93] width 136 height 17
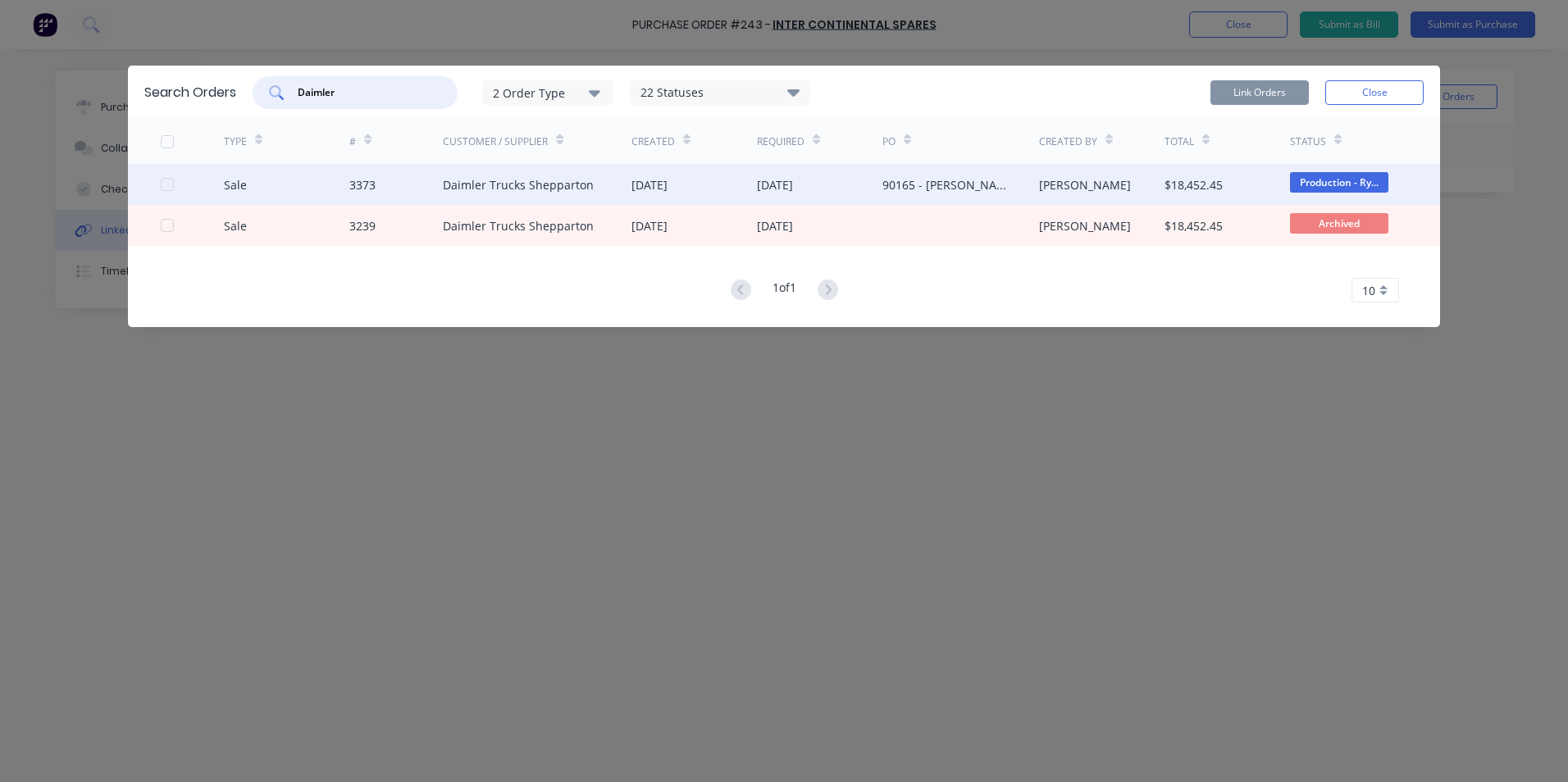
click at [163, 184] on div at bounding box center [167, 184] width 33 height 33
type input "Daimler"
click at [1278, 94] on button "Link Orders" at bounding box center [1259, 92] width 98 height 24
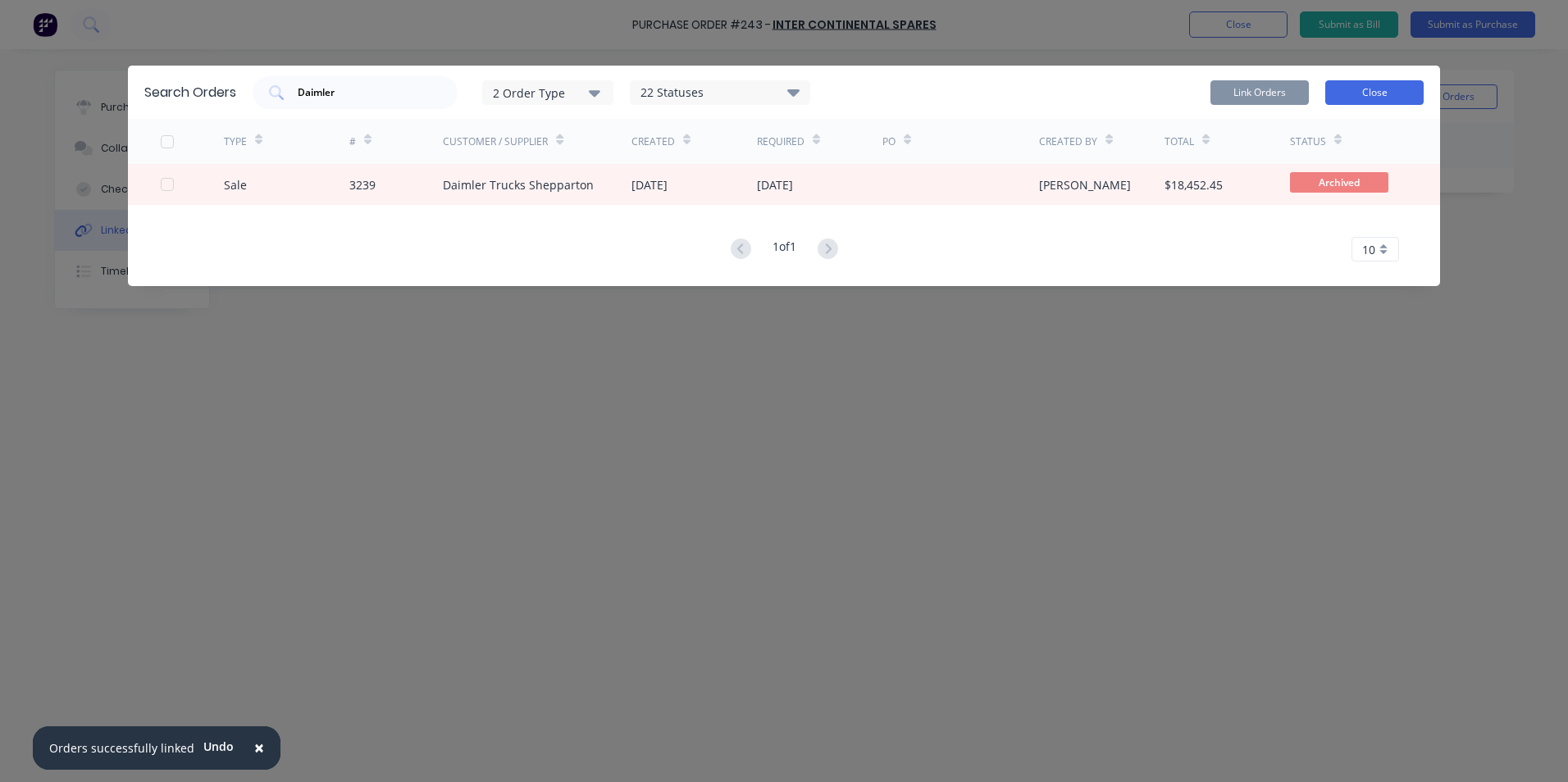
click at [1362, 94] on button "Close" at bounding box center [1374, 92] width 98 height 24
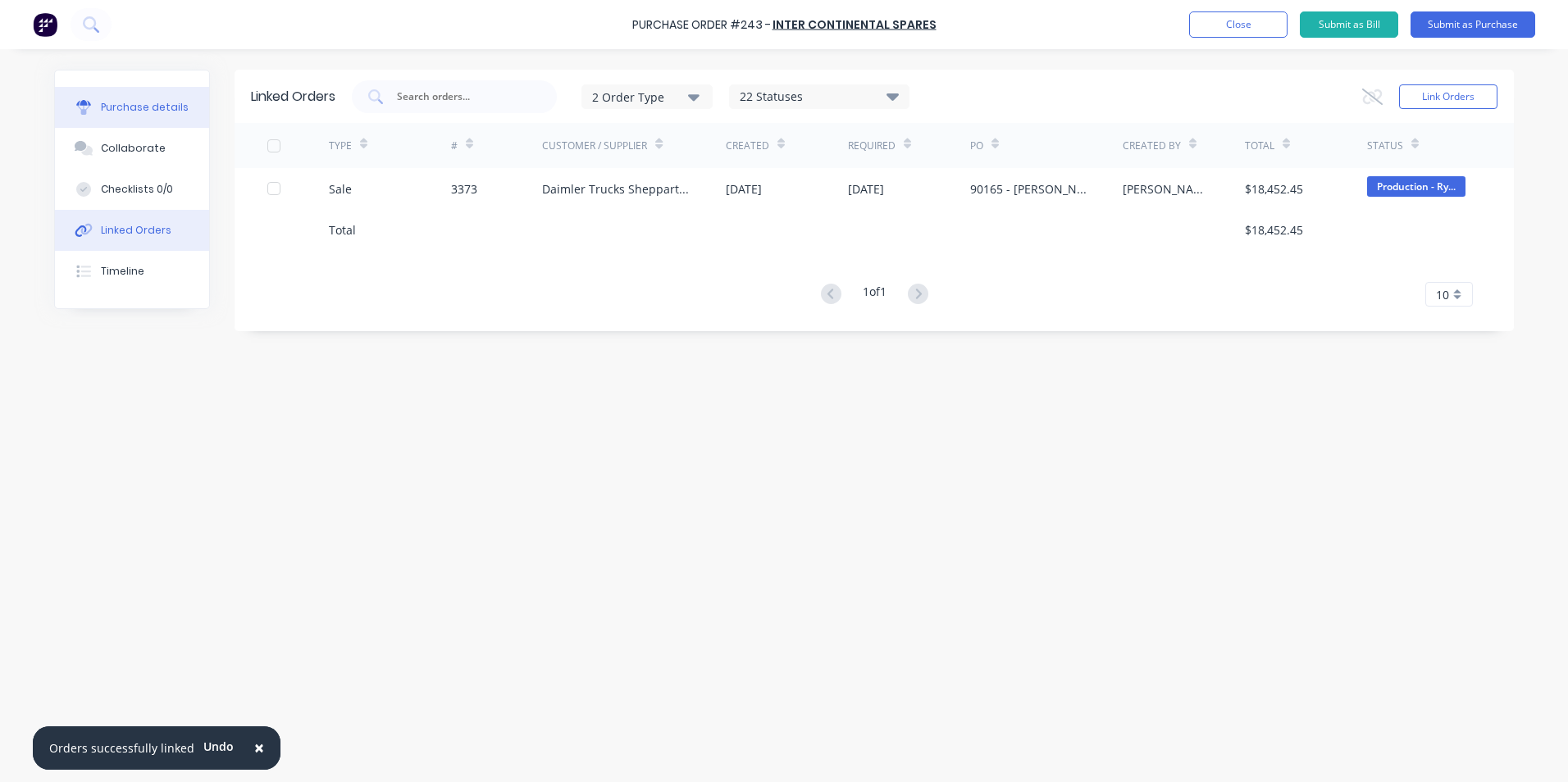
click at [149, 107] on div "Purchase details" at bounding box center [144, 107] width 88 height 15
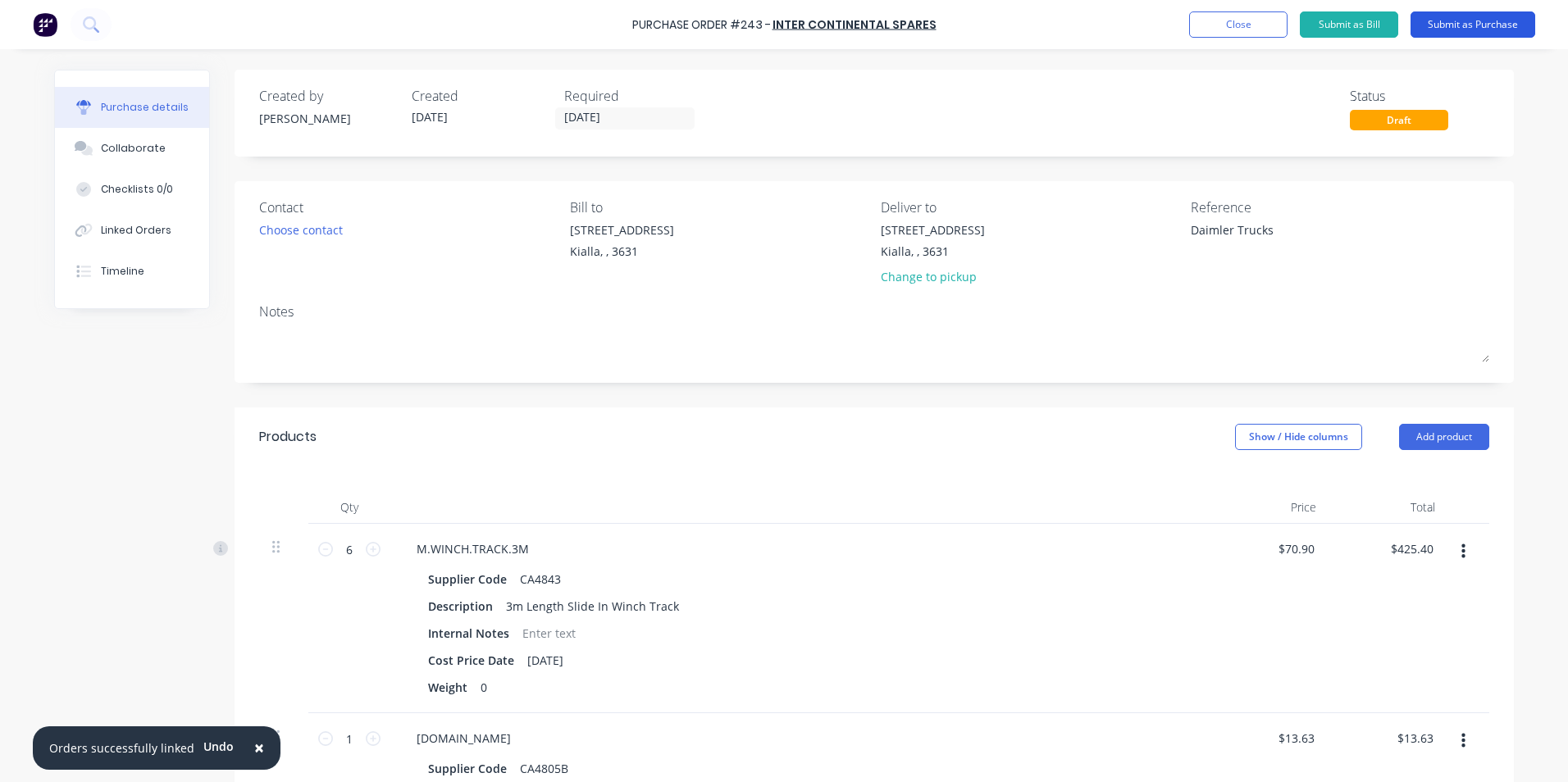
click at [1484, 23] on button "Submit as Purchase" at bounding box center [1472, 24] width 124 height 26
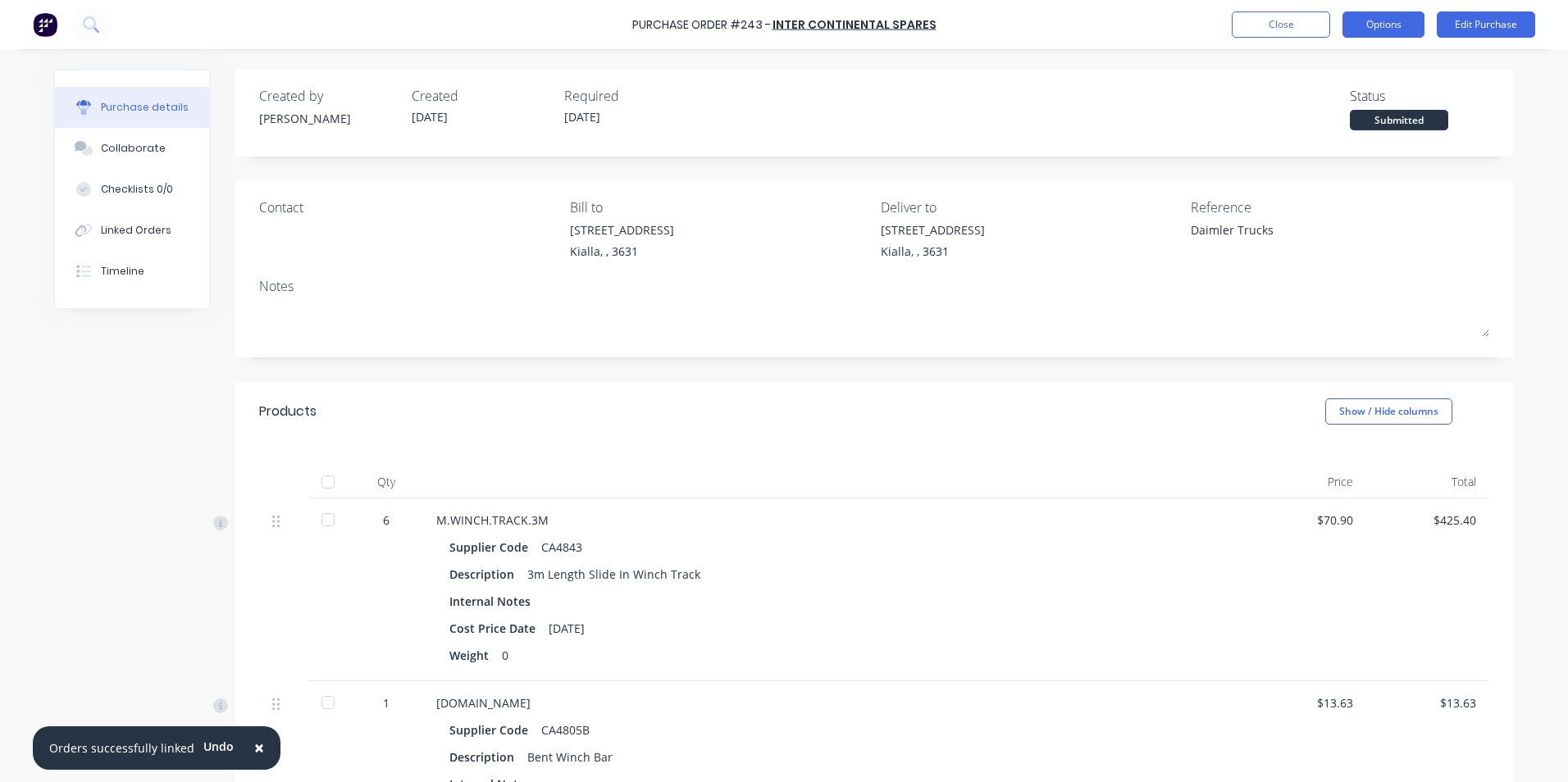
click at [1380, 24] on button "Options" at bounding box center [1383, 24] width 82 height 26
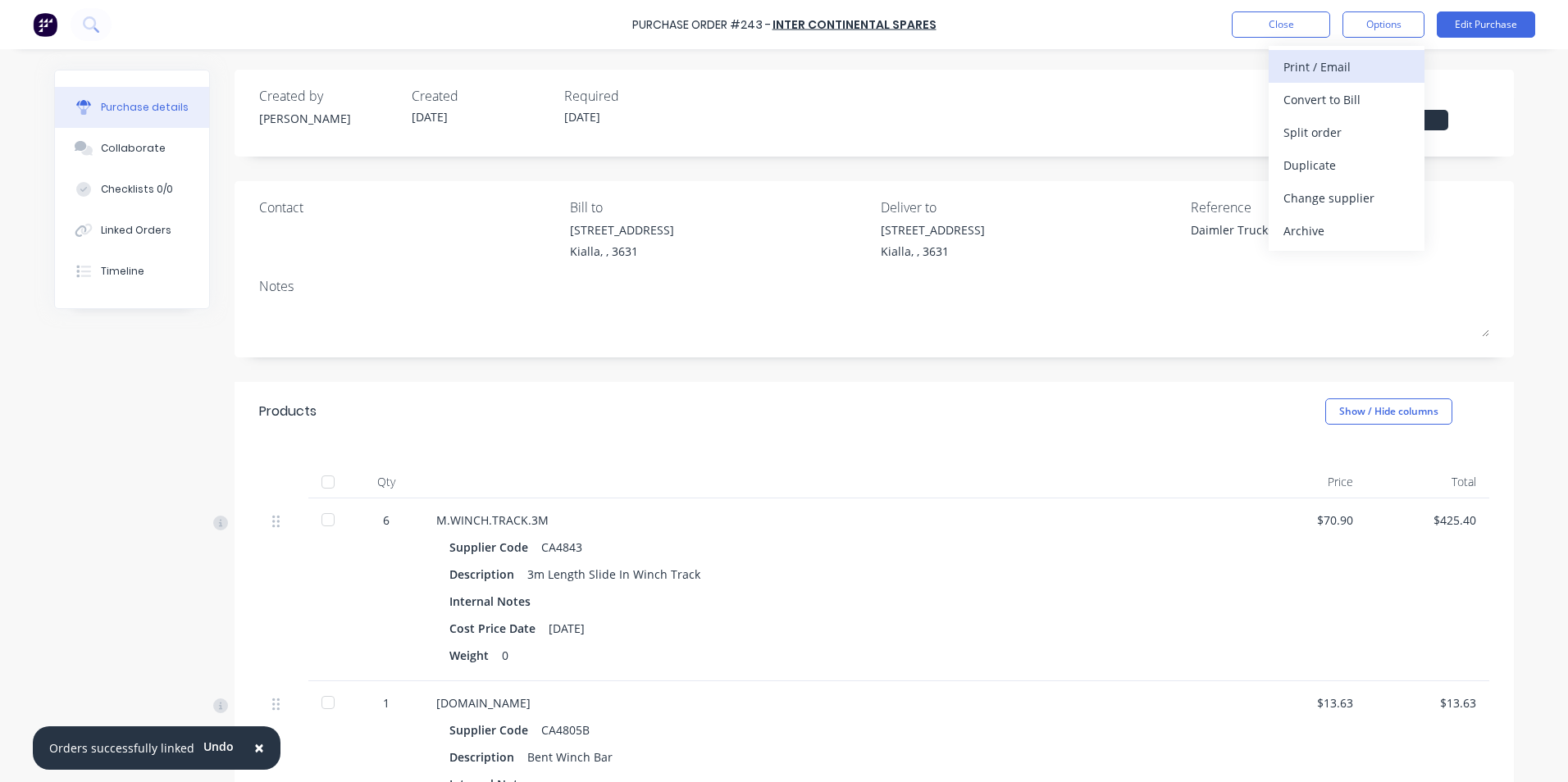
click at [1314, 60] on div "Print / Email" at bounding box center [1346, 66] width 126 height 23
click at [1305, 107] on div "With pricing" at bounding box center [1346, 100] width 126 height 23
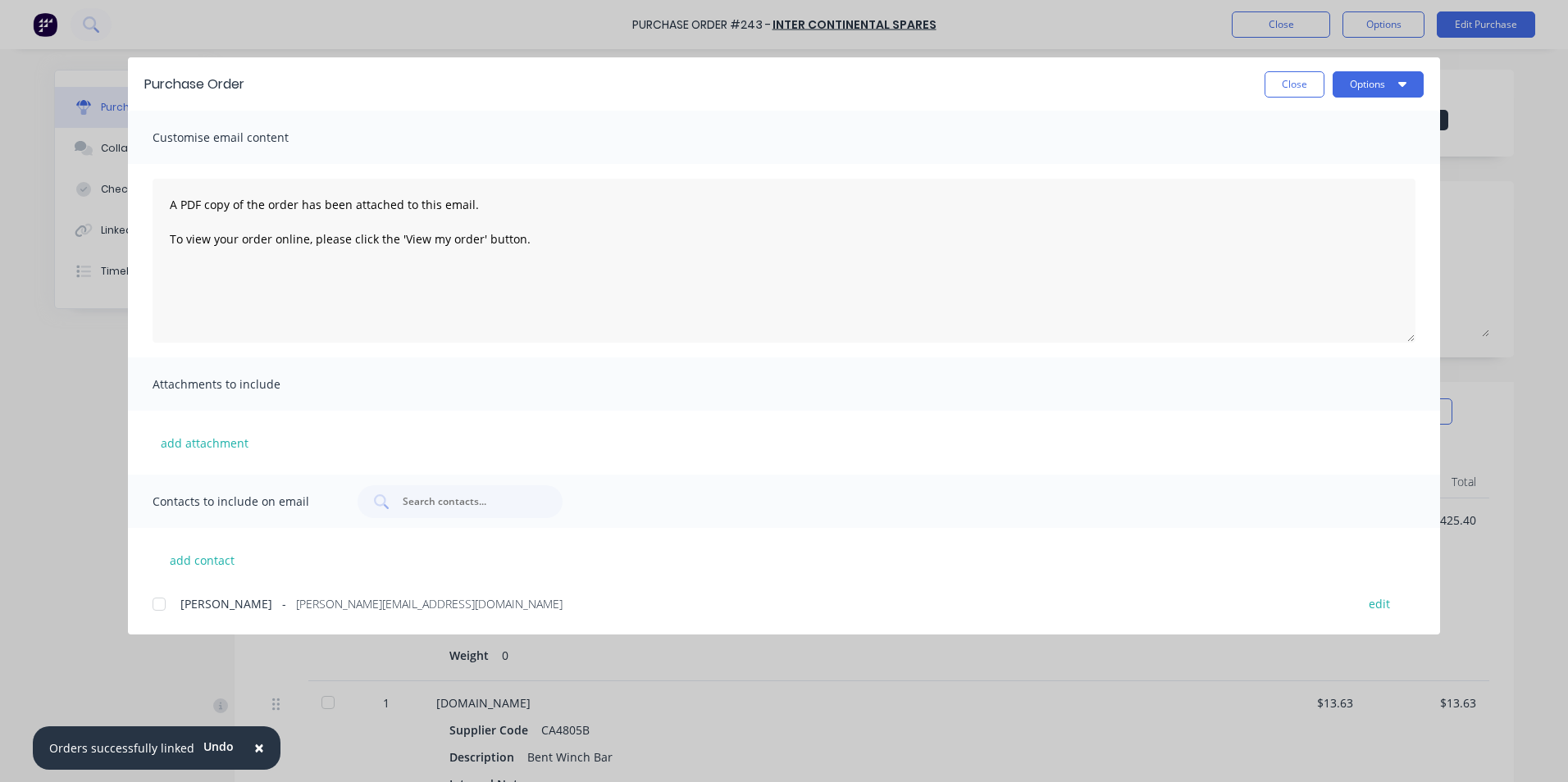
click at [159, 602] on div at bounding box center [159, 603] width 33 height 33
click at [1397, 81] on button "Options" at bounding box center [1377, 84] width 91 height 26
click at [1315, 195] on div "Email" at bounding box center [1346, 191] width 126 height 23
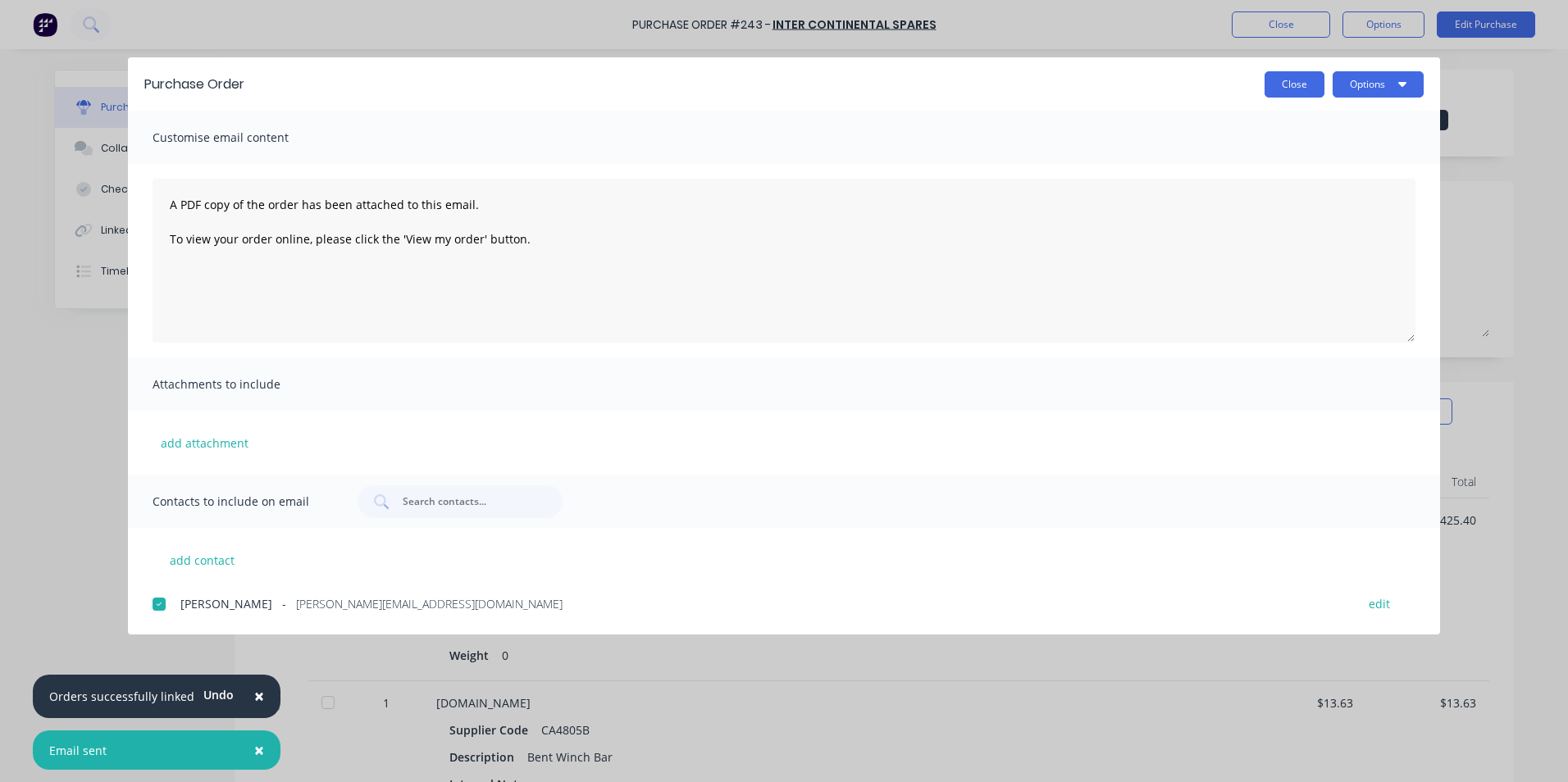
click at [1290, 85] on button "Close" at bounding box center [1294, 84] width 60 height 26
type textarea "x"
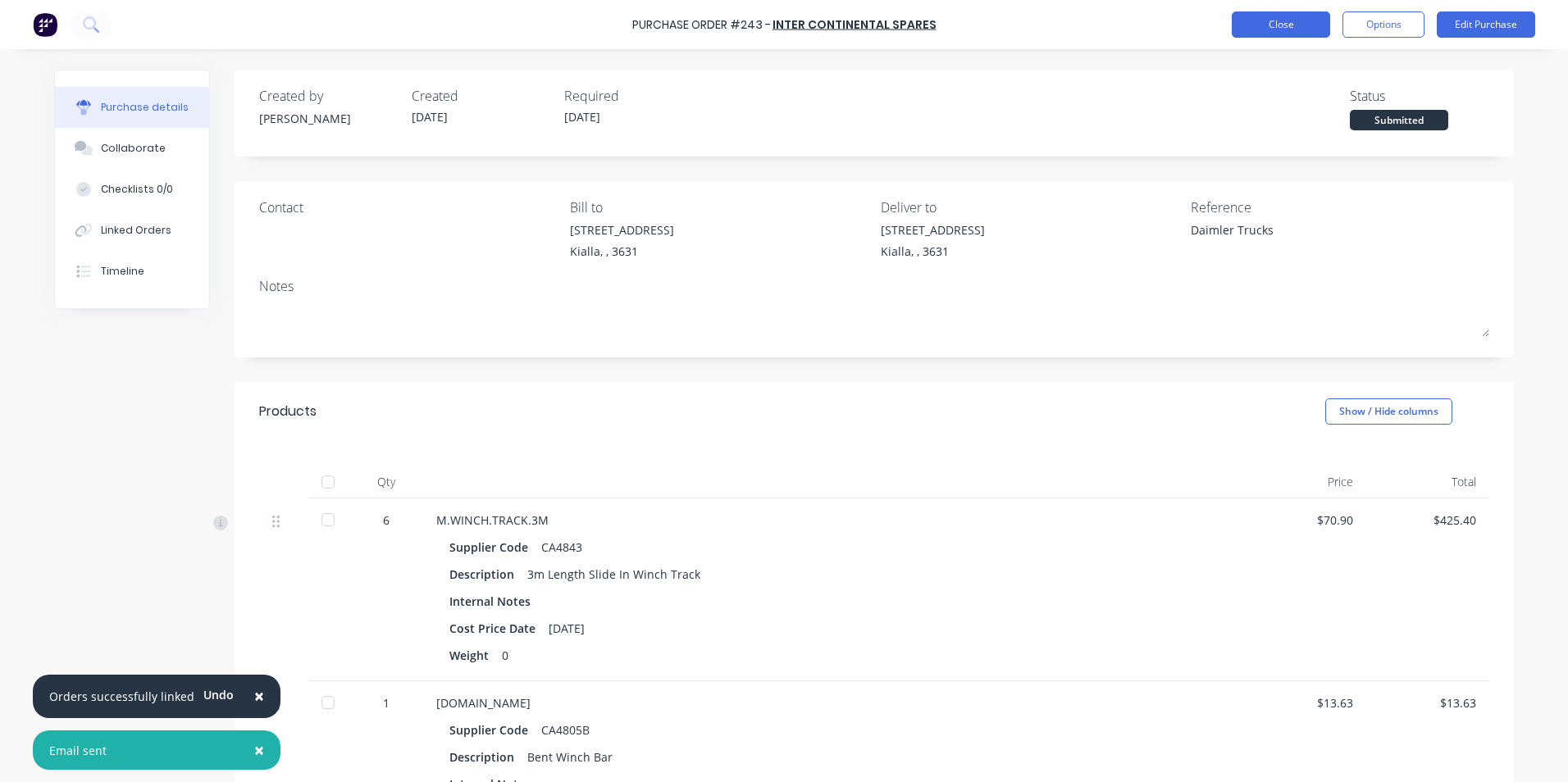
click at [1277, 26] on button "Close" at bounding box center [1280, 24] width 98 height 26
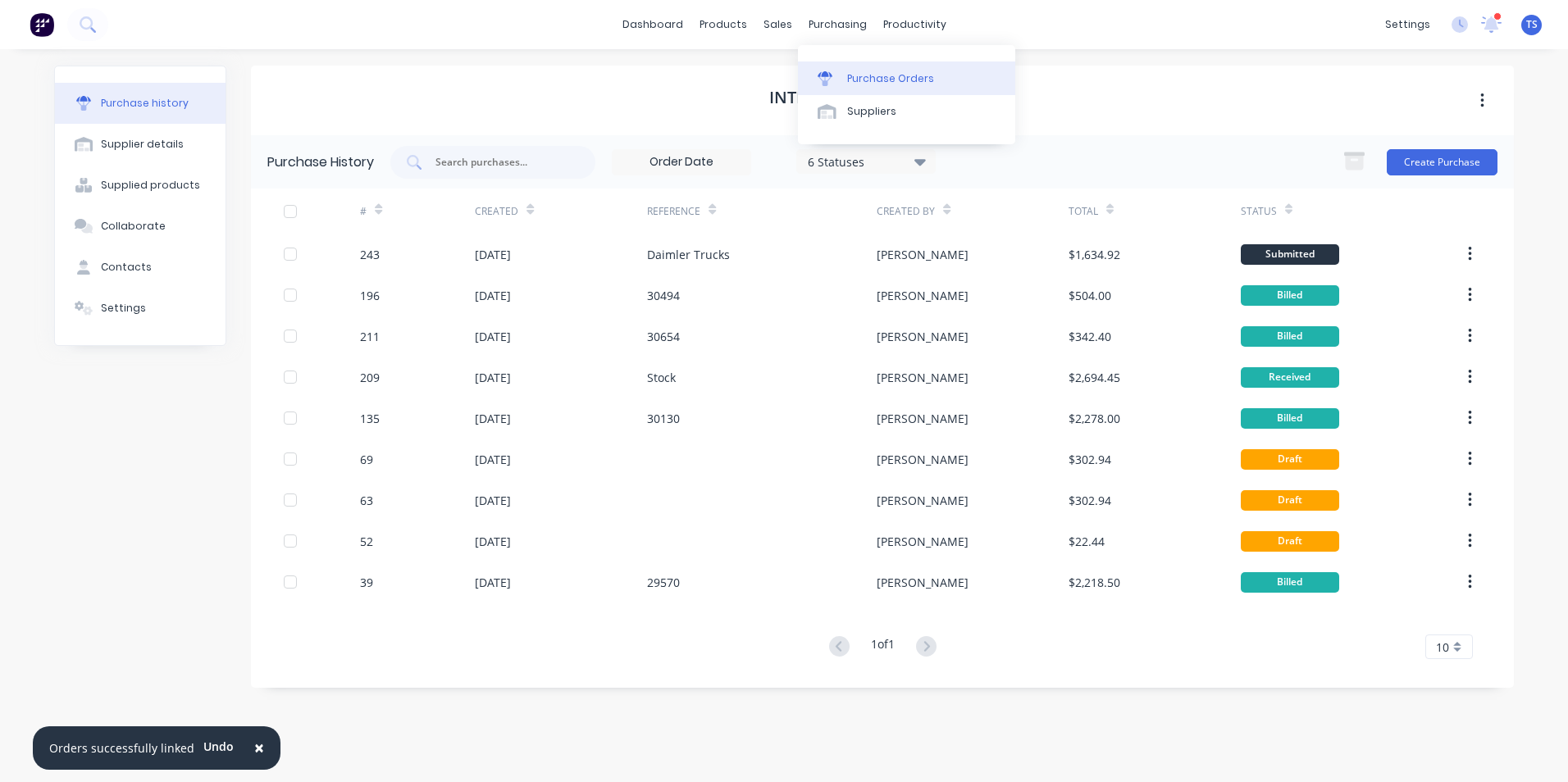
click at [888, 79] on div "Purchase Orders" at bounding box center [891, 79] width 87 height 15
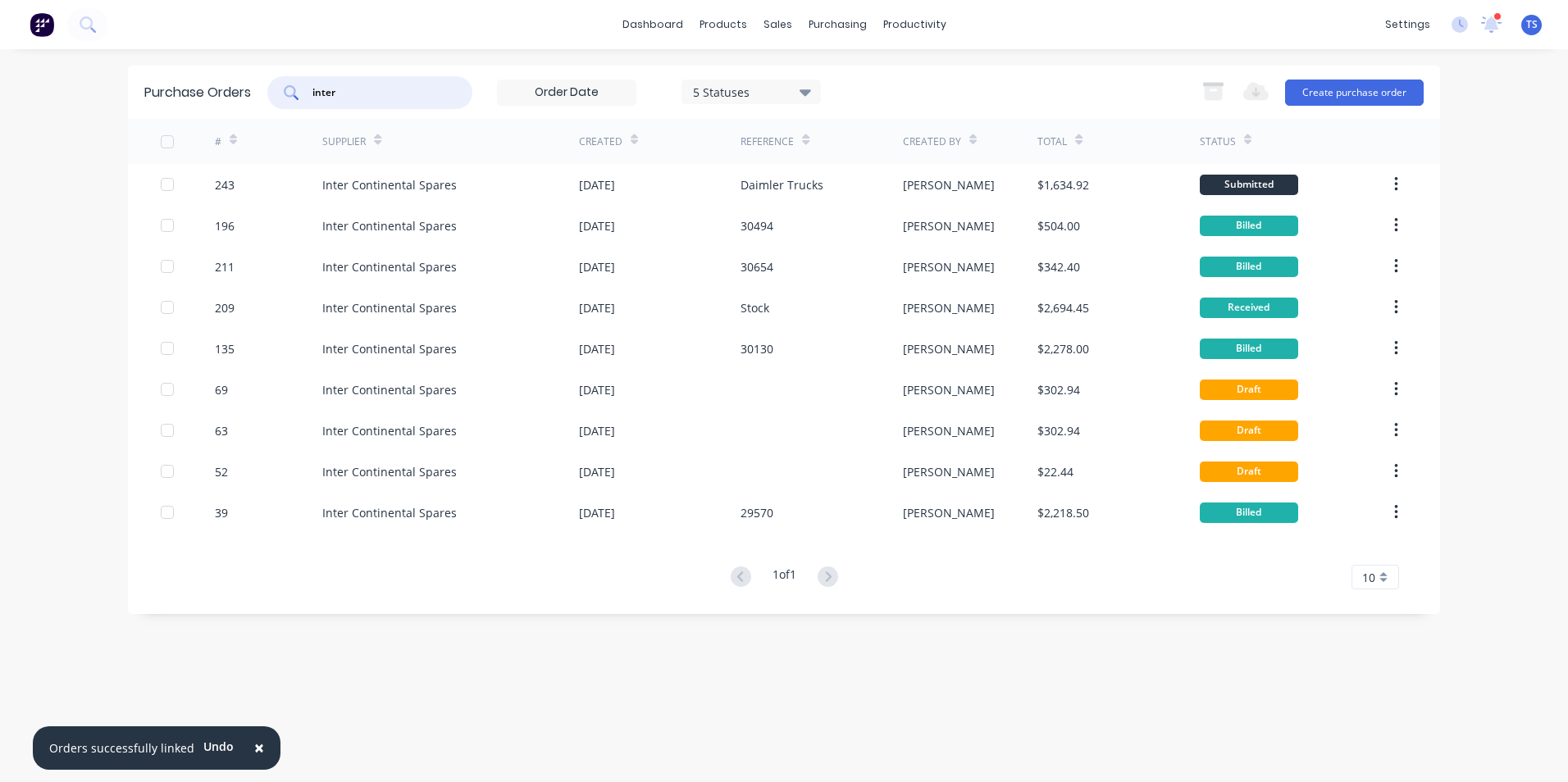
click at [353, 89] on input "inter" at bounding box center [379, 93] width 136 height 17
type input "i"
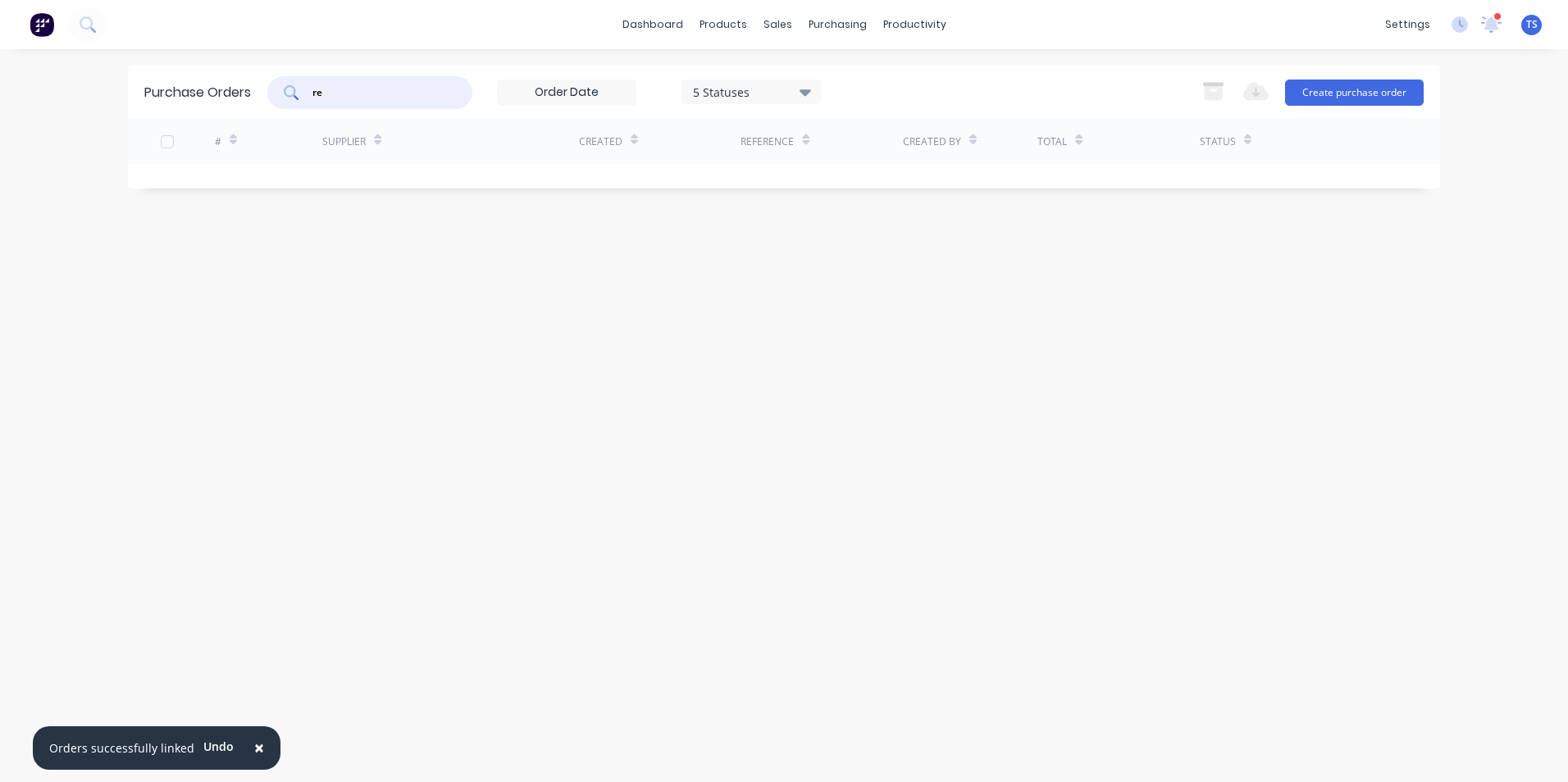
type input "r"
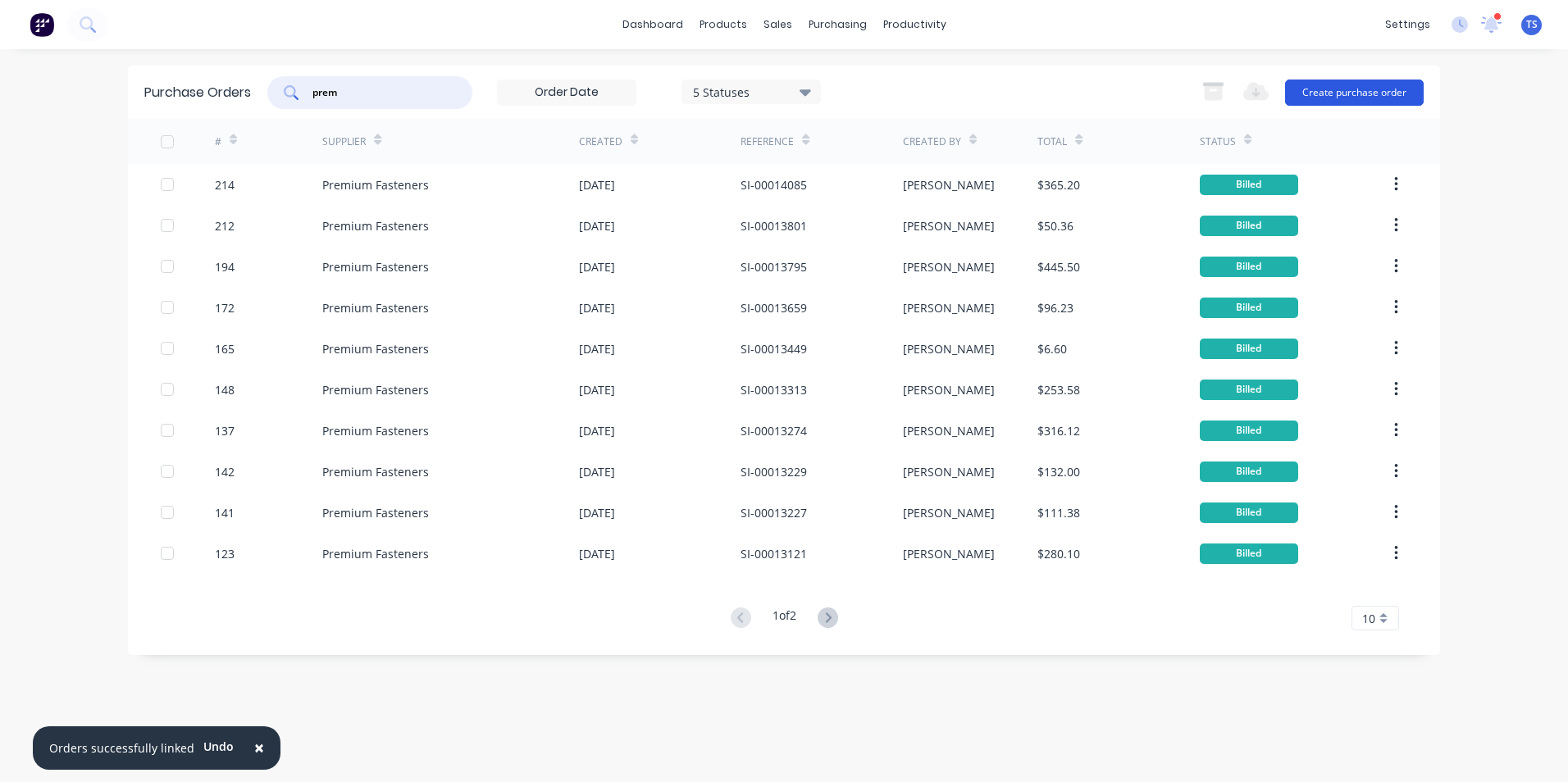
type input "prem"
click at [1377, 89] on button "Create purchase order" at bounding box center [1354, 92] width 139 height 26
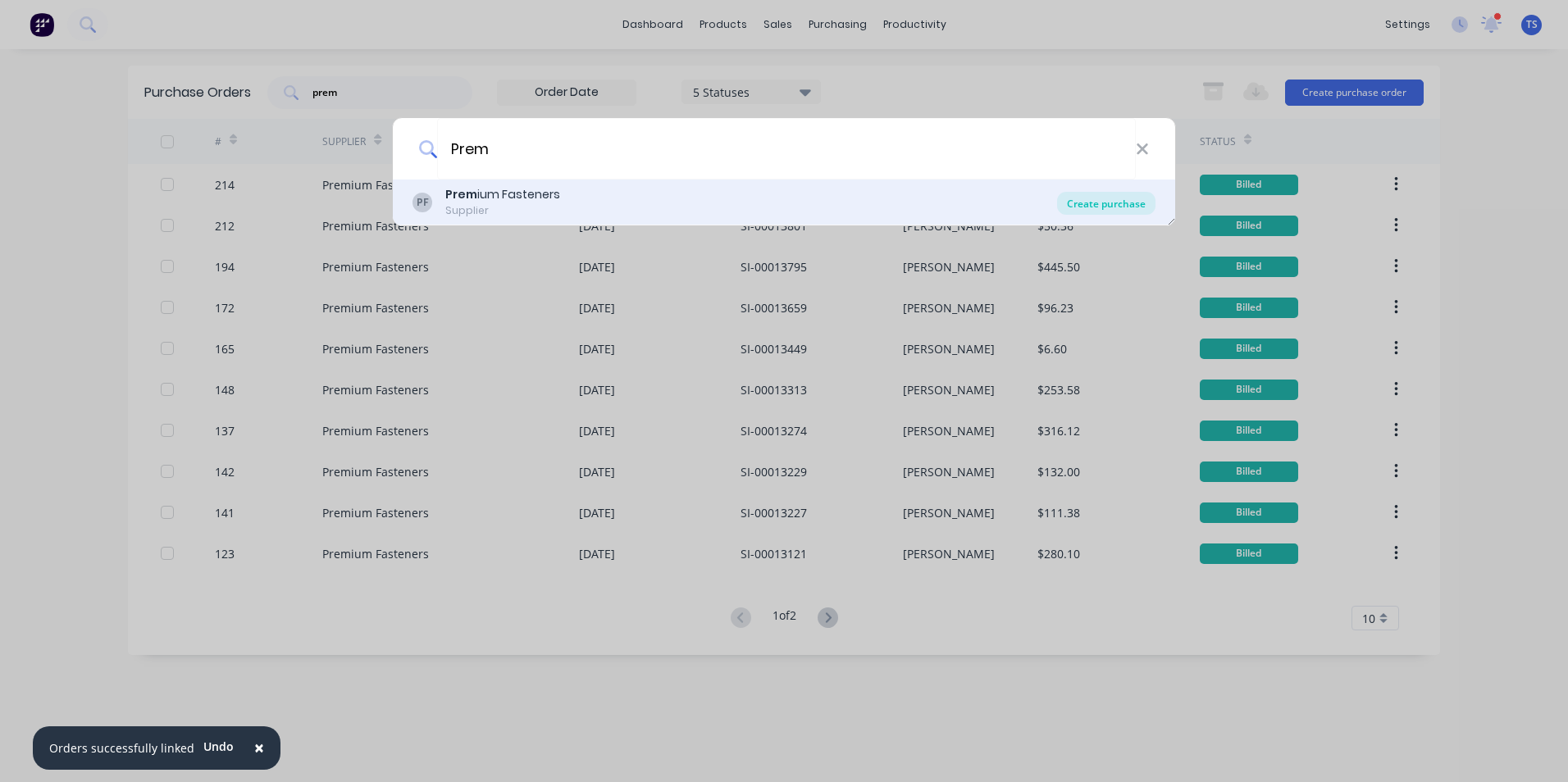
type input "Prem"
click at [1137, 208] on div "Create purchase" at bounding box center [1105, 203] width 98 height 23
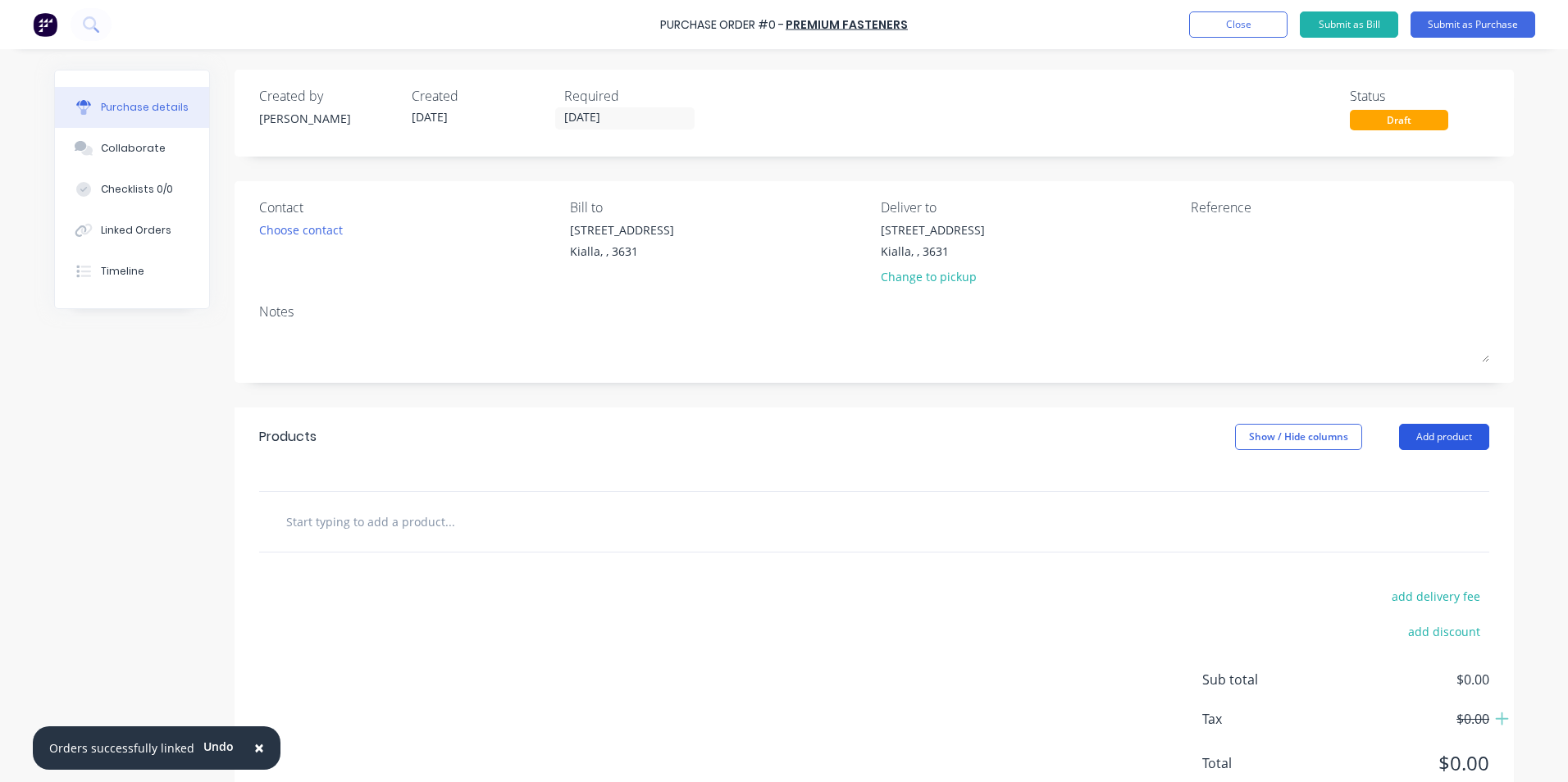
click at [1451, 430] on button "Add product" at bounding box center [1443, 436] width 90 height 26
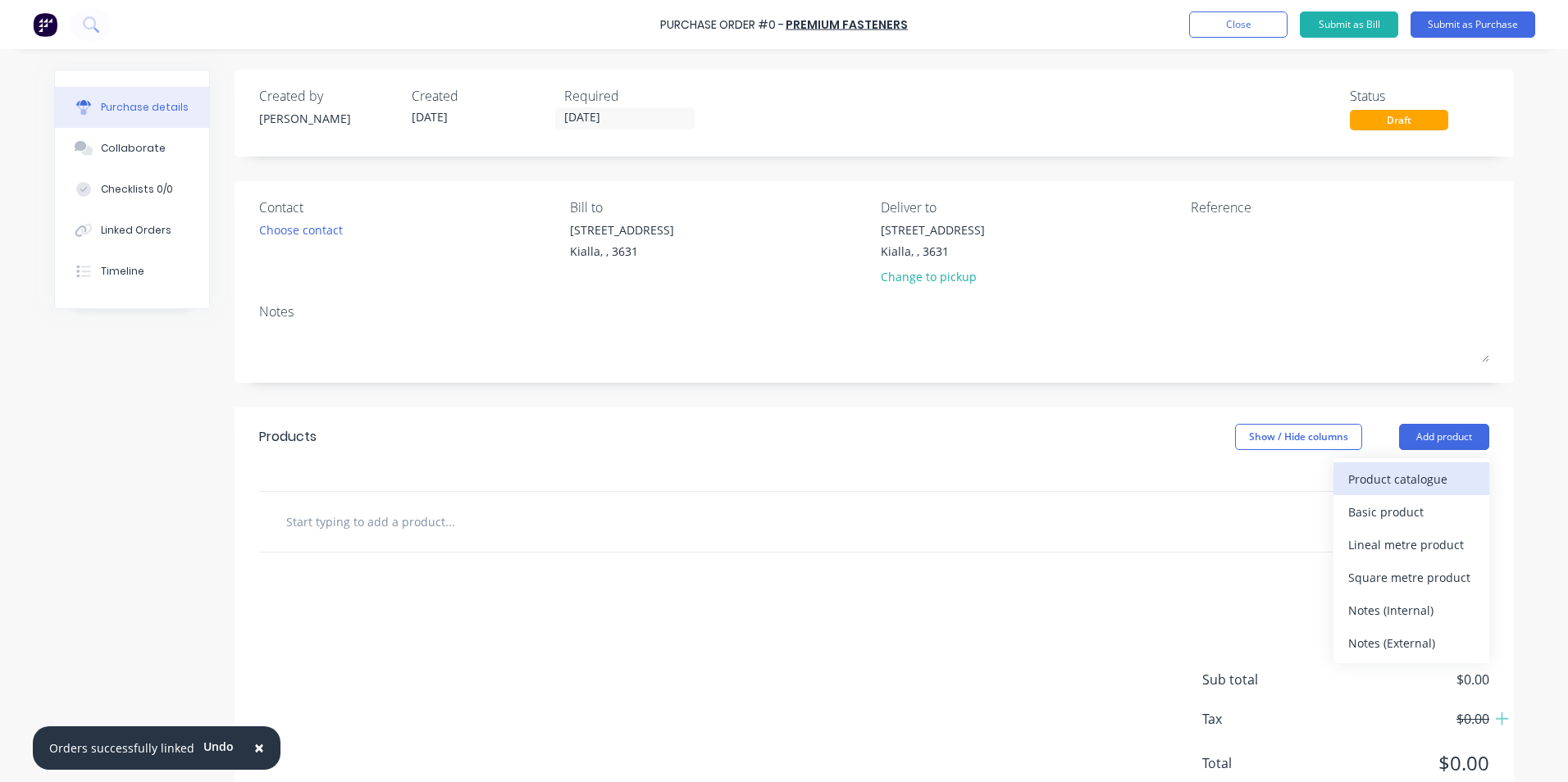
click at [1423, 479] on div "Product catalogue" at bounding box center [1411, 479] width 126 height 23
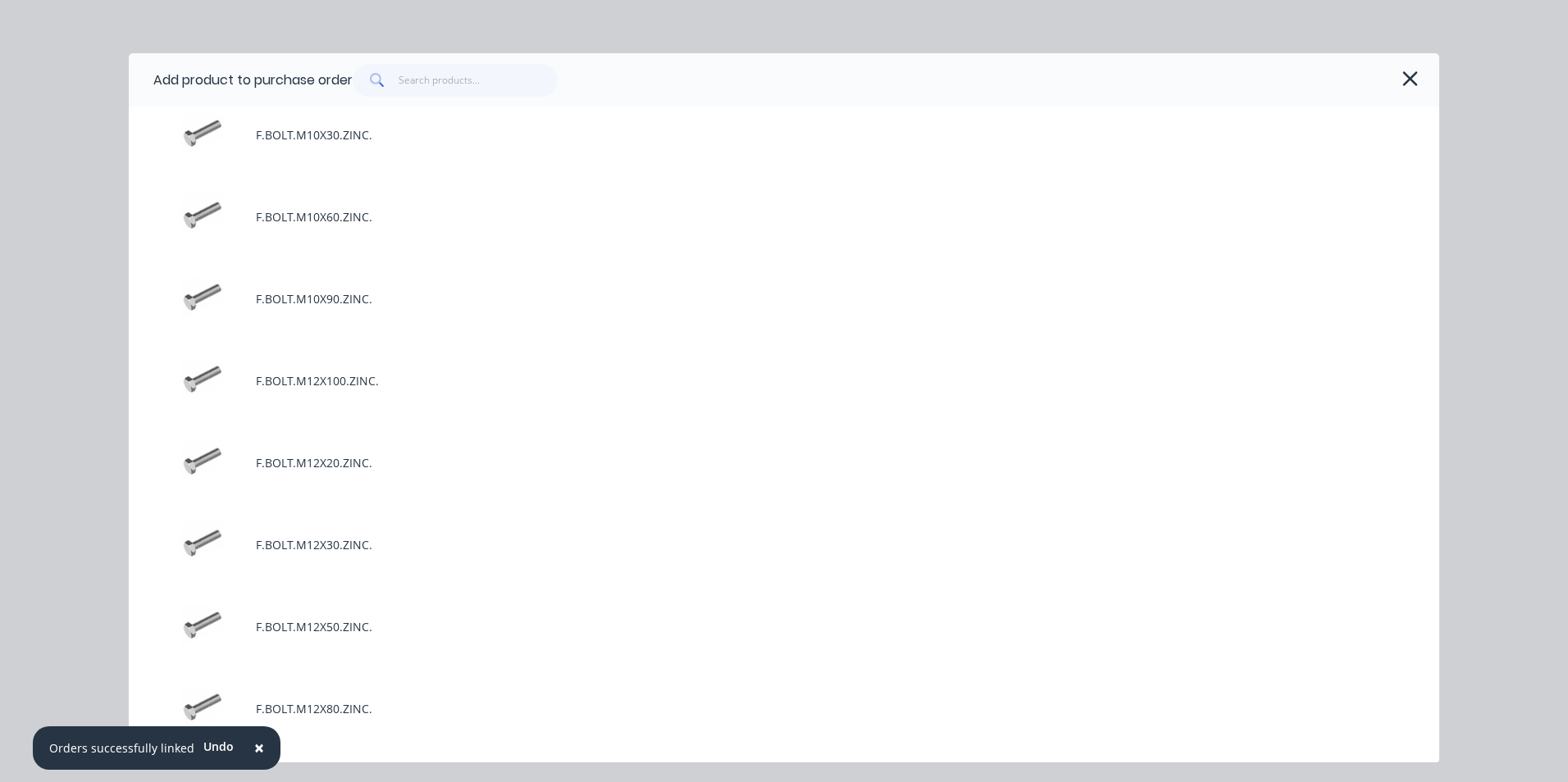
scroll to position [1066, 0]
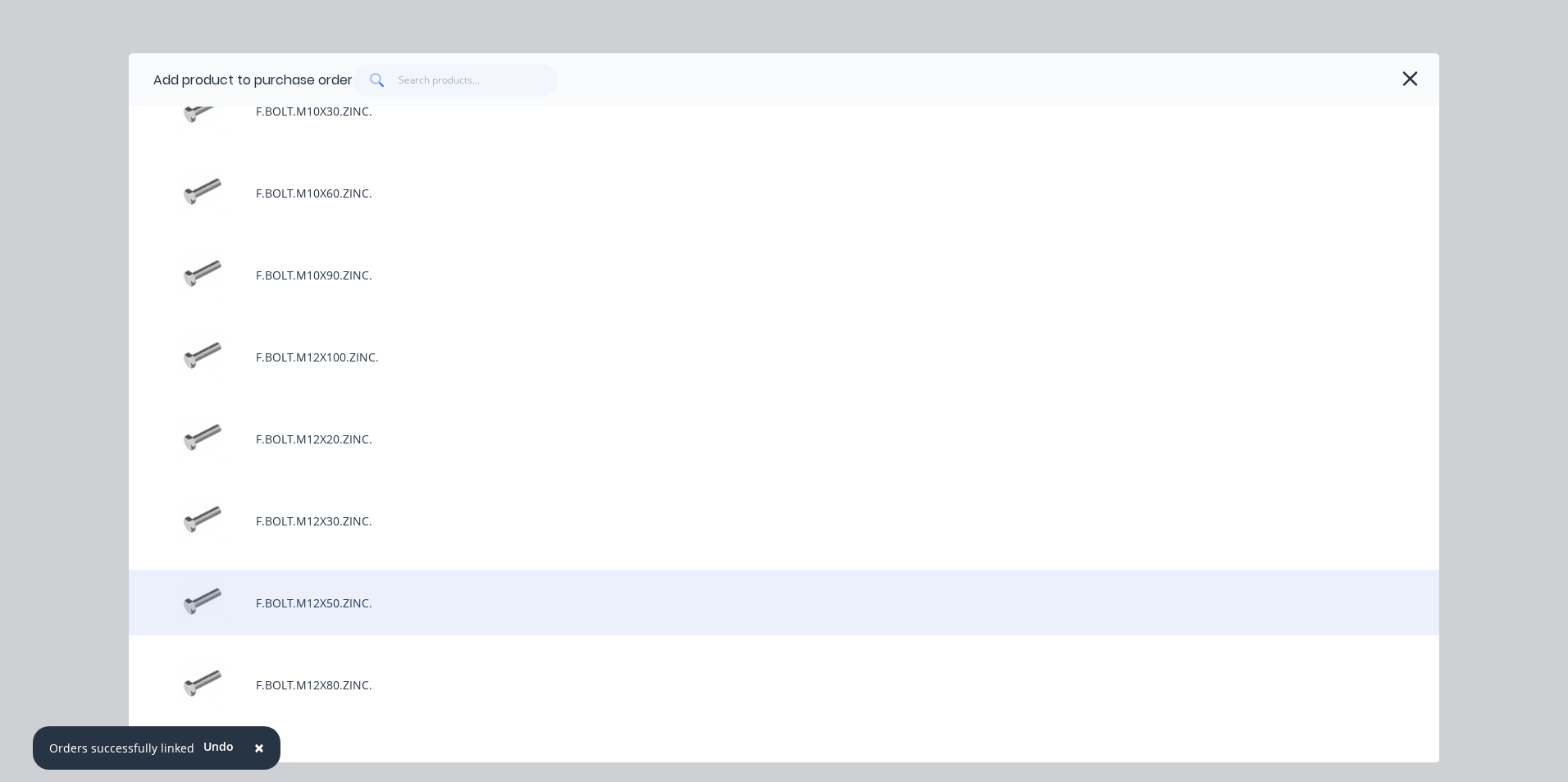
click at [362, 607] on div "F.BOLT.M12X50.ZINC." at bounding box center [783, 602] width 1310 height 65
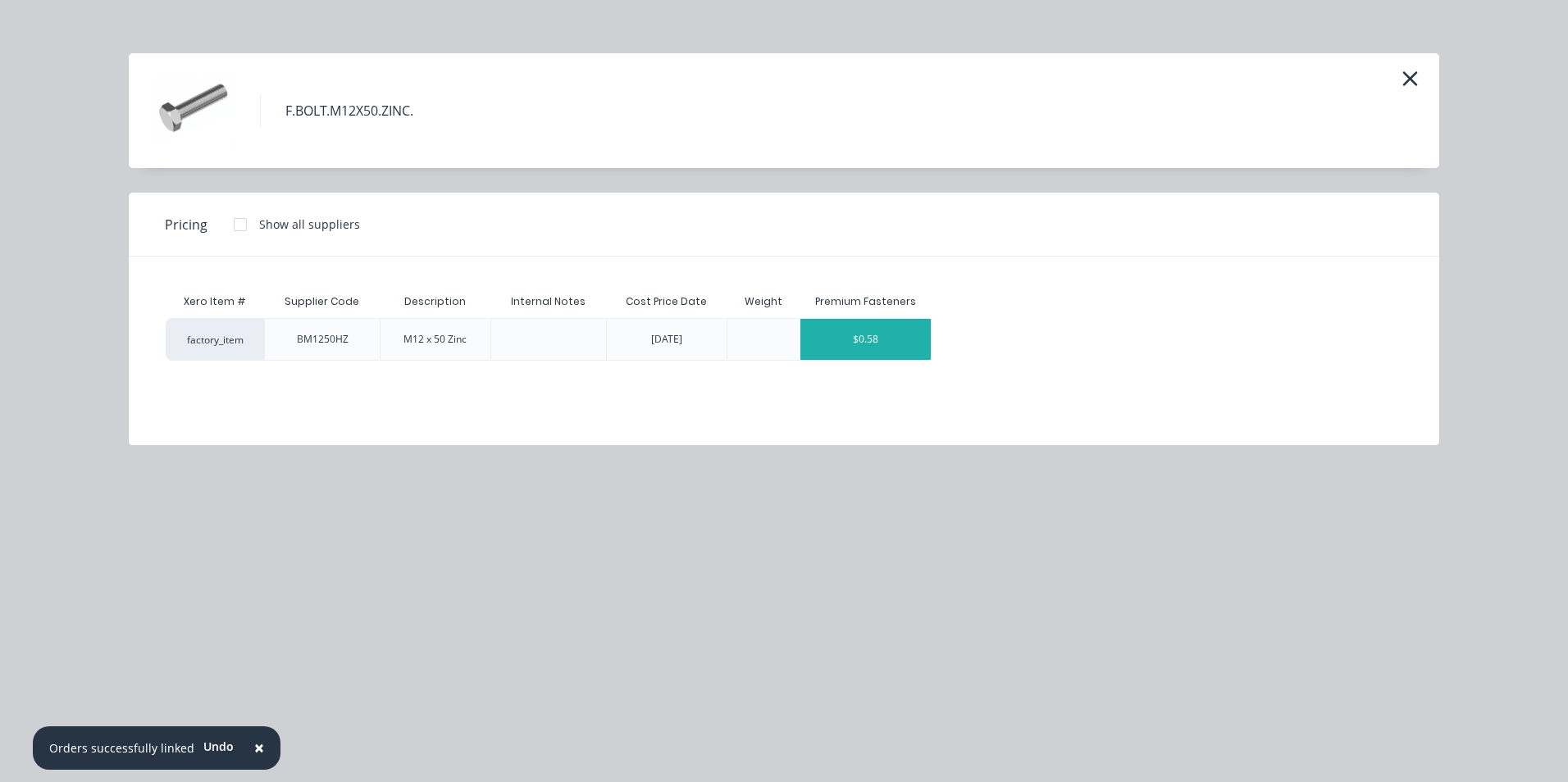
click at [913, 341] on div "$0.58" at bounding box center [865, 339] width 130 height 41
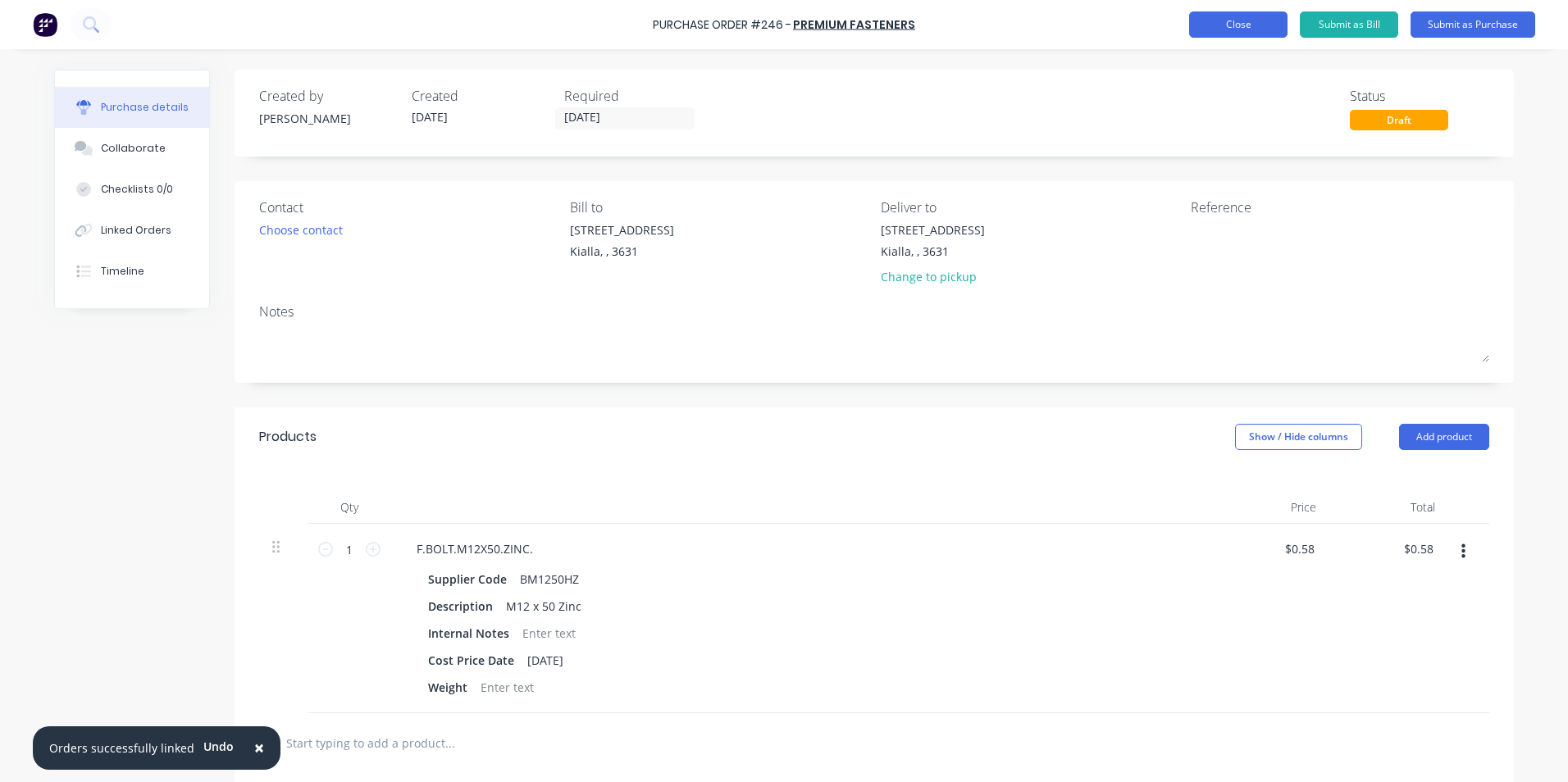
click at [1265, 26] on button "Close" at bounding box center [1237, 24] width 98 height 26
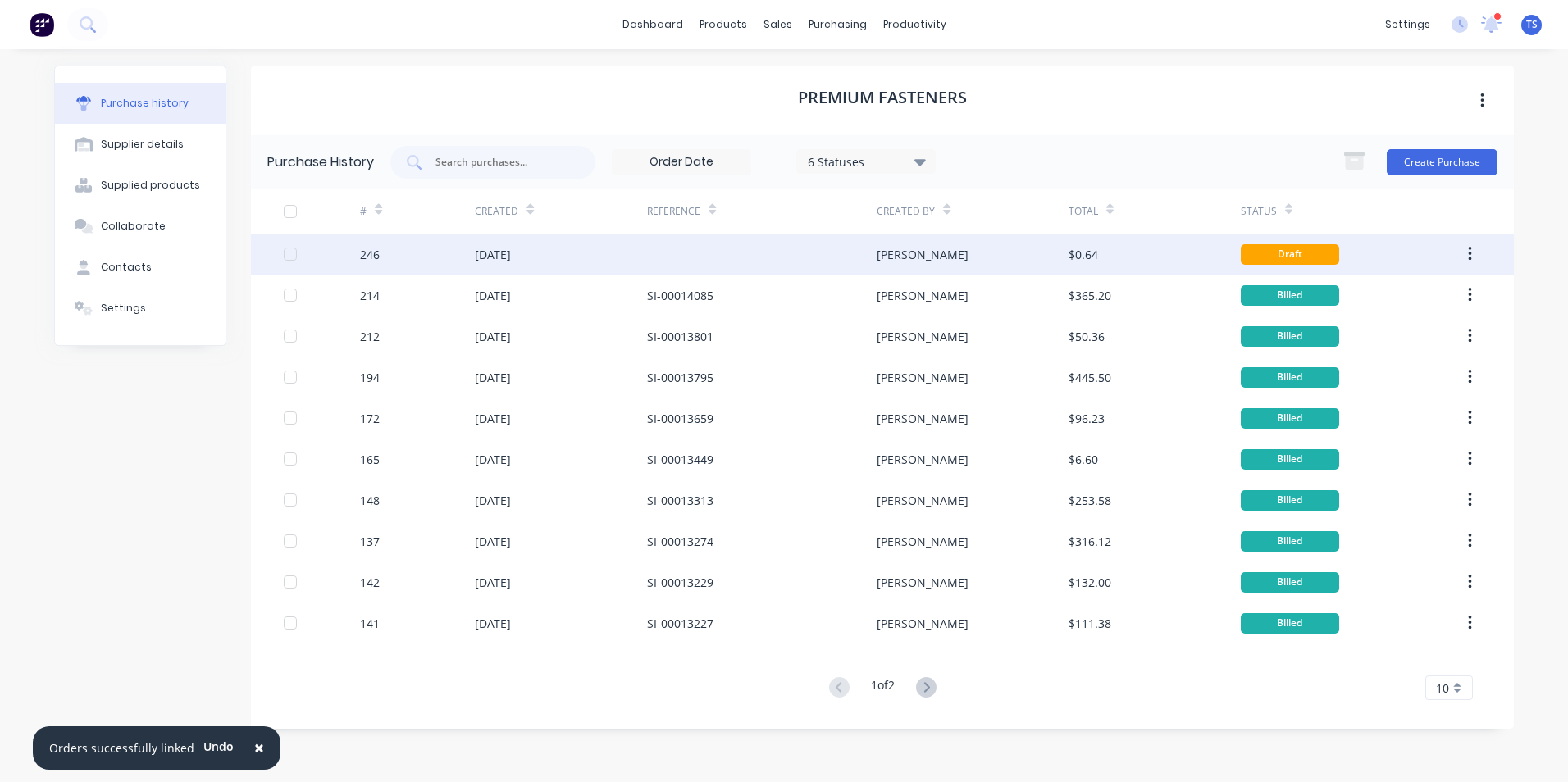
click at [511, 248] on div "[DATE]" at bounding box center [493, 254] width 36 height 18
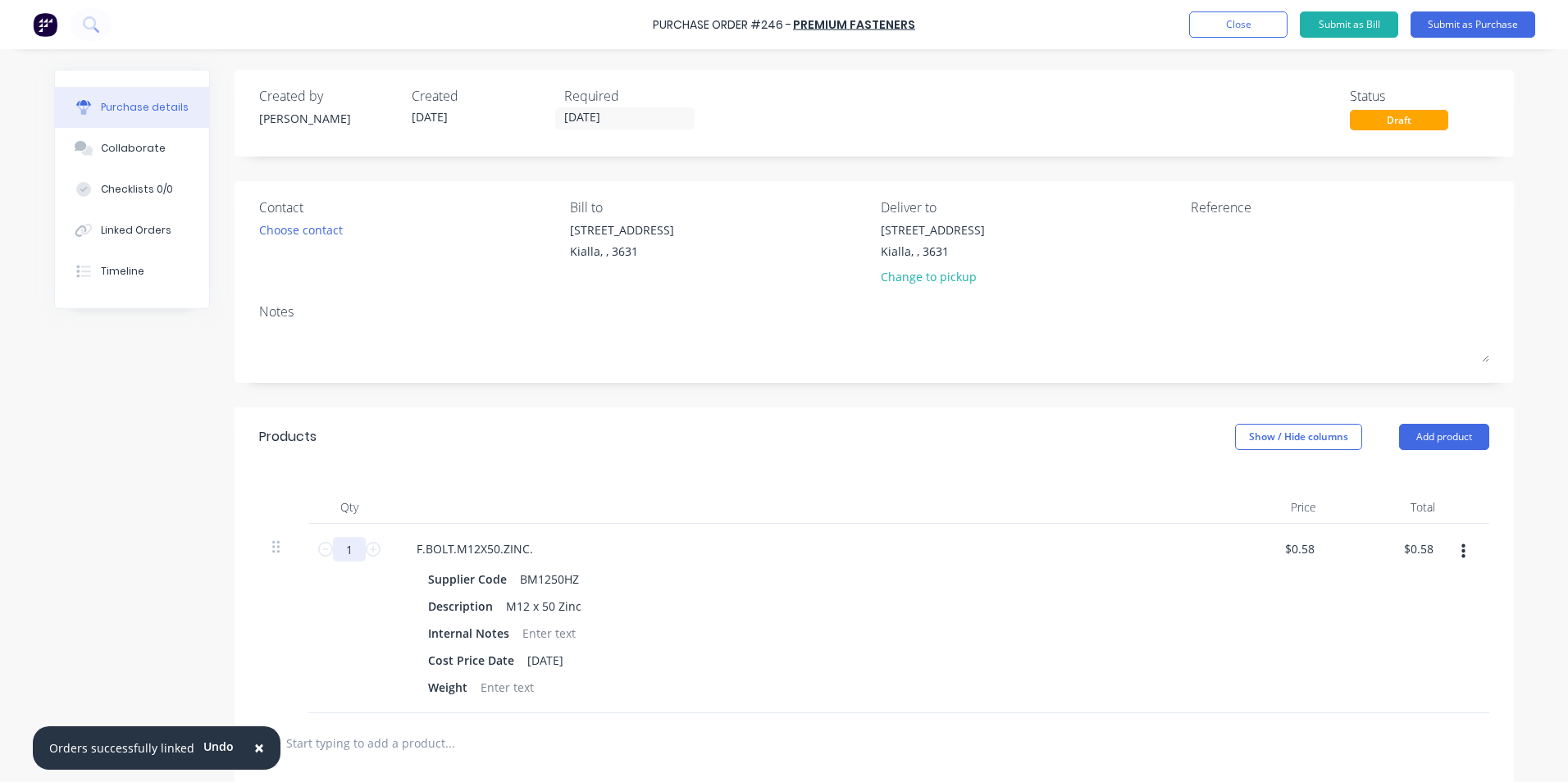
click at [343, 549] on input "1" at bounding box center [349, 549] width 33 height 24
type input "2"
type input "$1.16"
type input "20"
type input "$11.60"
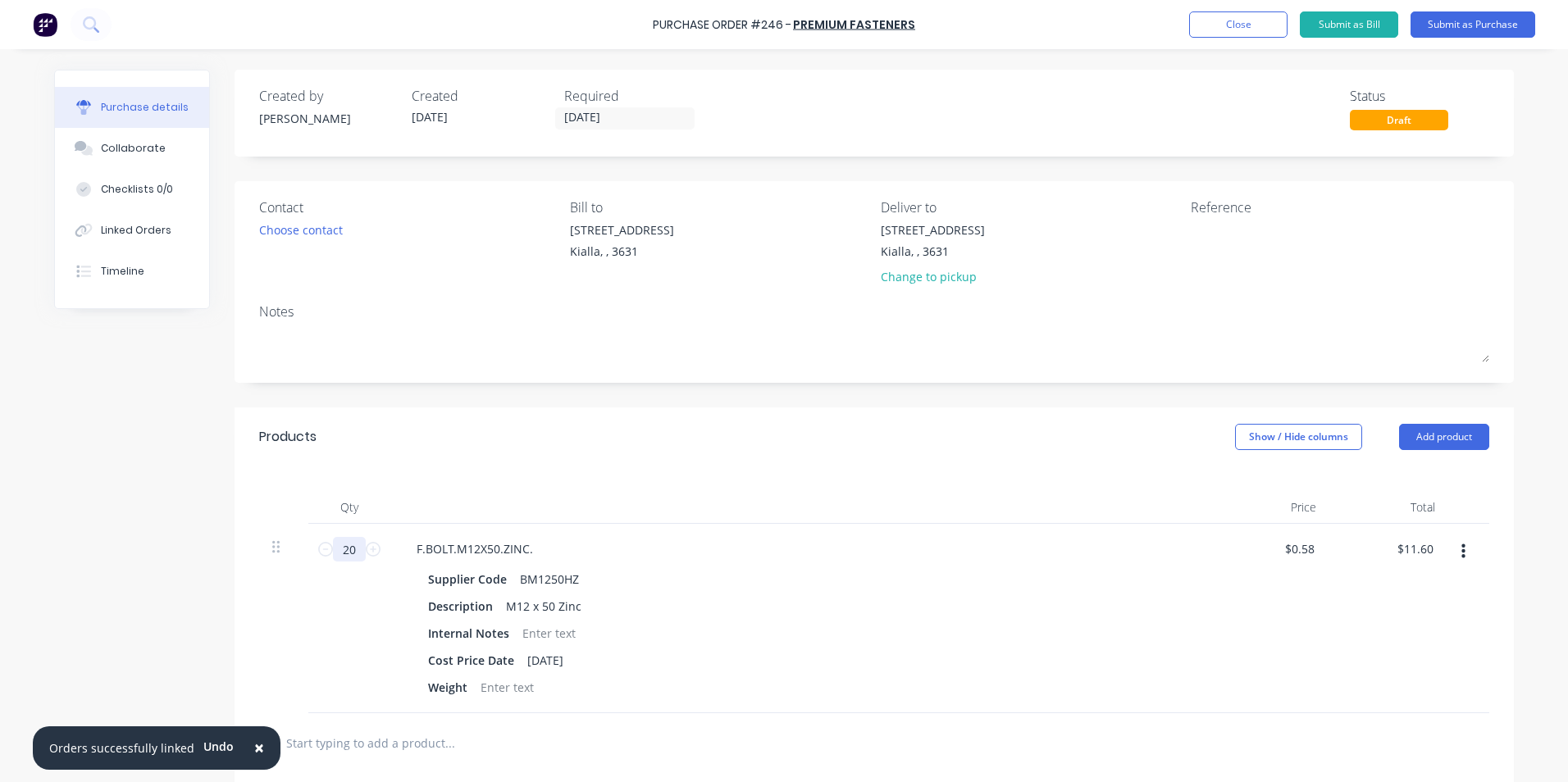
type input "200"
type input "$116.00"
type input "200"
click at [961, 645] on div "Supplier Code BM1250HZ Description M12 x 50 Zinc Internal Notes Cost Price Date…" at bounding box center [801, 633] width 794 height 132
click at [1255, 29] on button "Close" at bounding box center [1237, 24] width 98 height 26
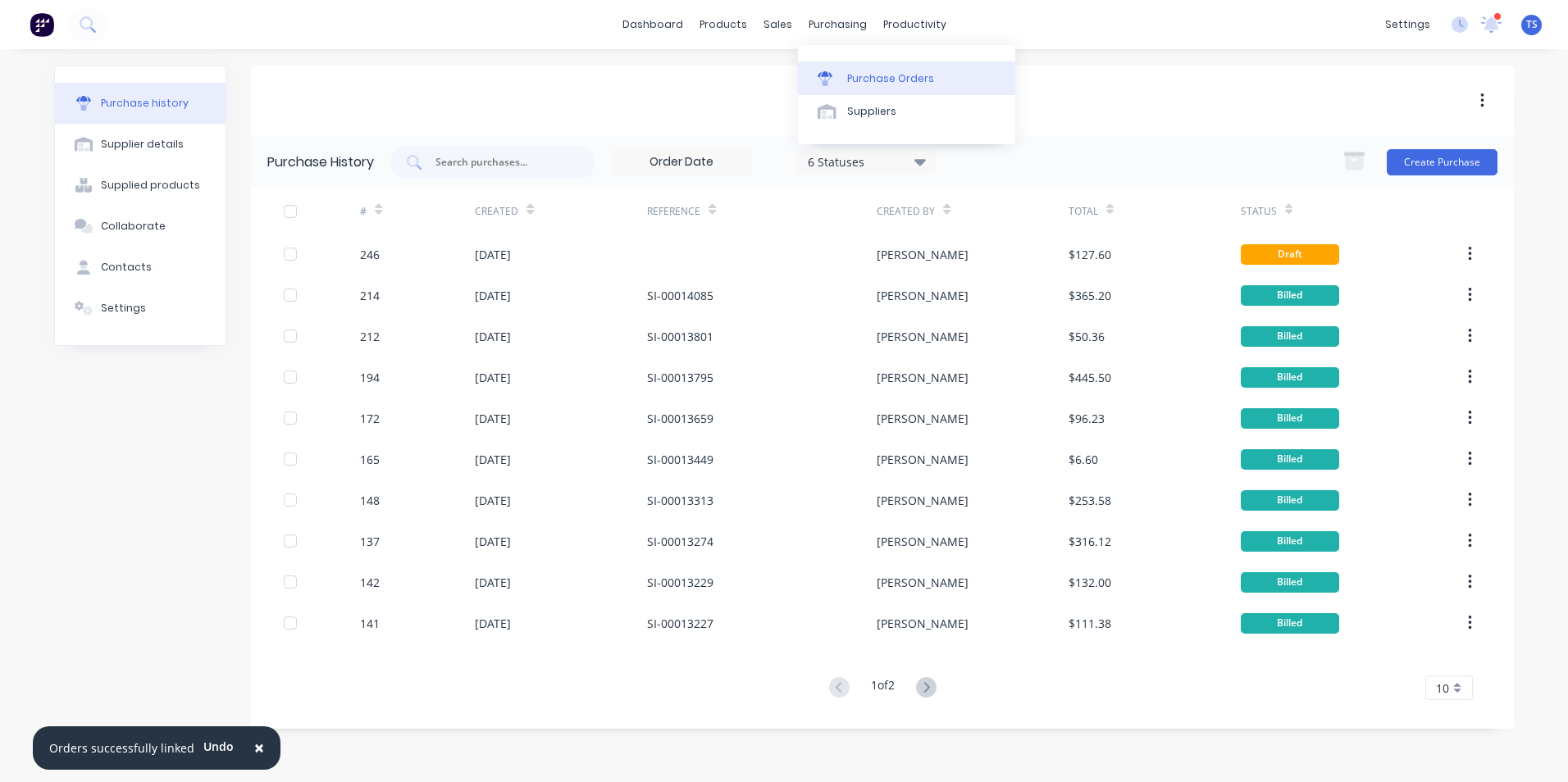
click at [870, 76] on div "Purchase Orders" at bounding box center [891, 79] width 87 height 15
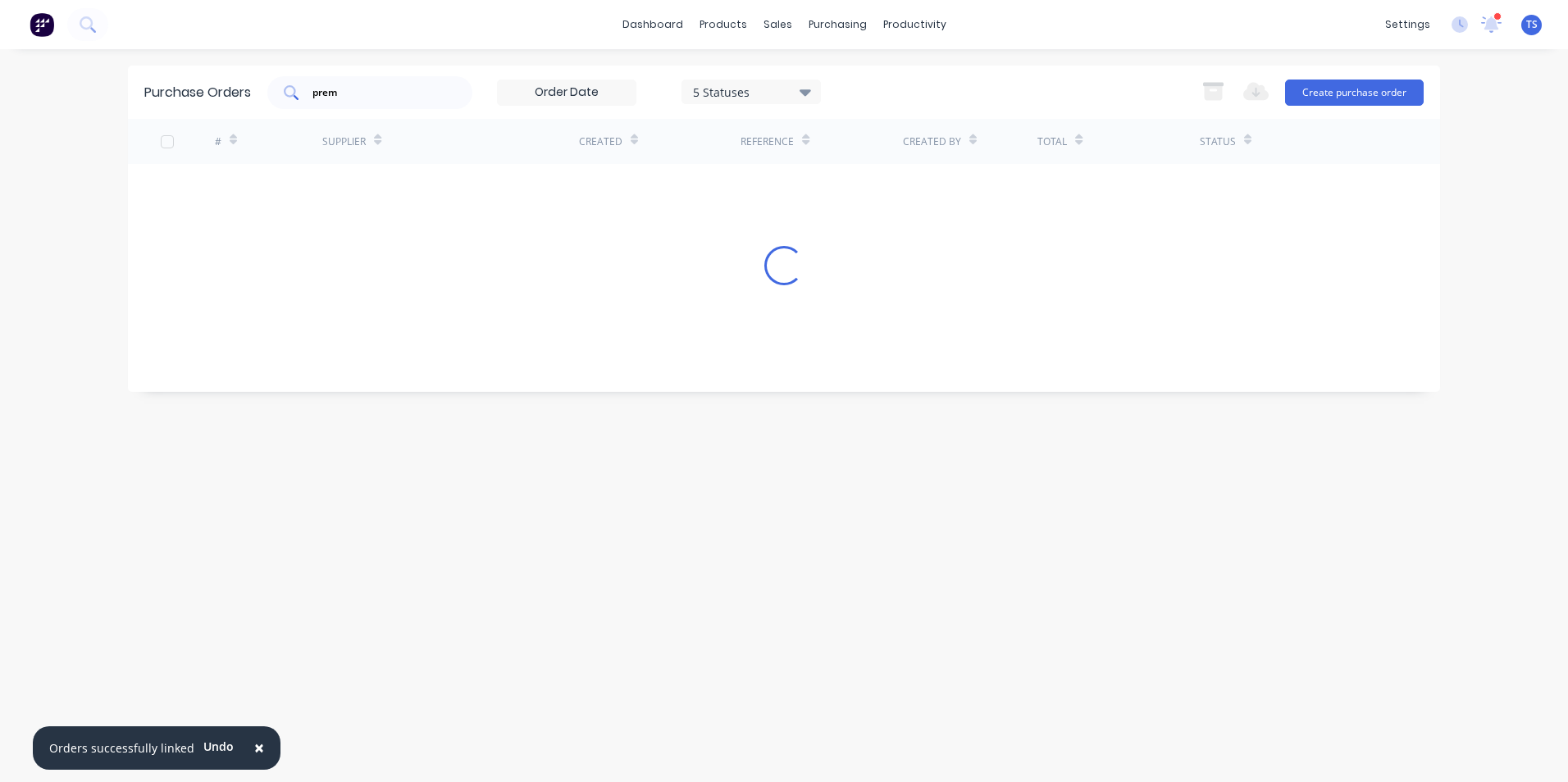
click at [383, 93] on input "prem" at bounding box center [379, 93] width 136 height 17
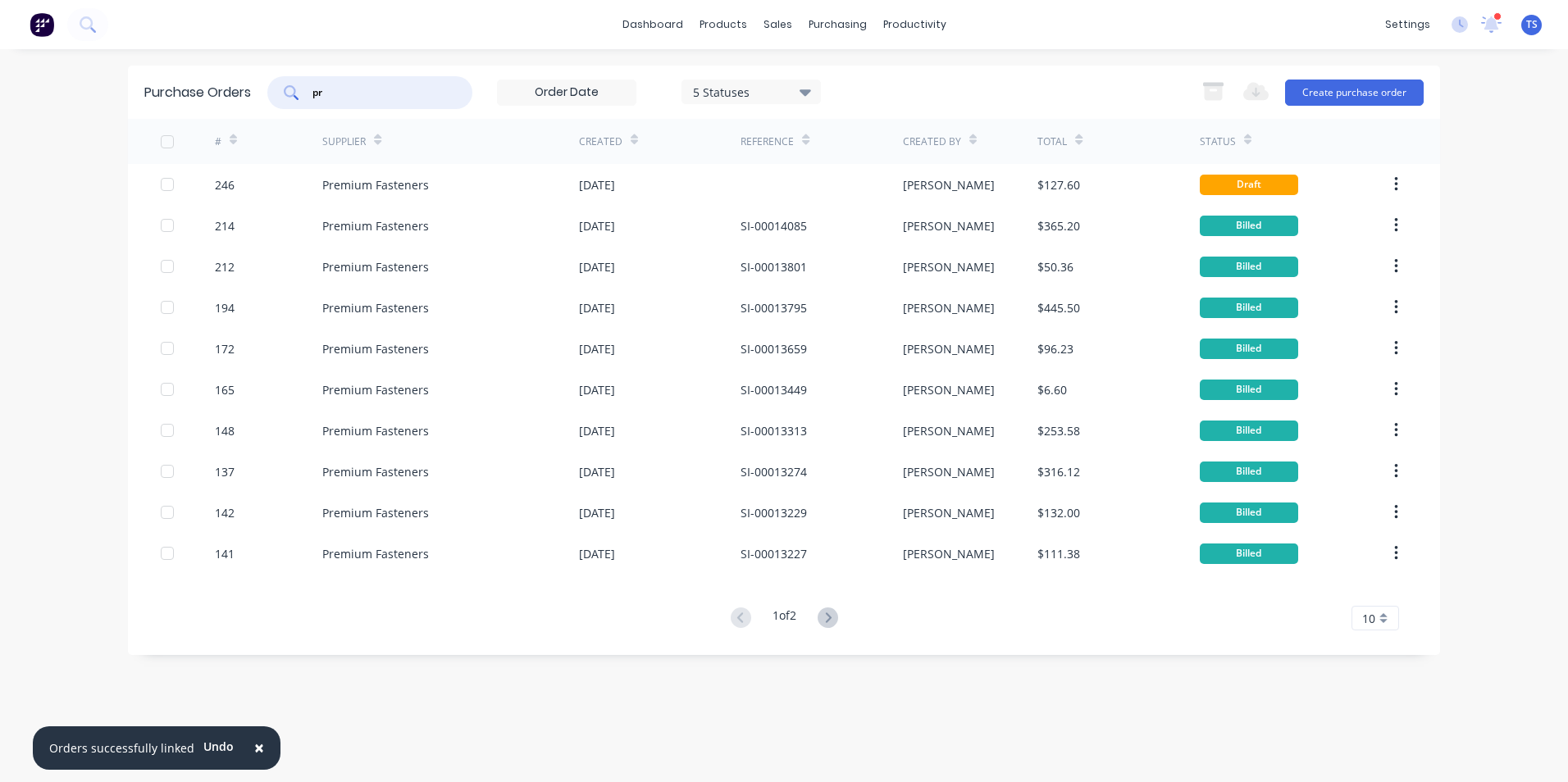
type input "p"
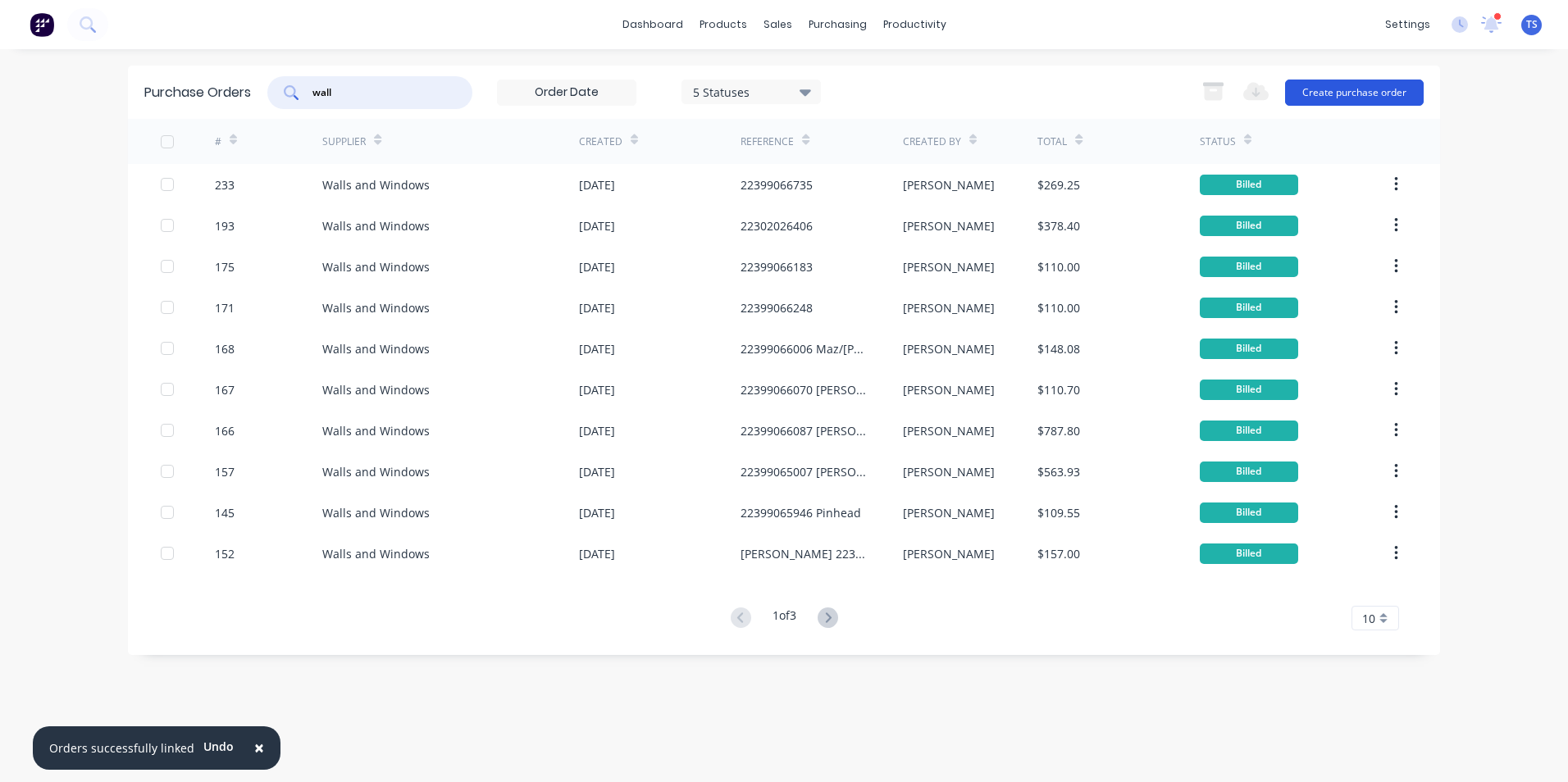
type input "wall"
click at [1339, 88] on button "Create purchase order" at bounding box center [1354, 92] width 139 height 26
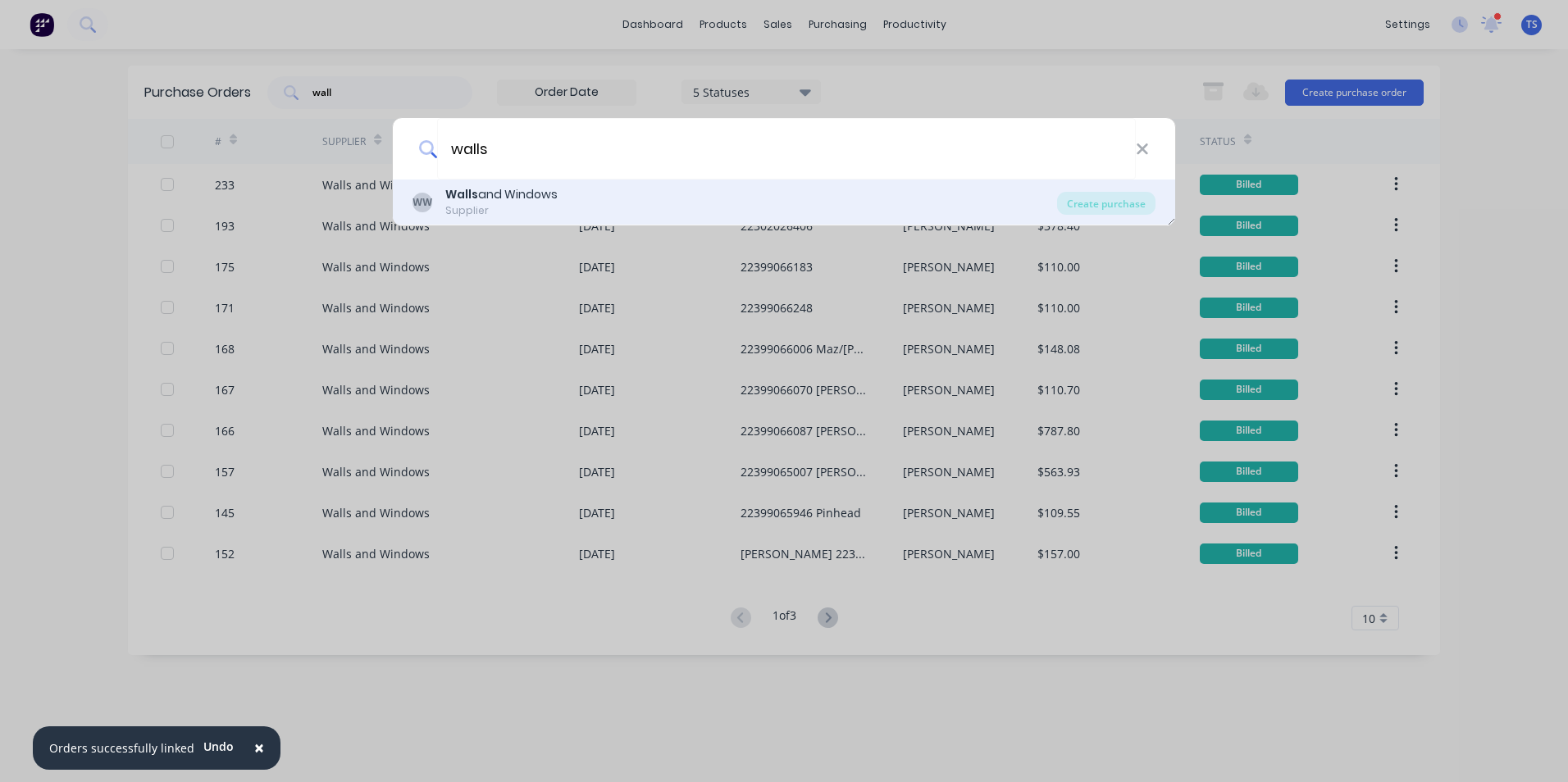
type input "walls"
click at [476, 199] on b "Walls" at bounding box center [461, 195] width 33 height 17
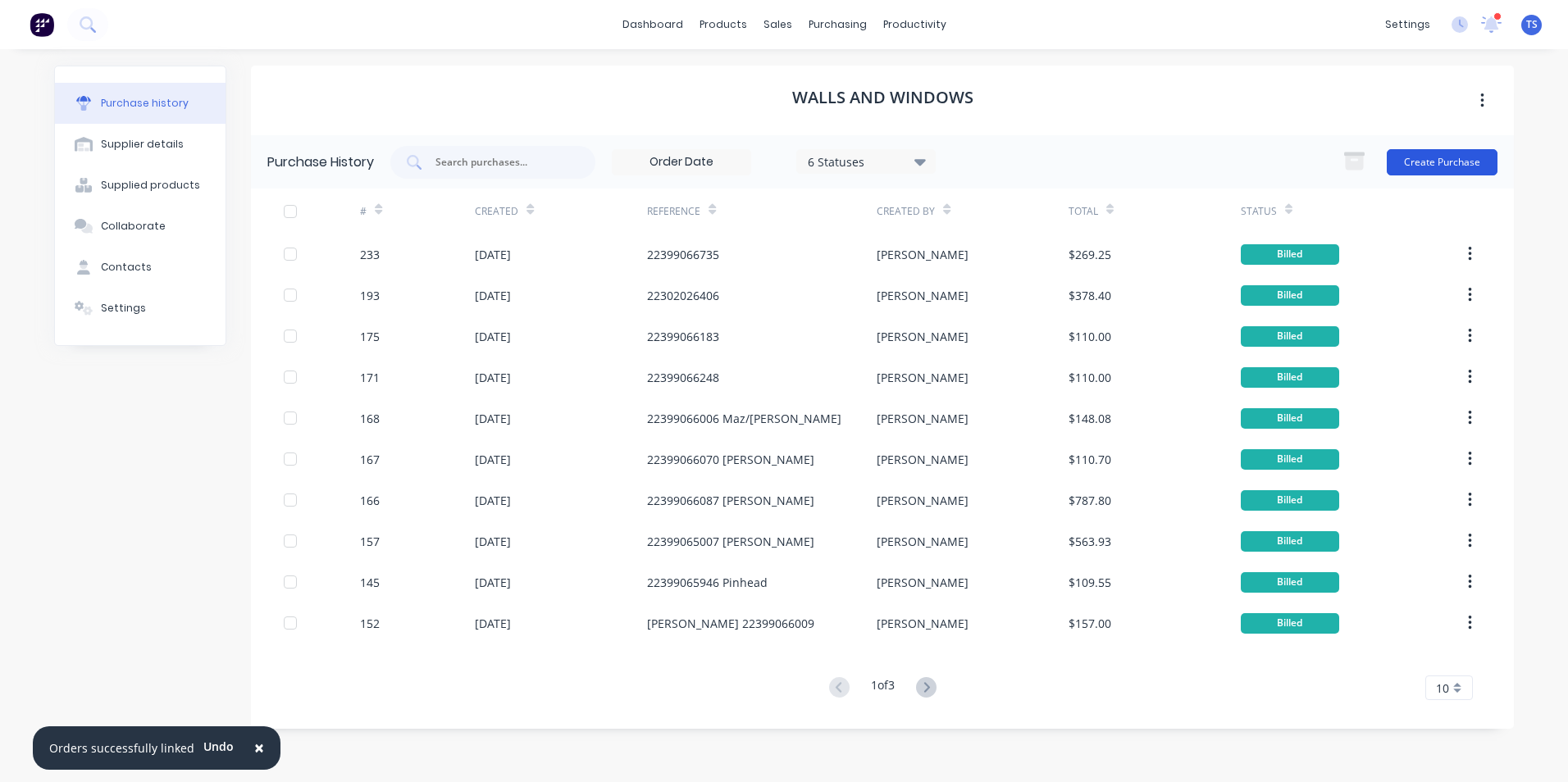
click at [1477, 165] on button "Create Purchase" at bounding box center [1442, 162] width 111 height 26
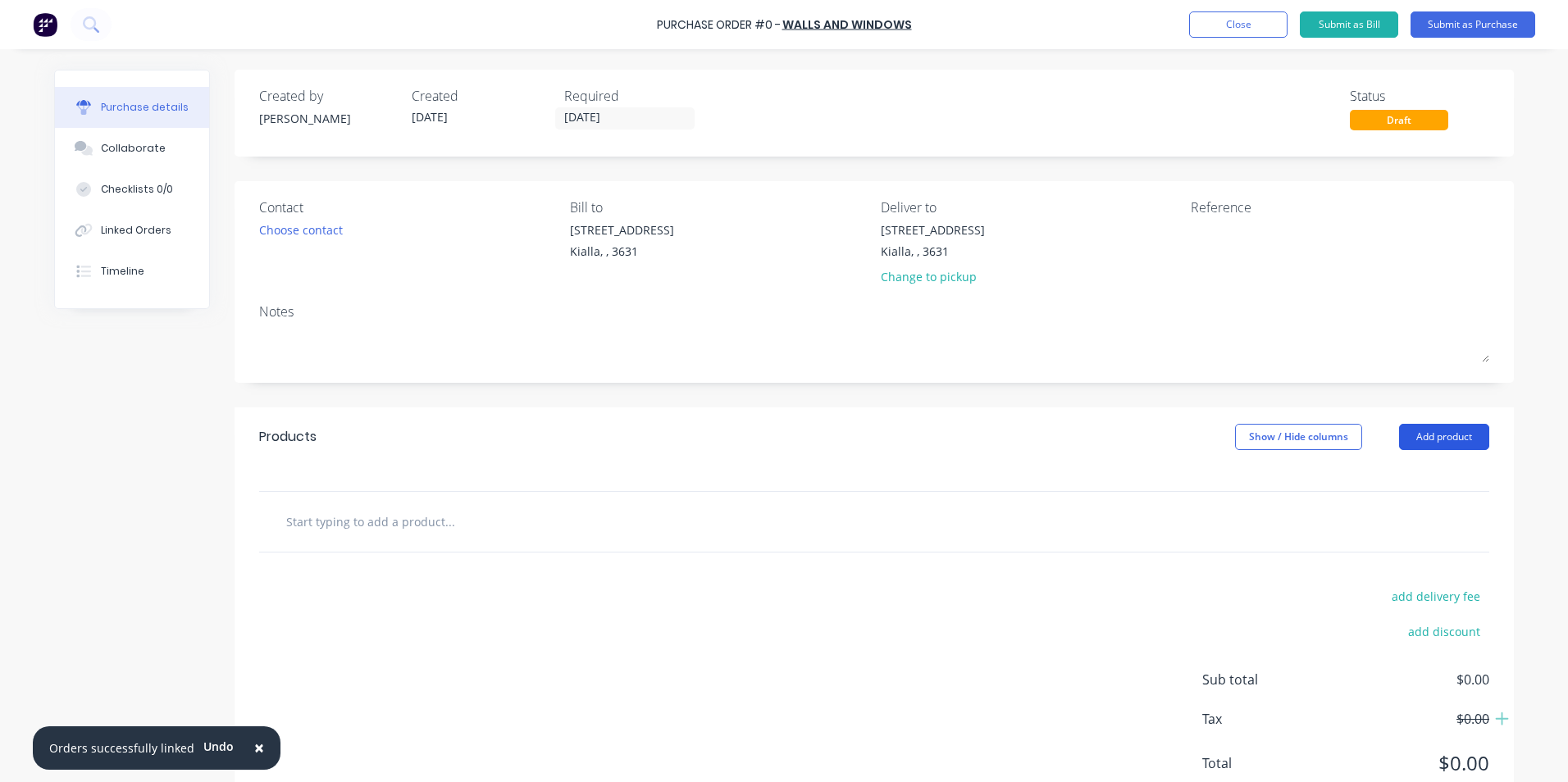
click at [1437, 439] on button "Add product" at bounding box center [1443, 436] width 90 height 26
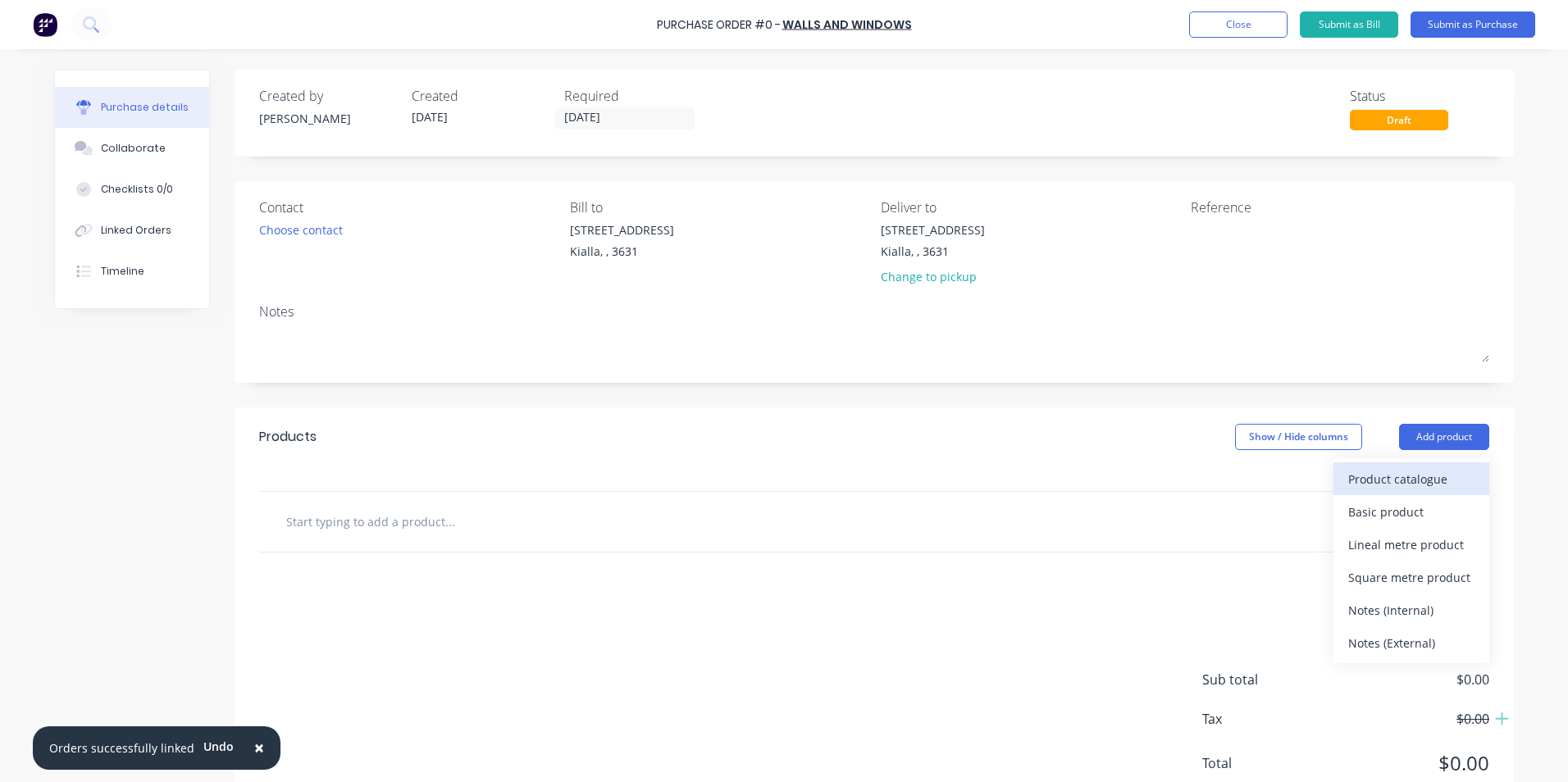
click at [1399, 472] on div "Product catalogue" at bounding box center [1411, 479] width 126 height 23
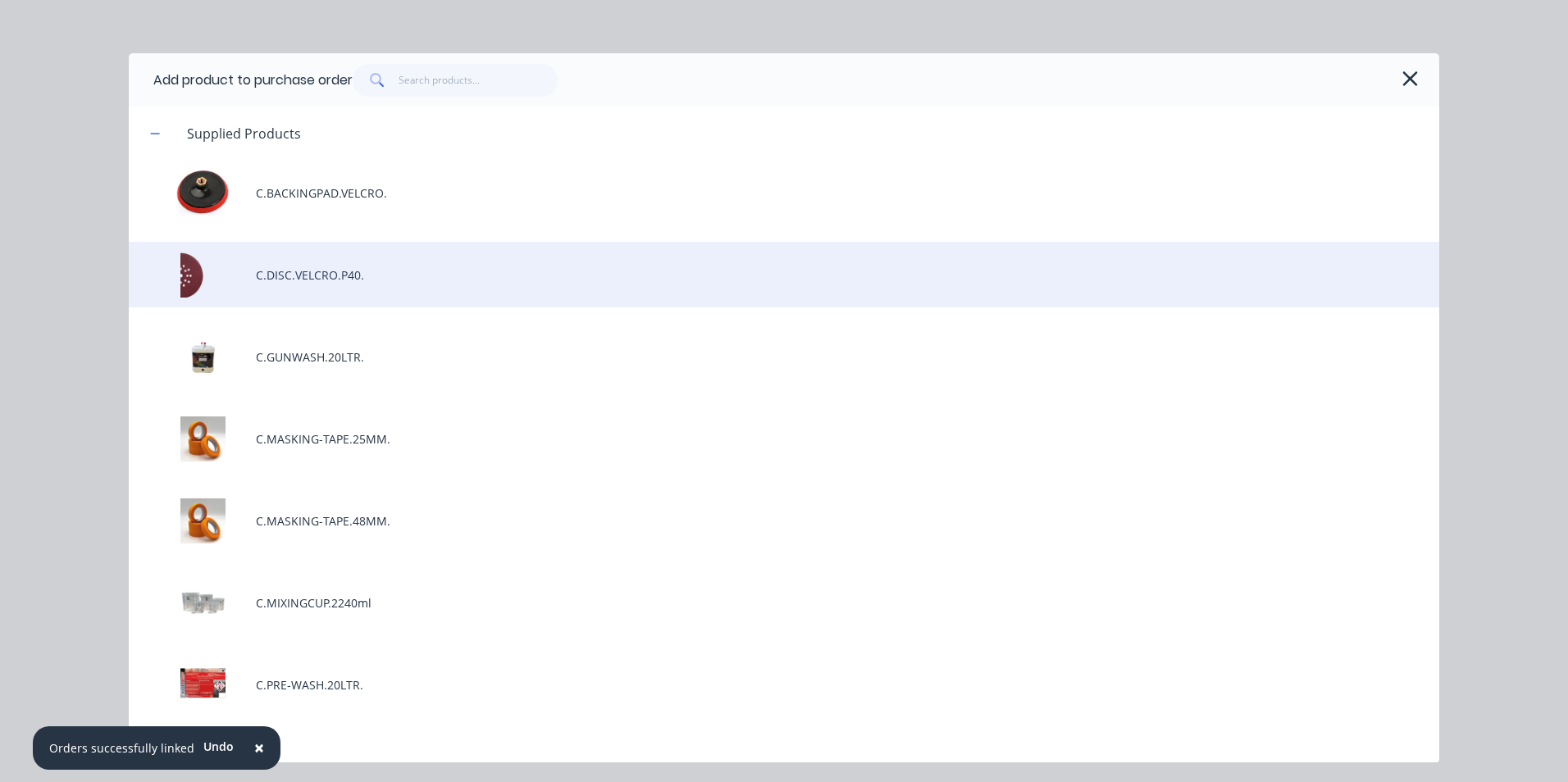
click at [302, 284] on div "C.DISC.VELCRO.P40." at bounding box center [783, 274] width 1310 height 65
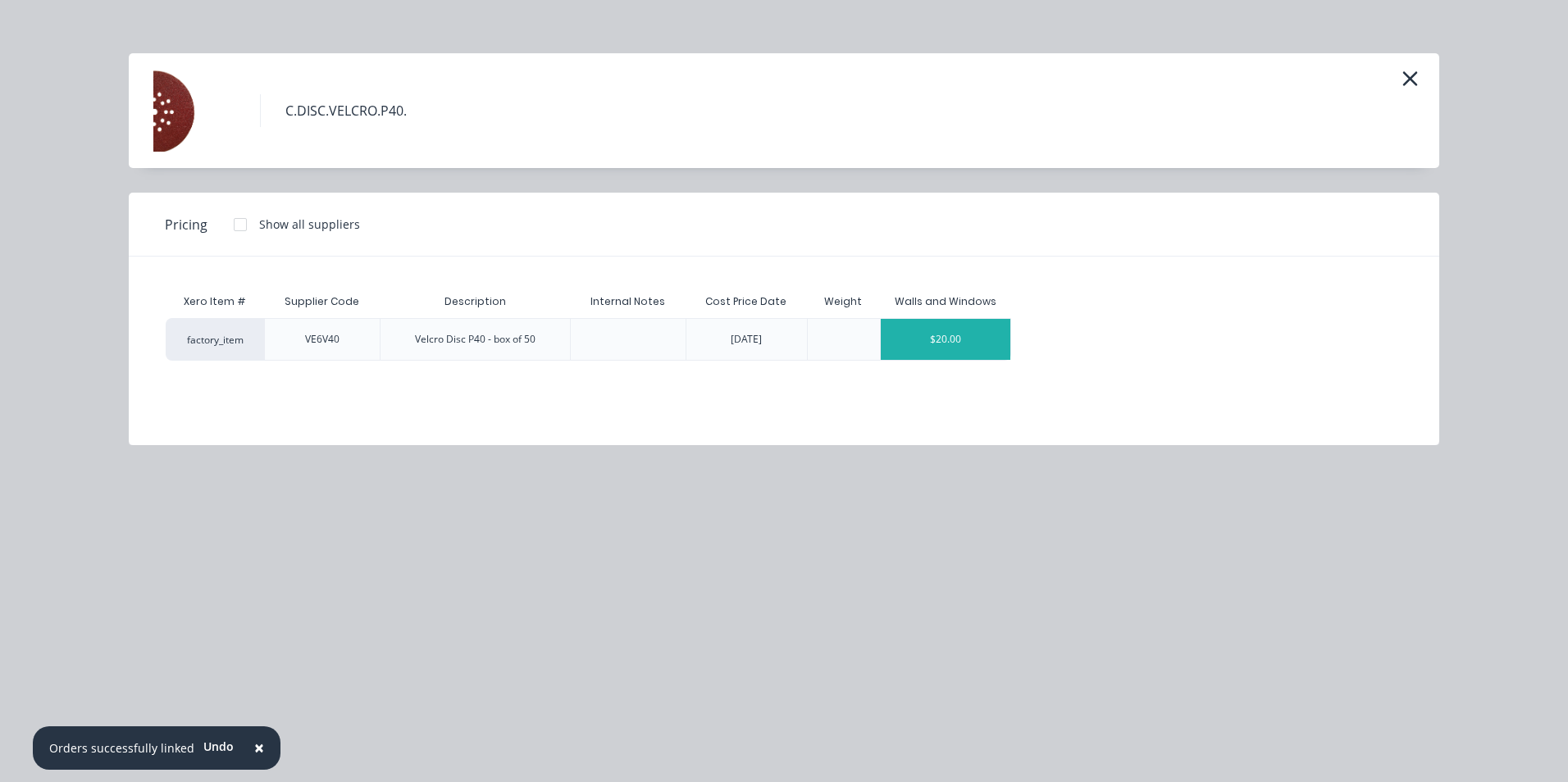
click at [985, 353] on div "$20.00" at bounding box center [945, 339] width 130 height 41
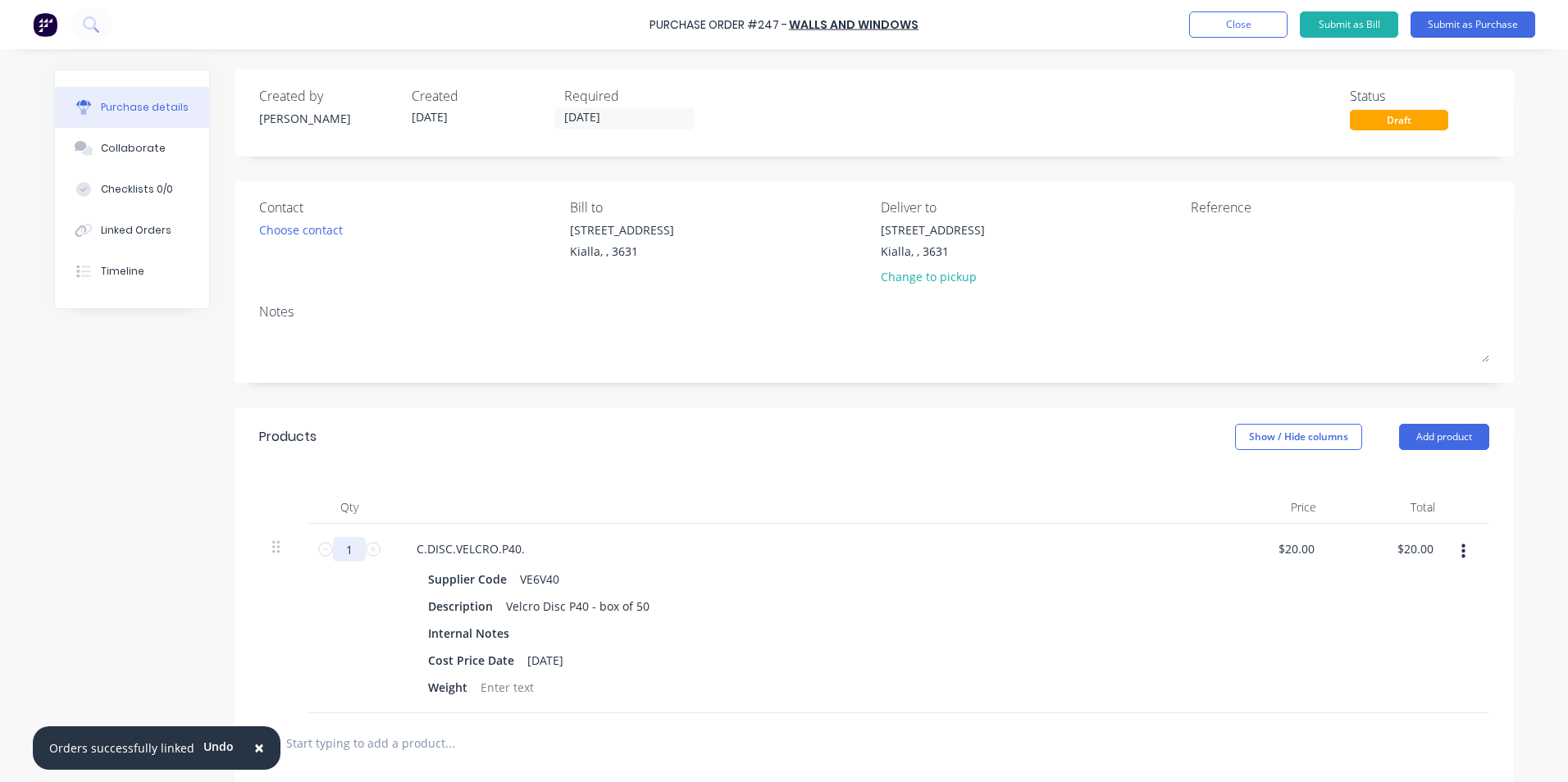
click at [348, 550] on input "1" at bounding box center [349, 549] width 33 height 24
type input "4"
type input "$80.00"
type input "4"
click at [755, 650] on div "Cost Price Date [DATE]" at bounding box center [797, 660] width 751 height 23
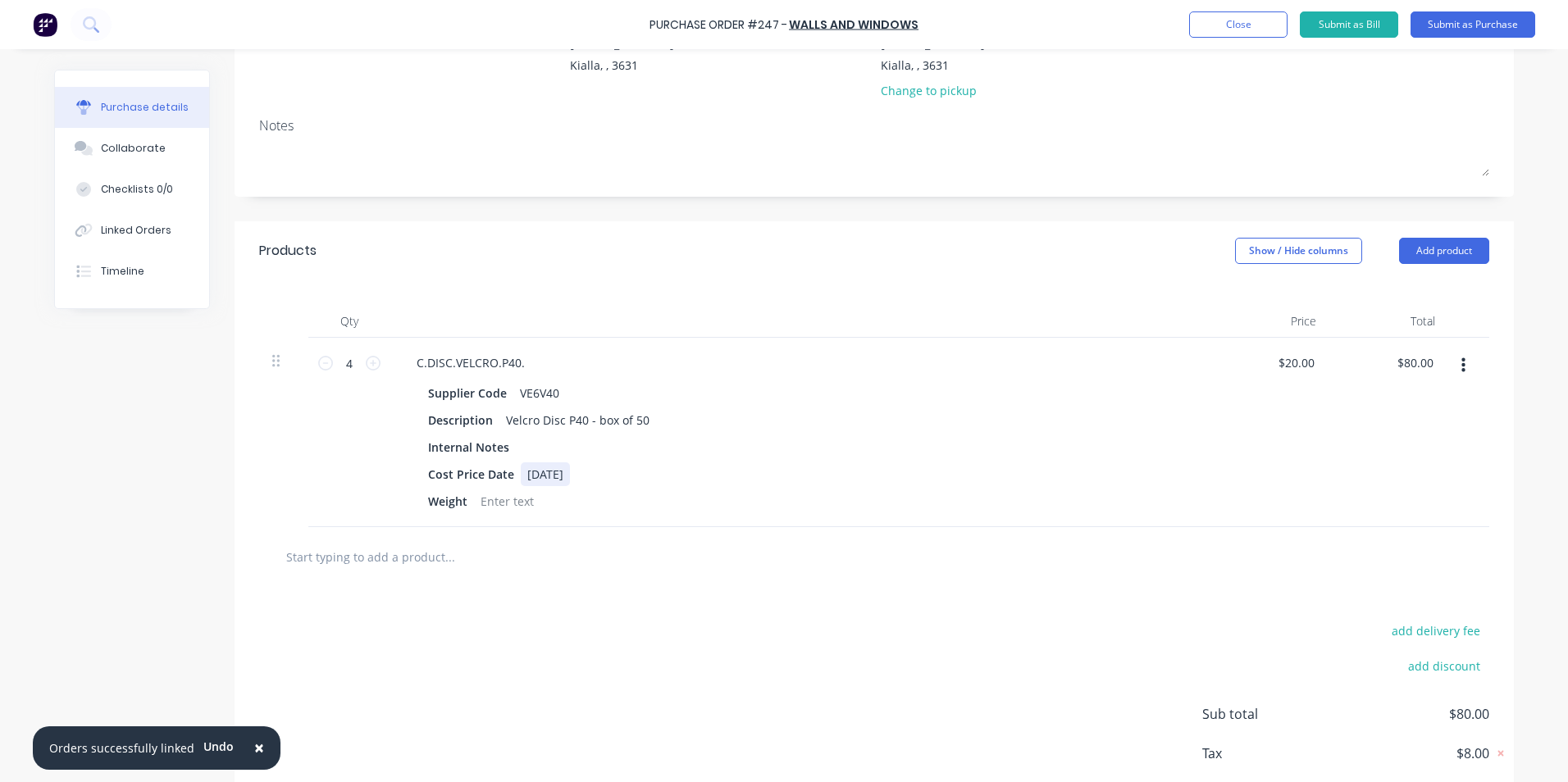
scroll to position [246, 0]
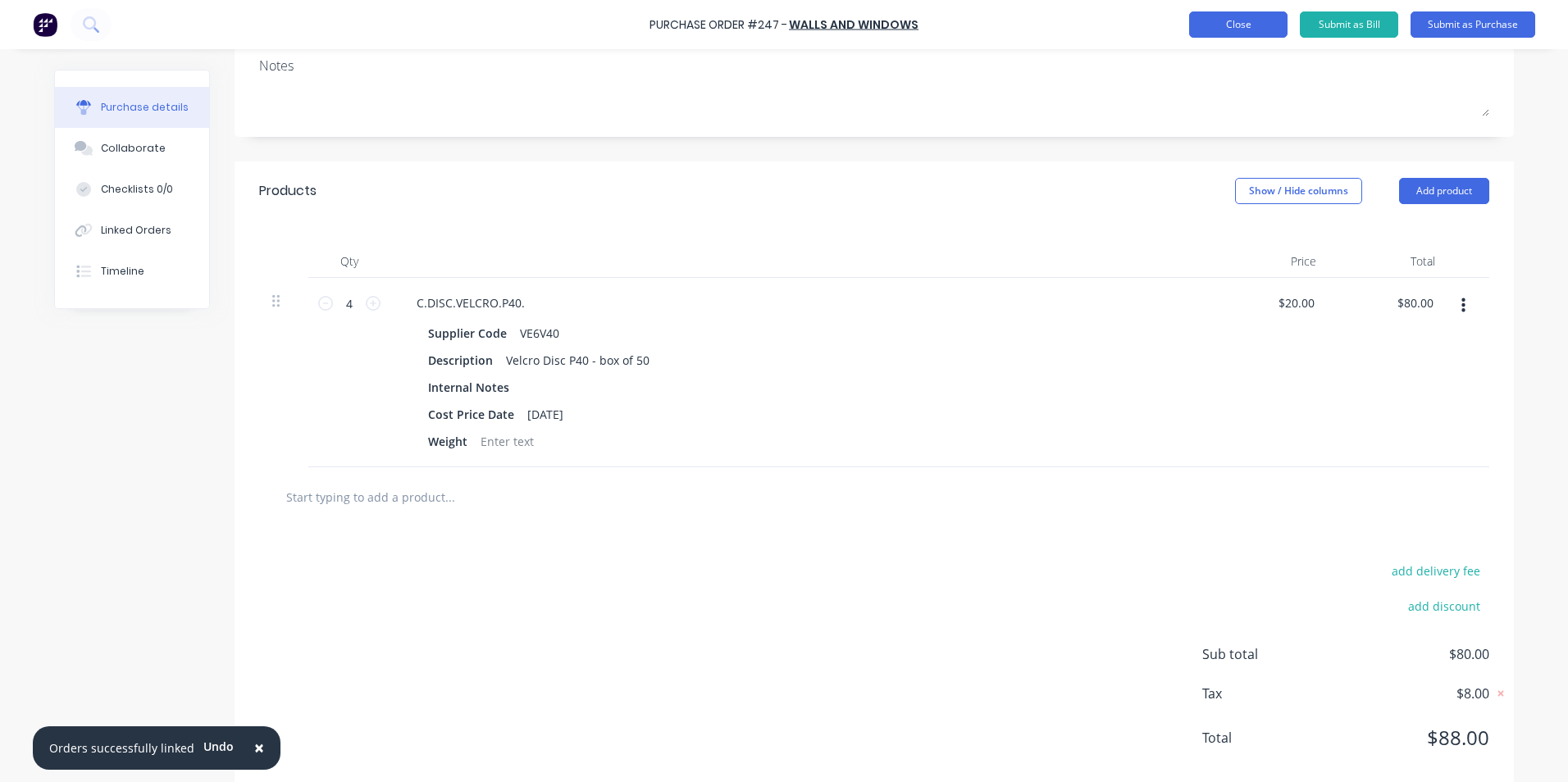
click at [1253, 21] on button "Close" at bounding box center [1237, 24] width 98 height 26
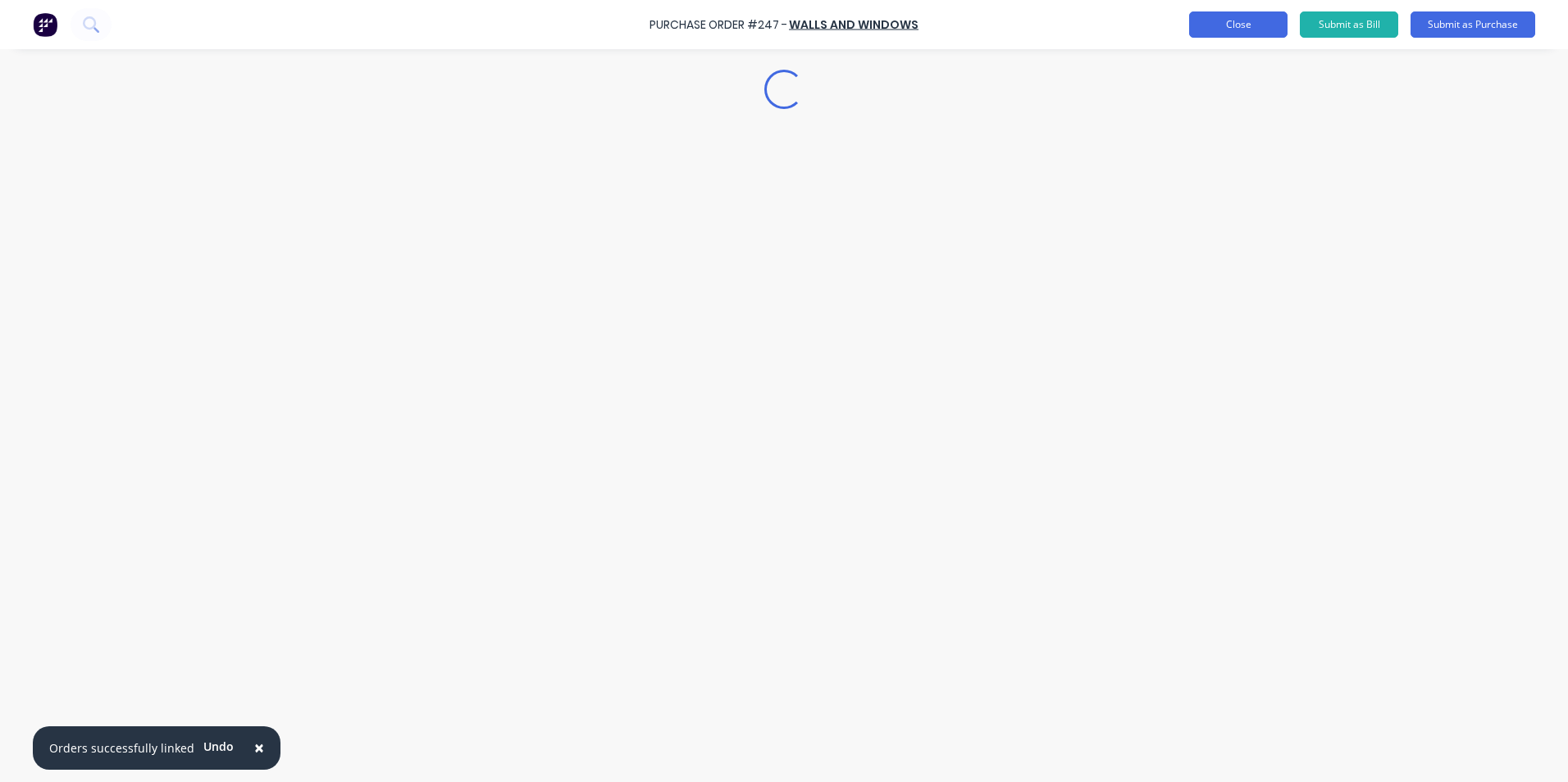
scroll to position [0, 0]
